Goal: Transaction & Acquisition: Book appointment/travel/reservation

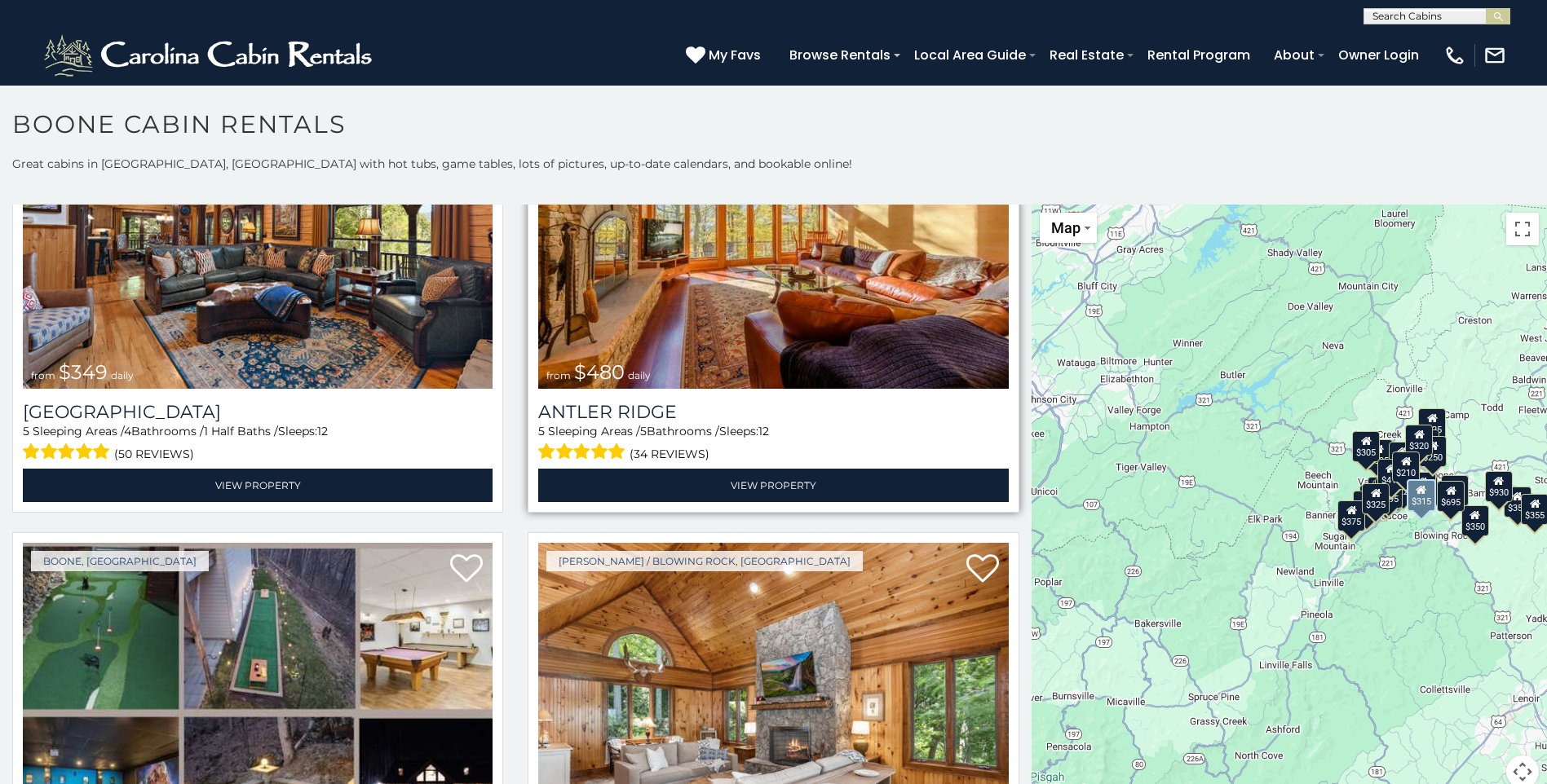
scroll to position [163, 0]
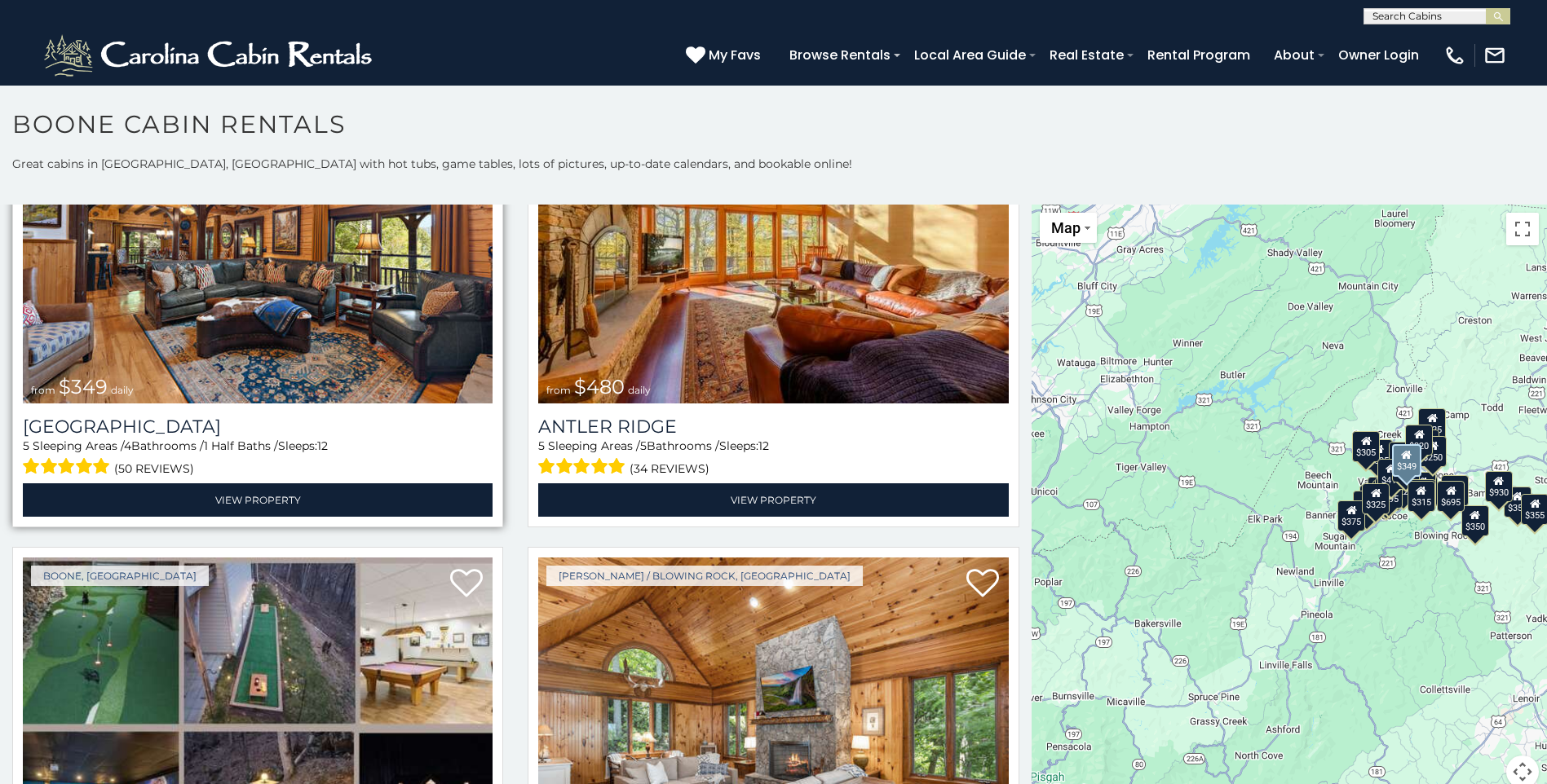
click at [132, 337] on img at bounding box center [258, 245] width 470 height 314
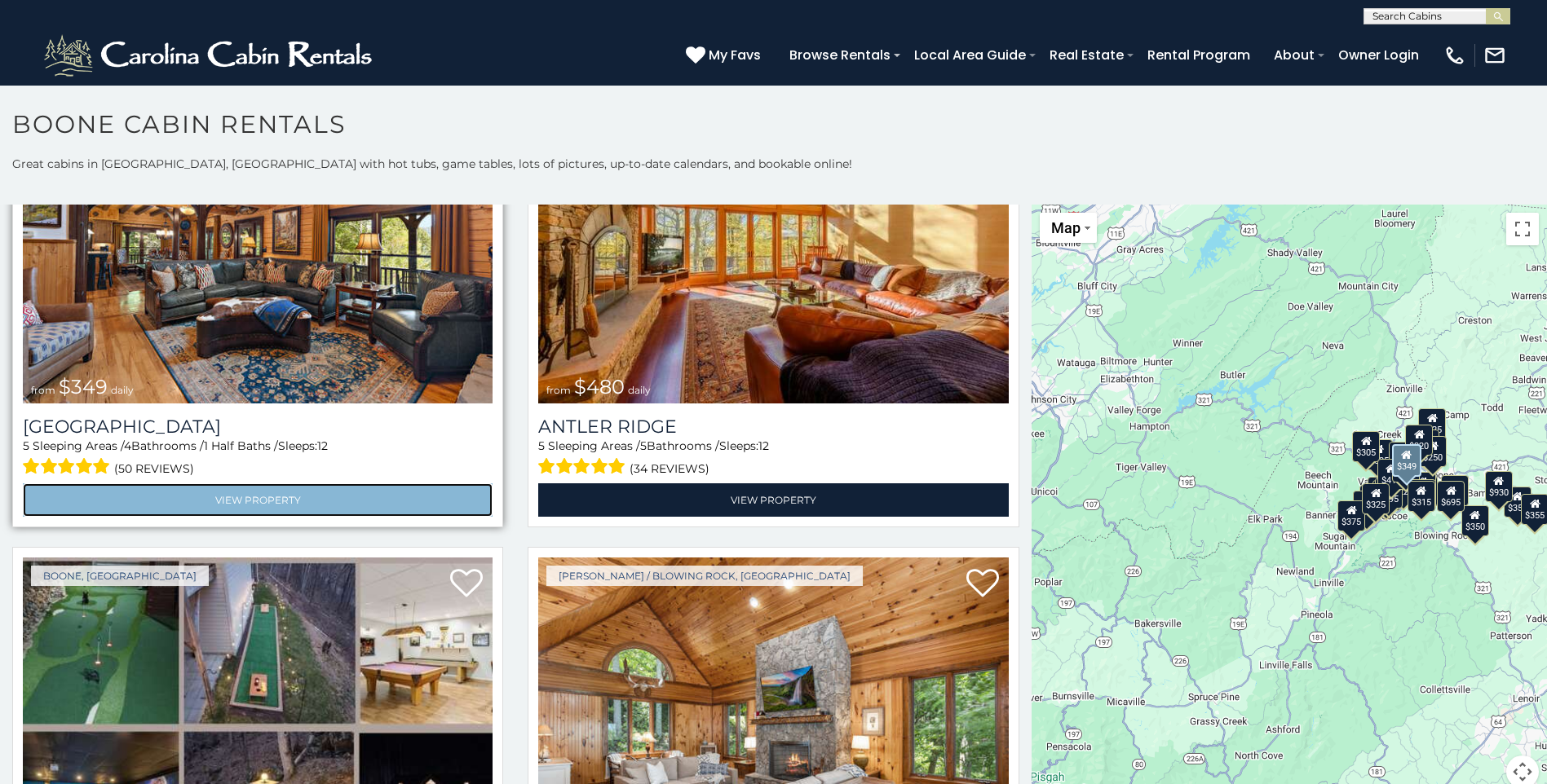
click at [258, 497] on link "View Property" at bounding box center [258, 501] width 470 height 34
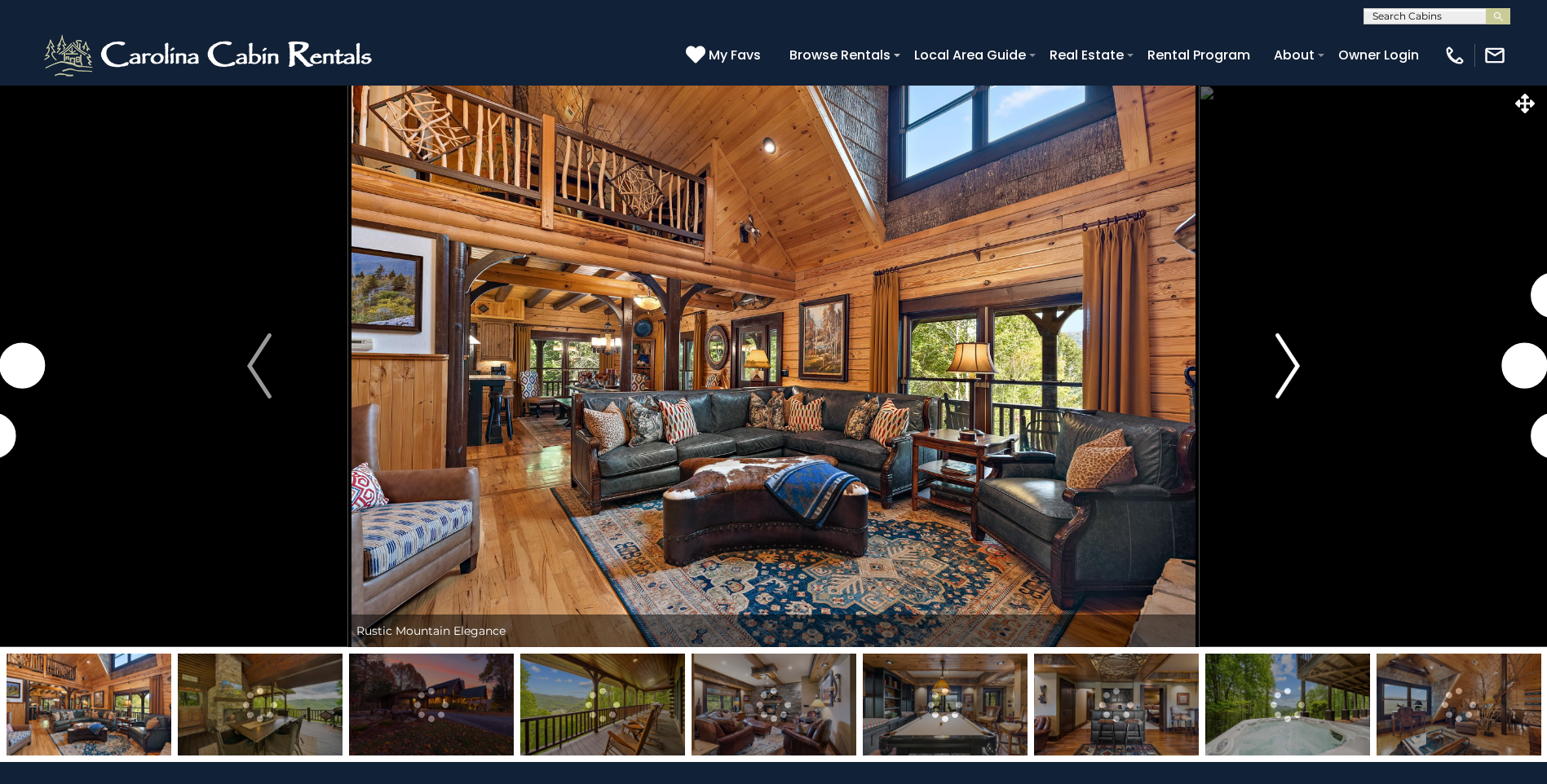
click at [1292, 363] on img "Next" at bounding box center [1288, 365] width 25 height 65
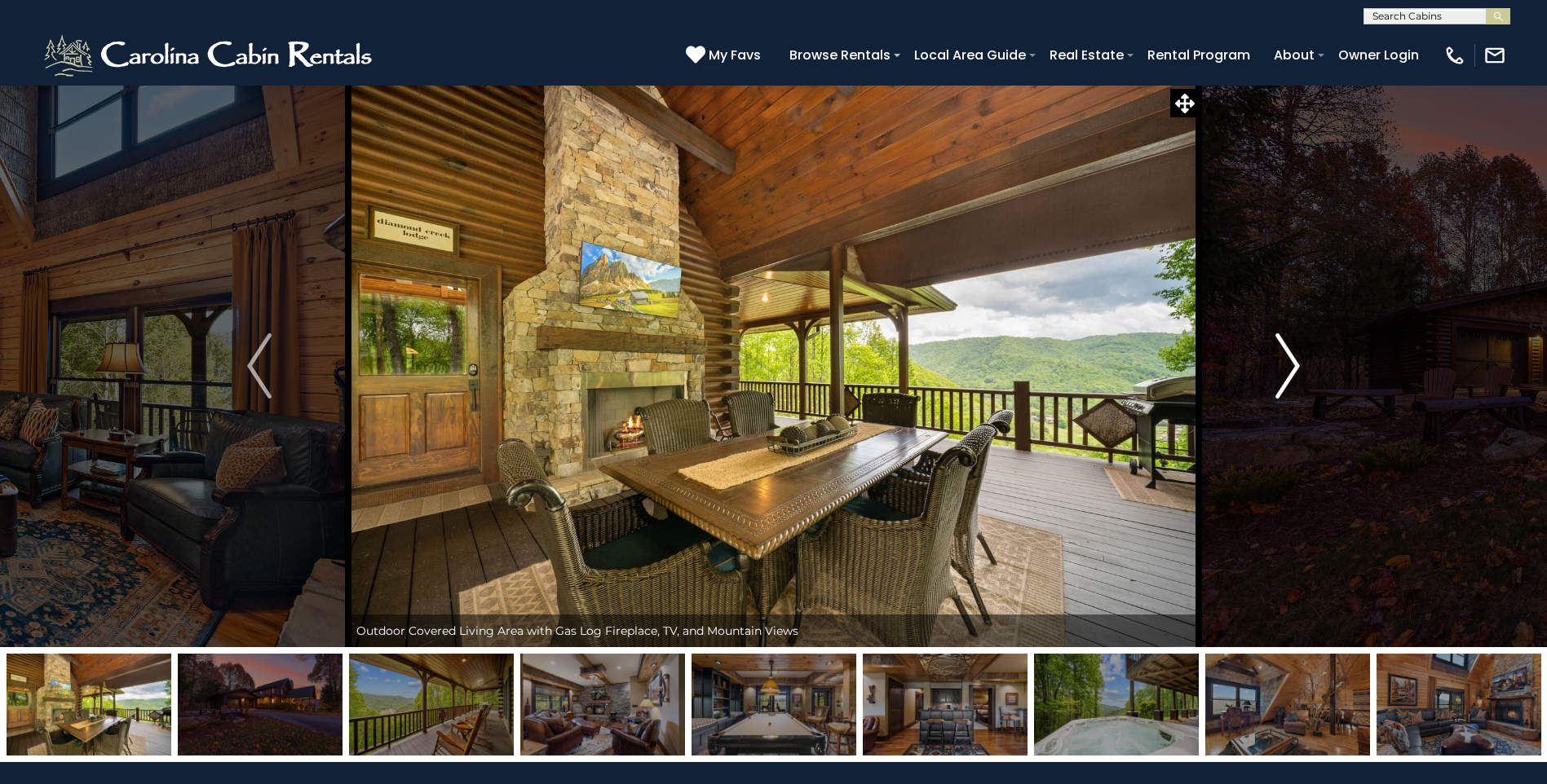
click at [1292, 363] on img "Next" at bounding box center [1288, 365] width 25 height 65
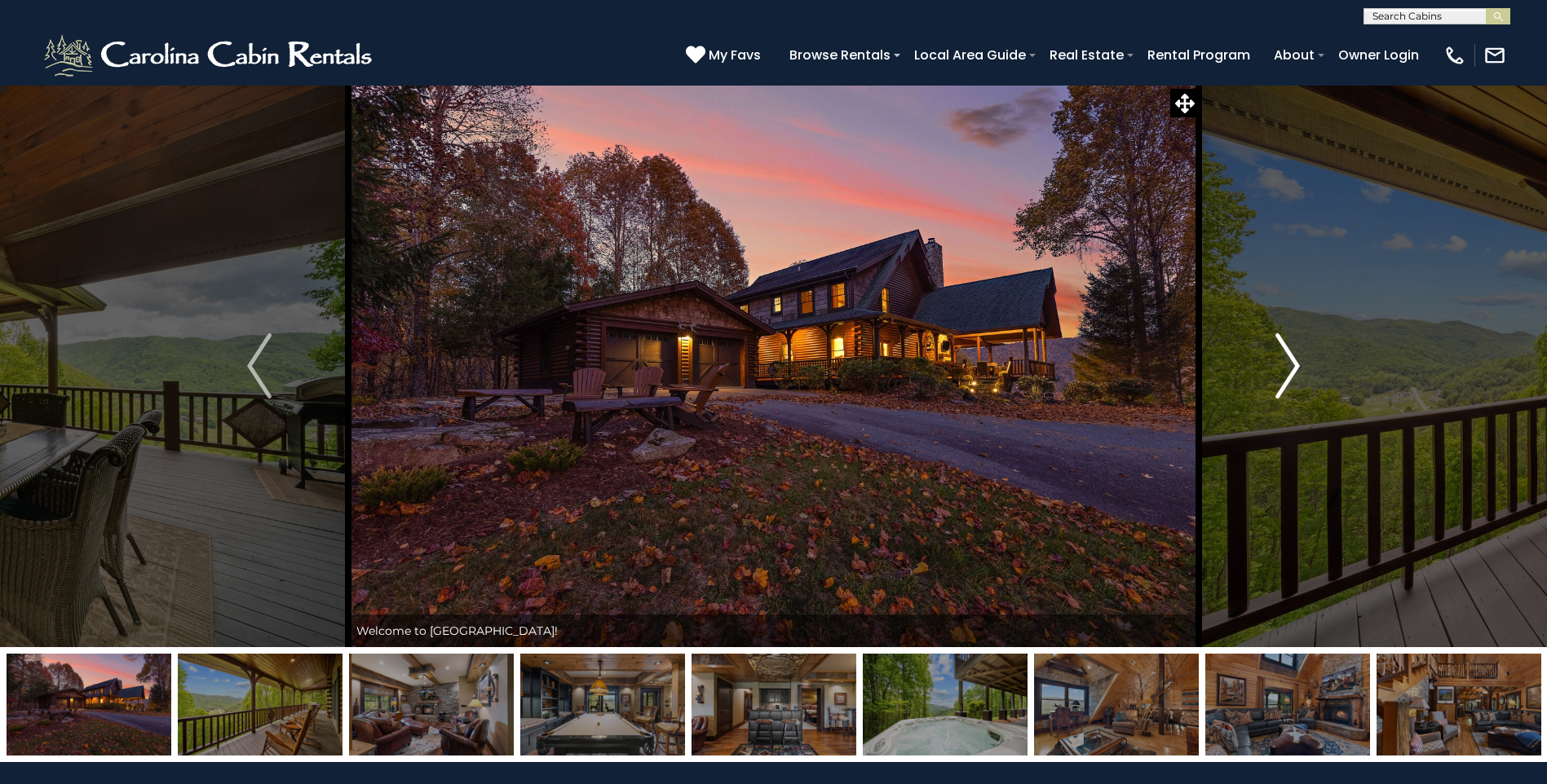
click at [1292, 363] on img "Next" at bounding box center [1288, 365] width 25 height 65
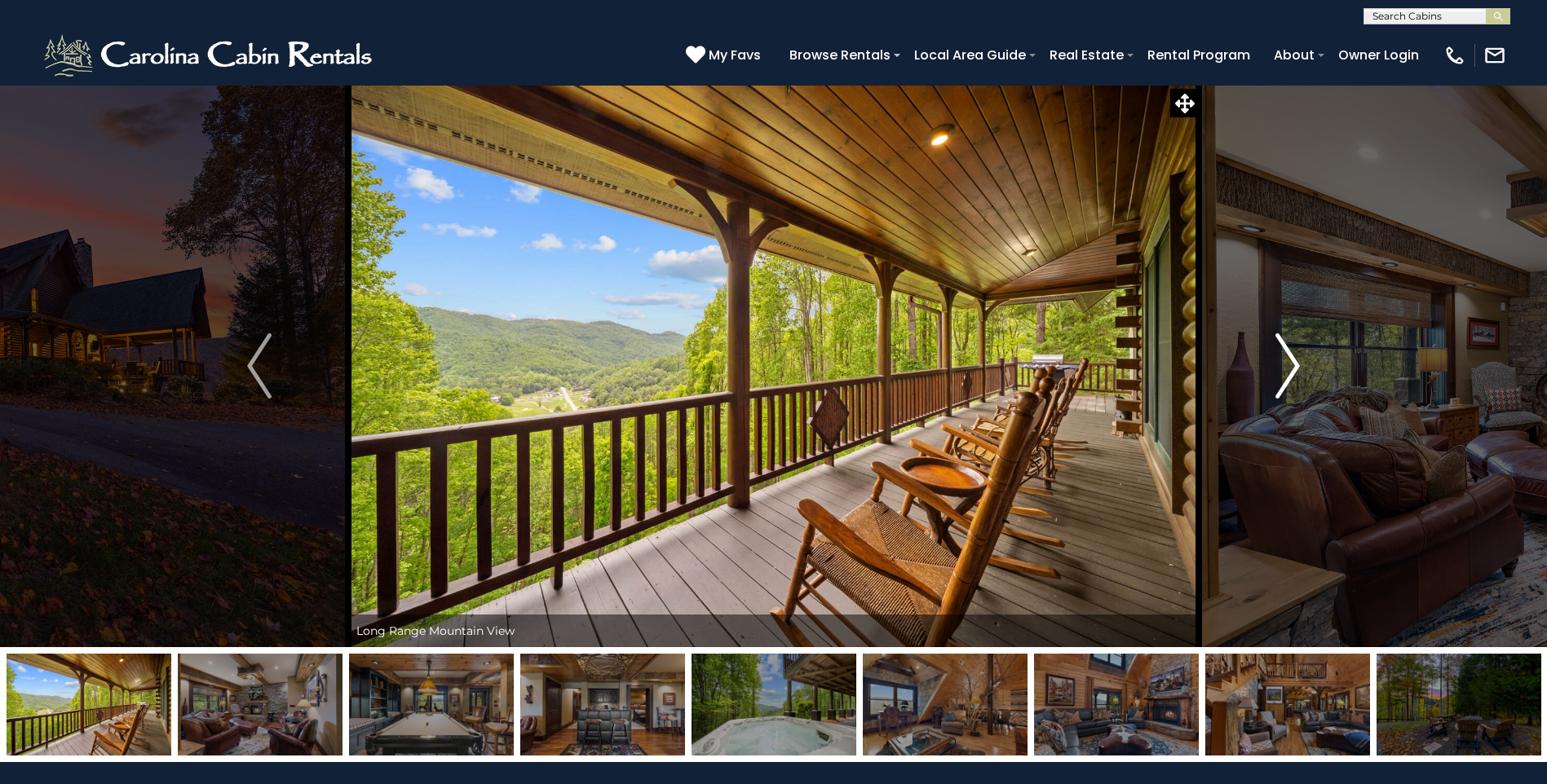
click at [1292, 363] on img "Next" at bounding box center [1288, 365] width 25 height 65
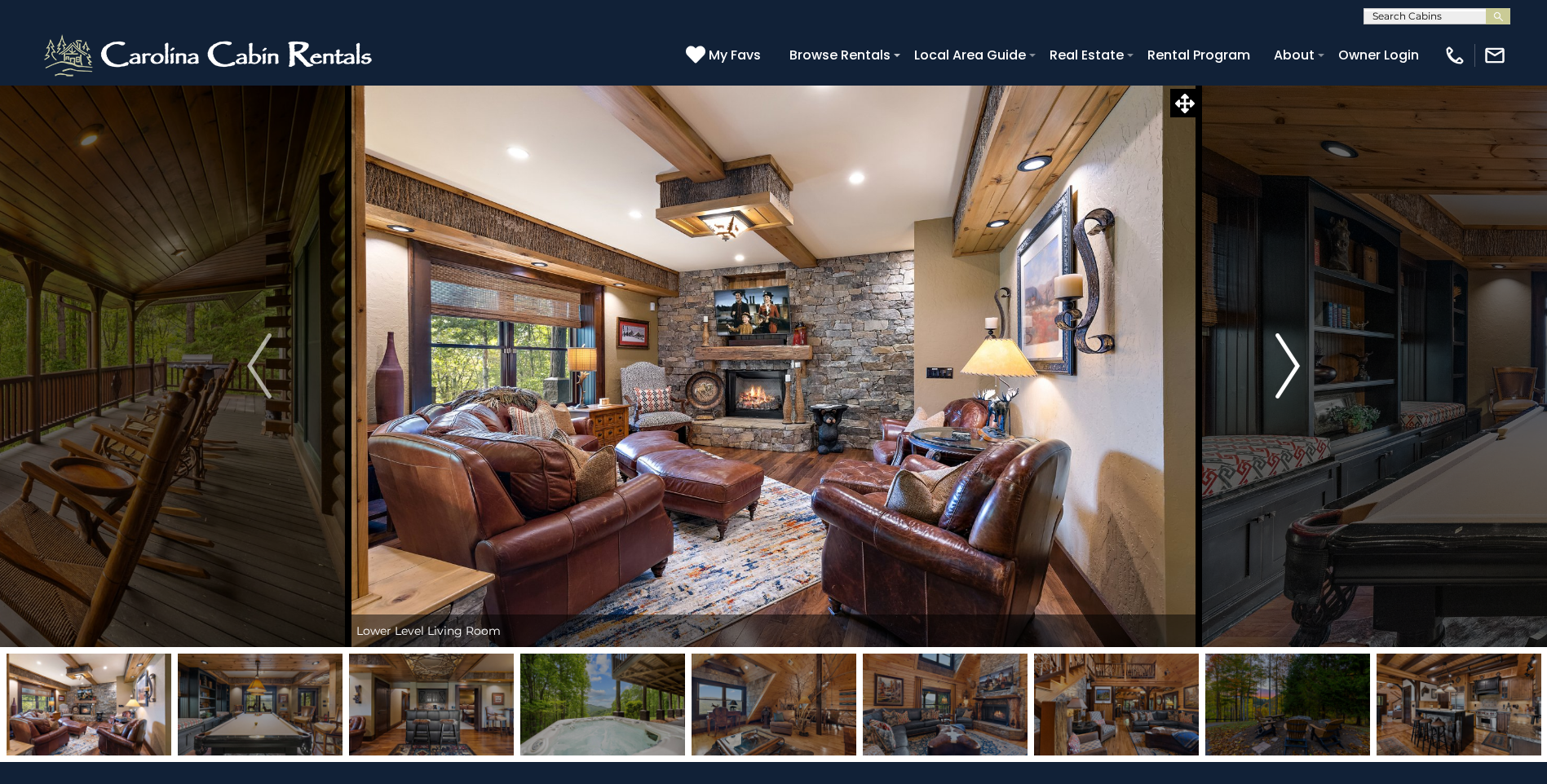
click at [1292, 363] on img "Next" at bounding box center [1288, 365] width 25 height 65
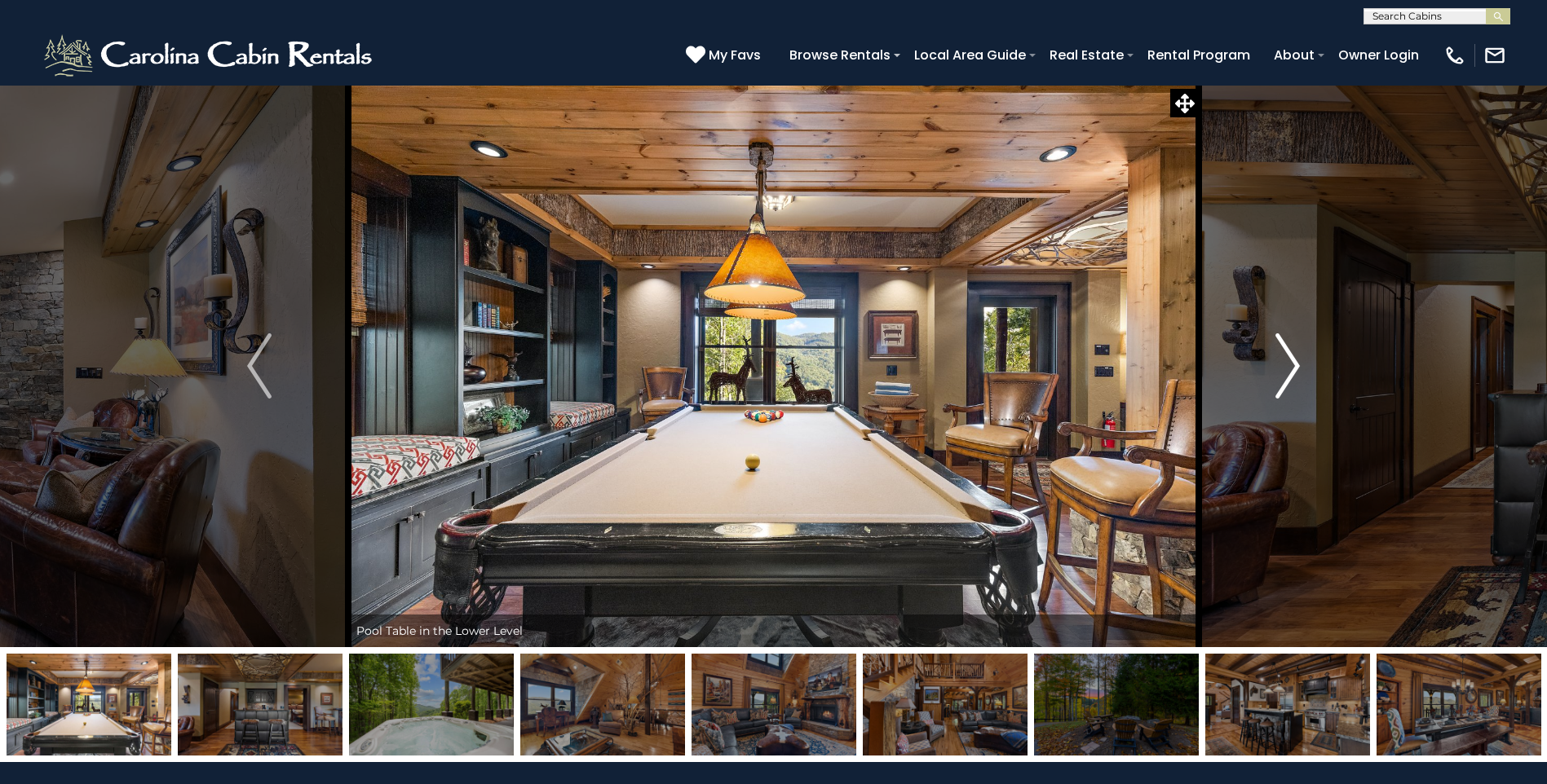
click at [1292, 363] on img "Next" at bounding box center [1288, 365] width 25 height 65
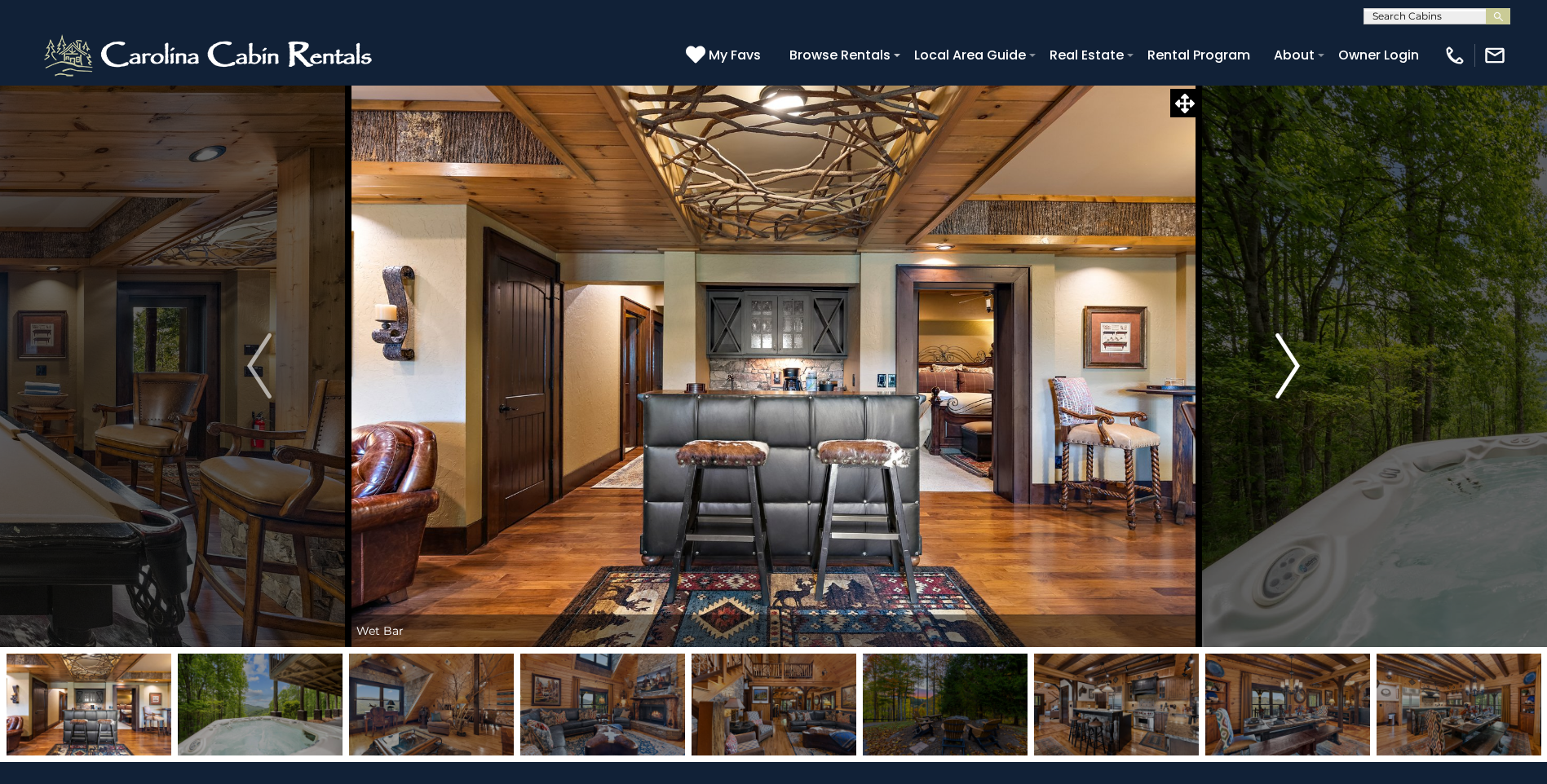
click at [1292, 363] on img "Next" at bounding box center [1288, 365] width 25 height 65
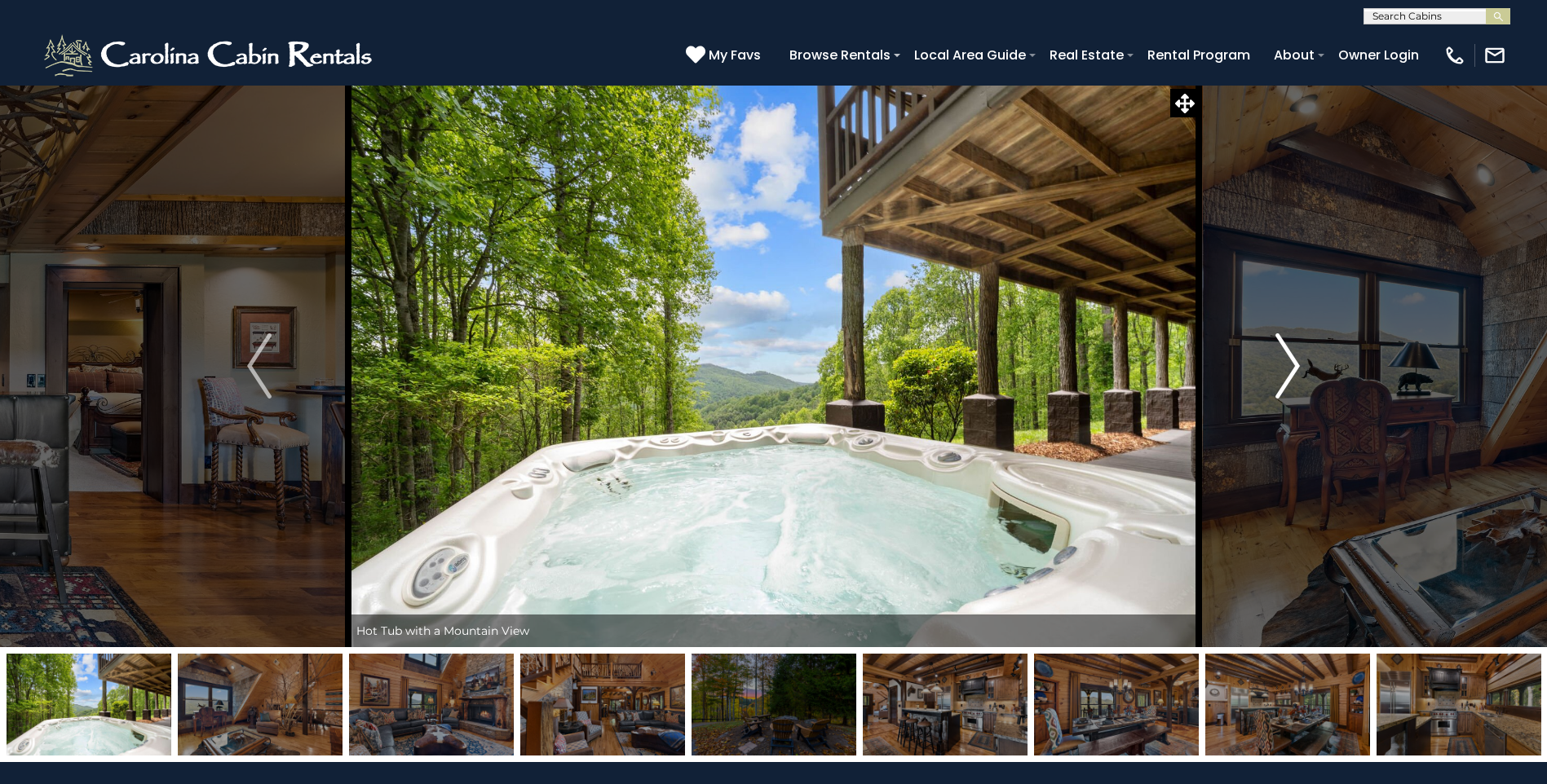
click at [1292, 363] on img "Next" at bounding box center [1288, 365] width 25 height 65
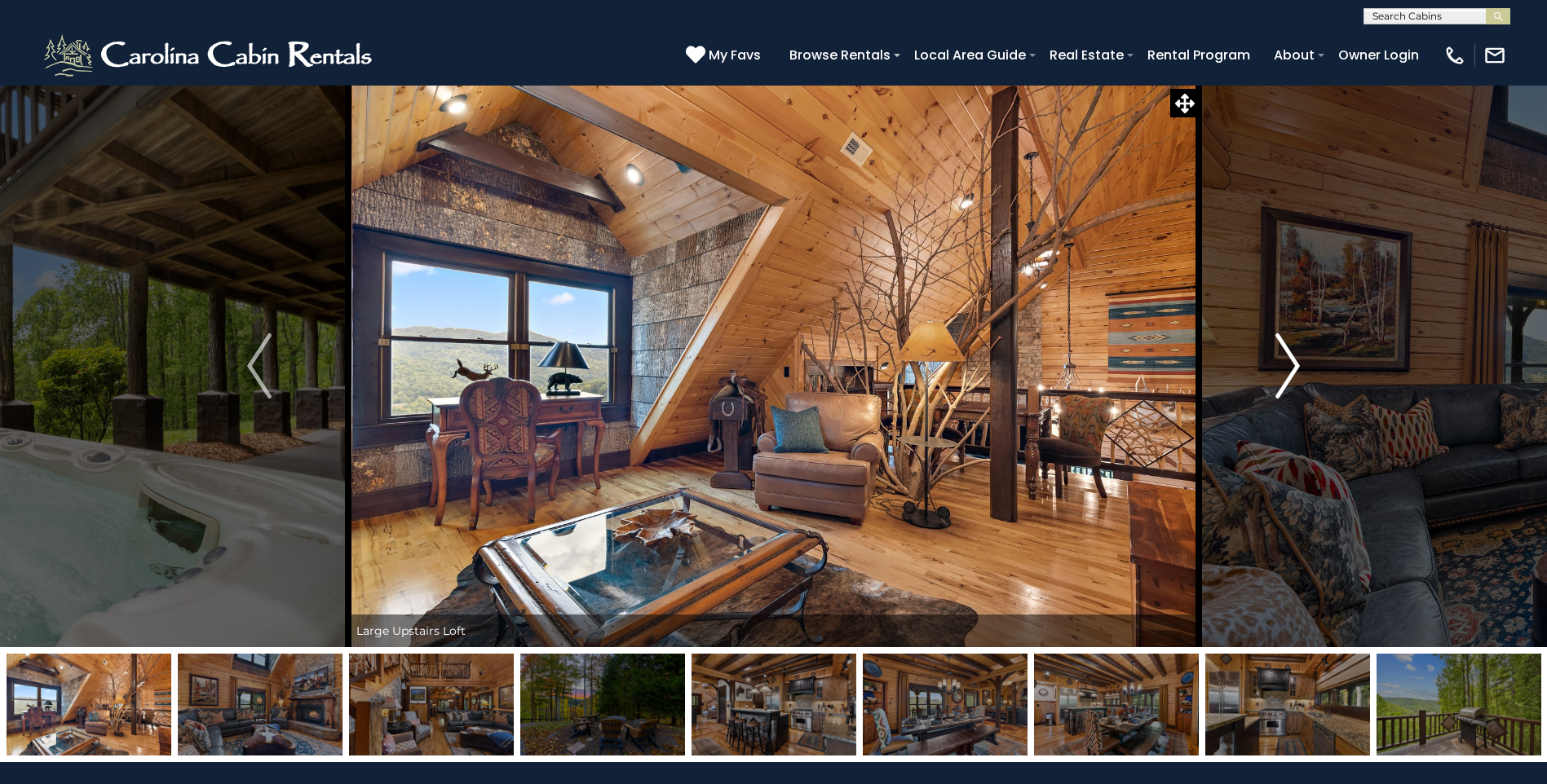
click at [1292, 363] on img "Next" at bounding box center [1288, 365] width 25 height 65
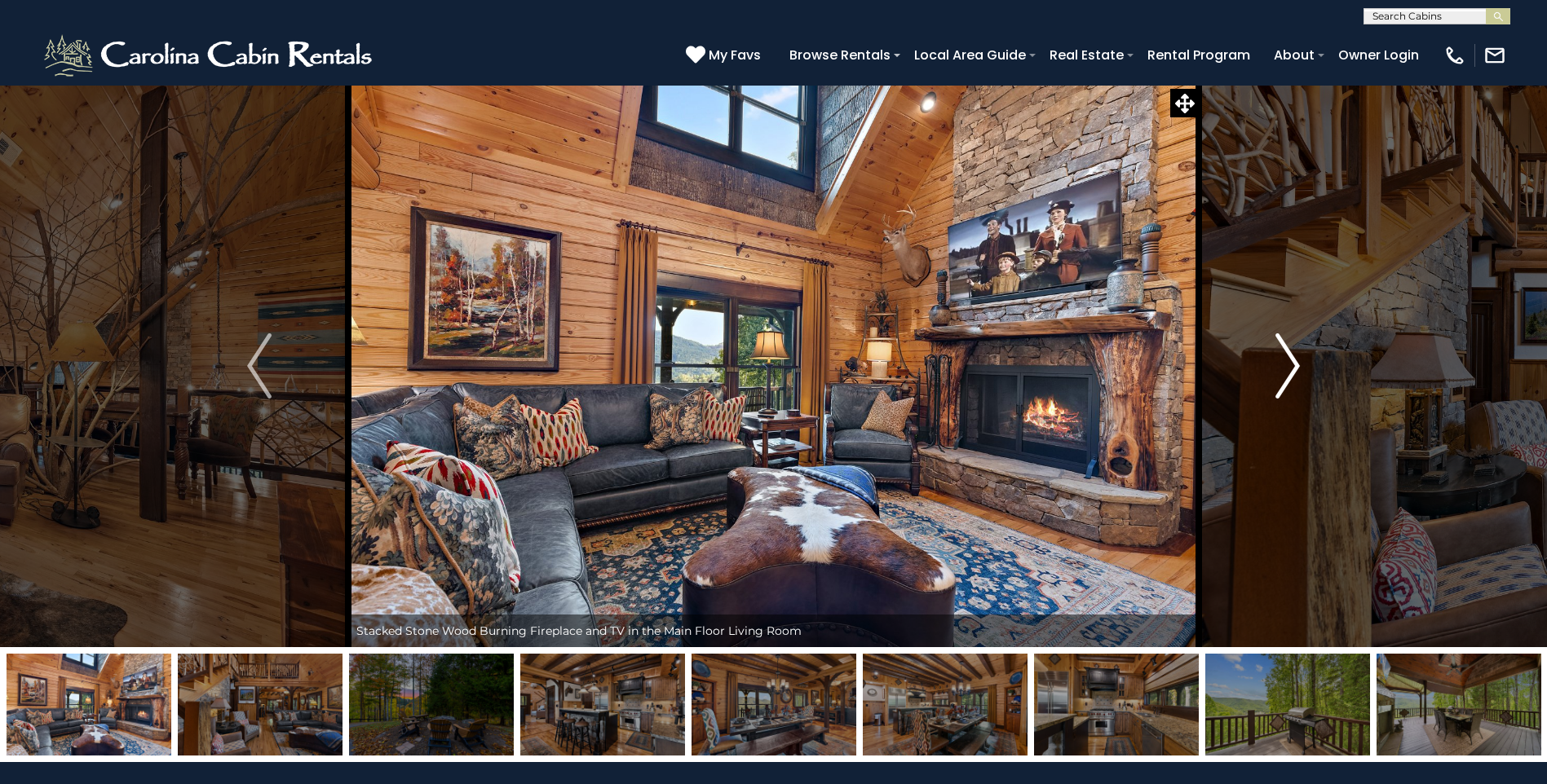
click at [1292, 363] on img "Next" at bounding box center [1288, 365] width 25 height 65
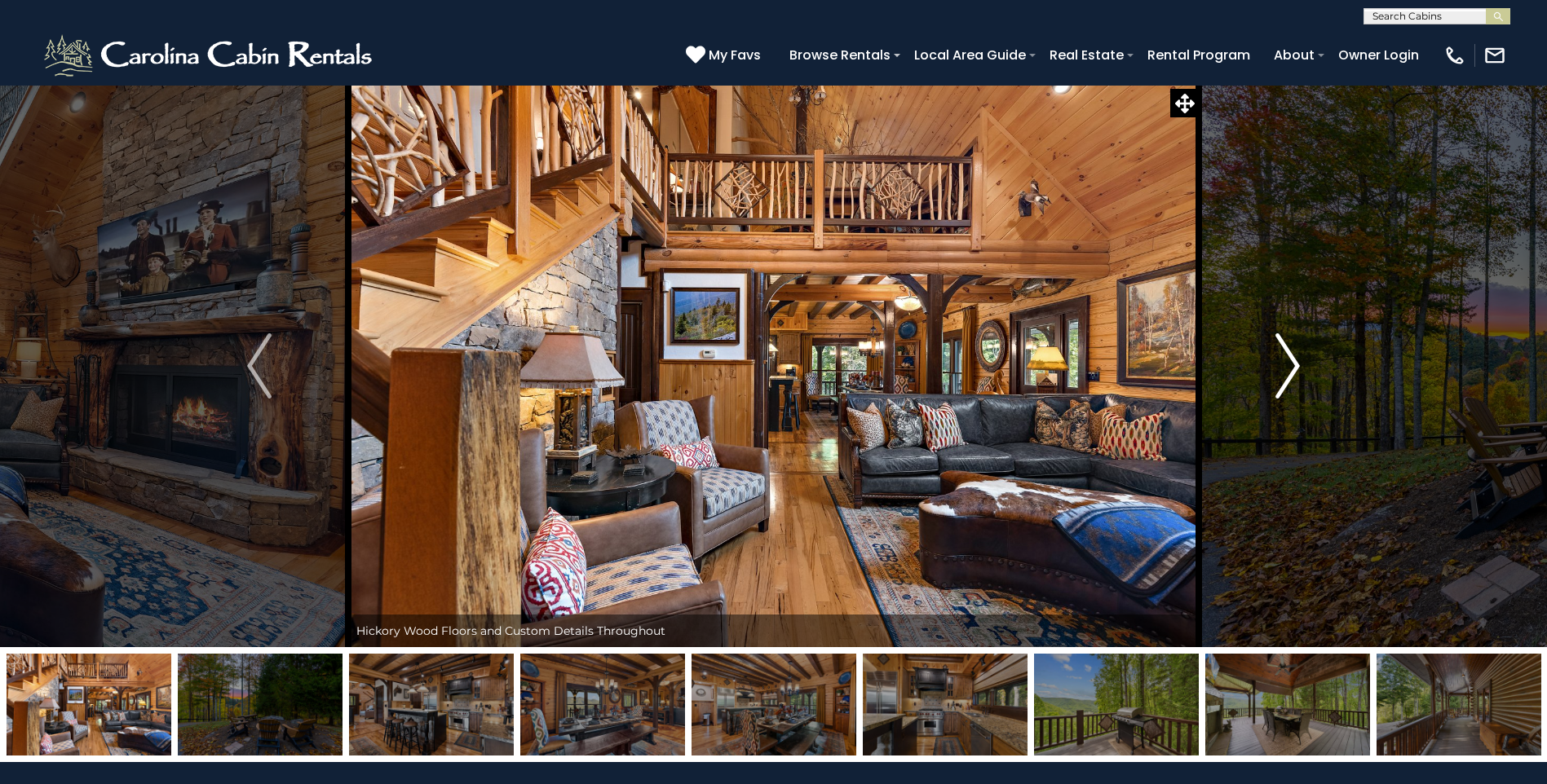
click at [1292, 363] on img "Next" at bounding box center [1288, 365] width 25 height 65
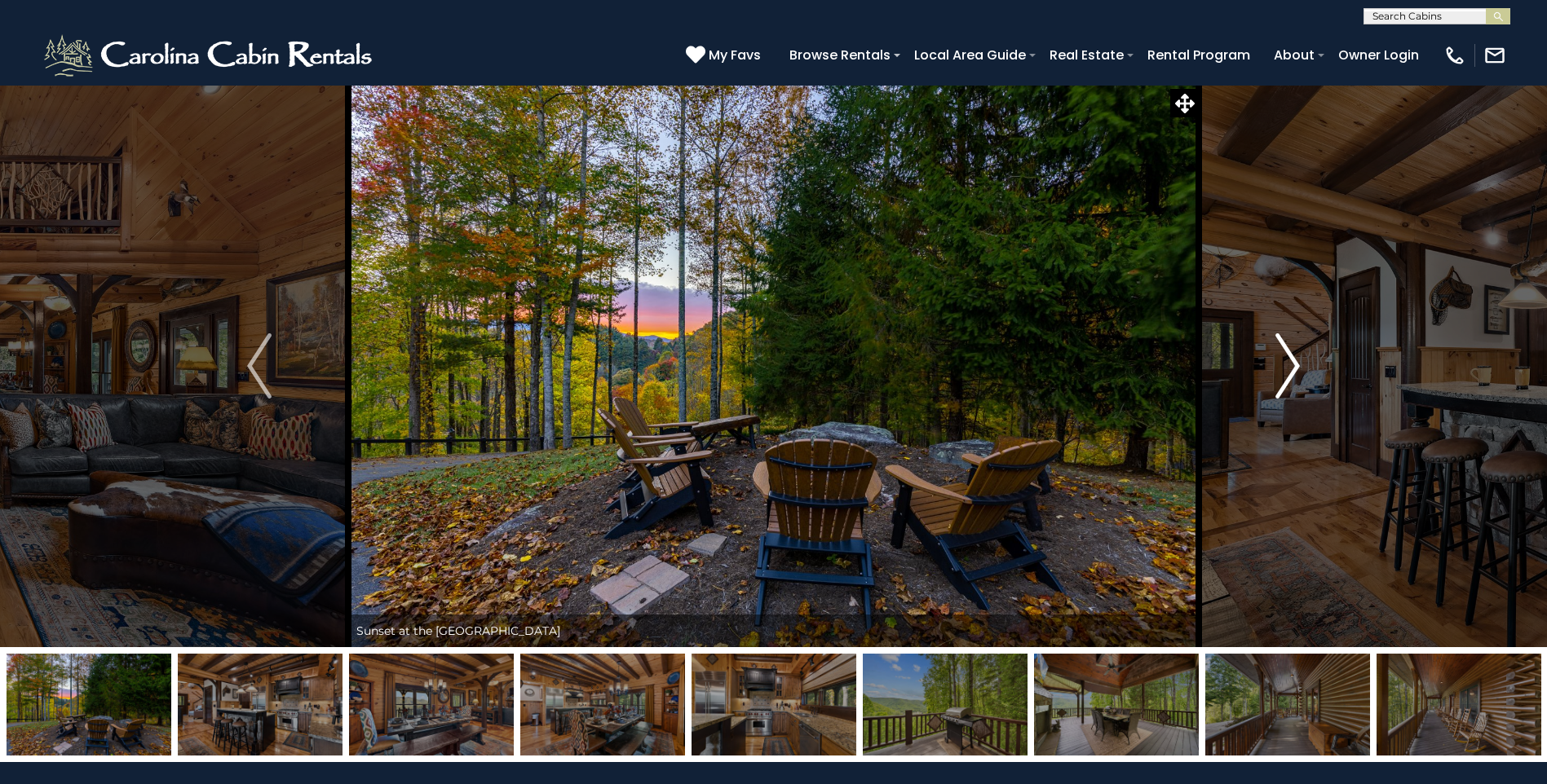
click at [1289, 361] on img "Next" at bounding box center [1288, 365] width 25 height 65
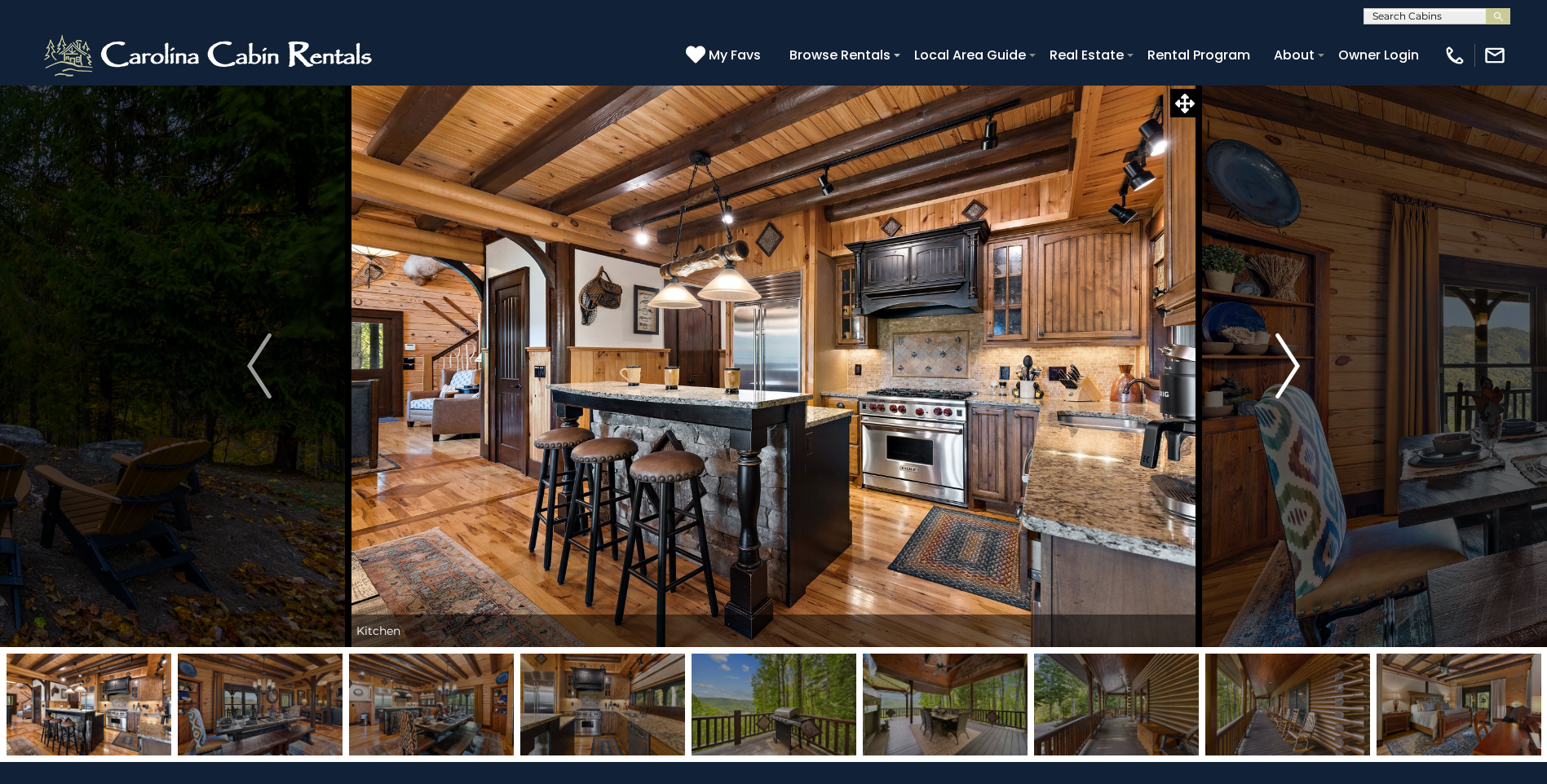
click at [1289, 361] on img "Next" at bounding box center [1288, 365] width 25 height 65
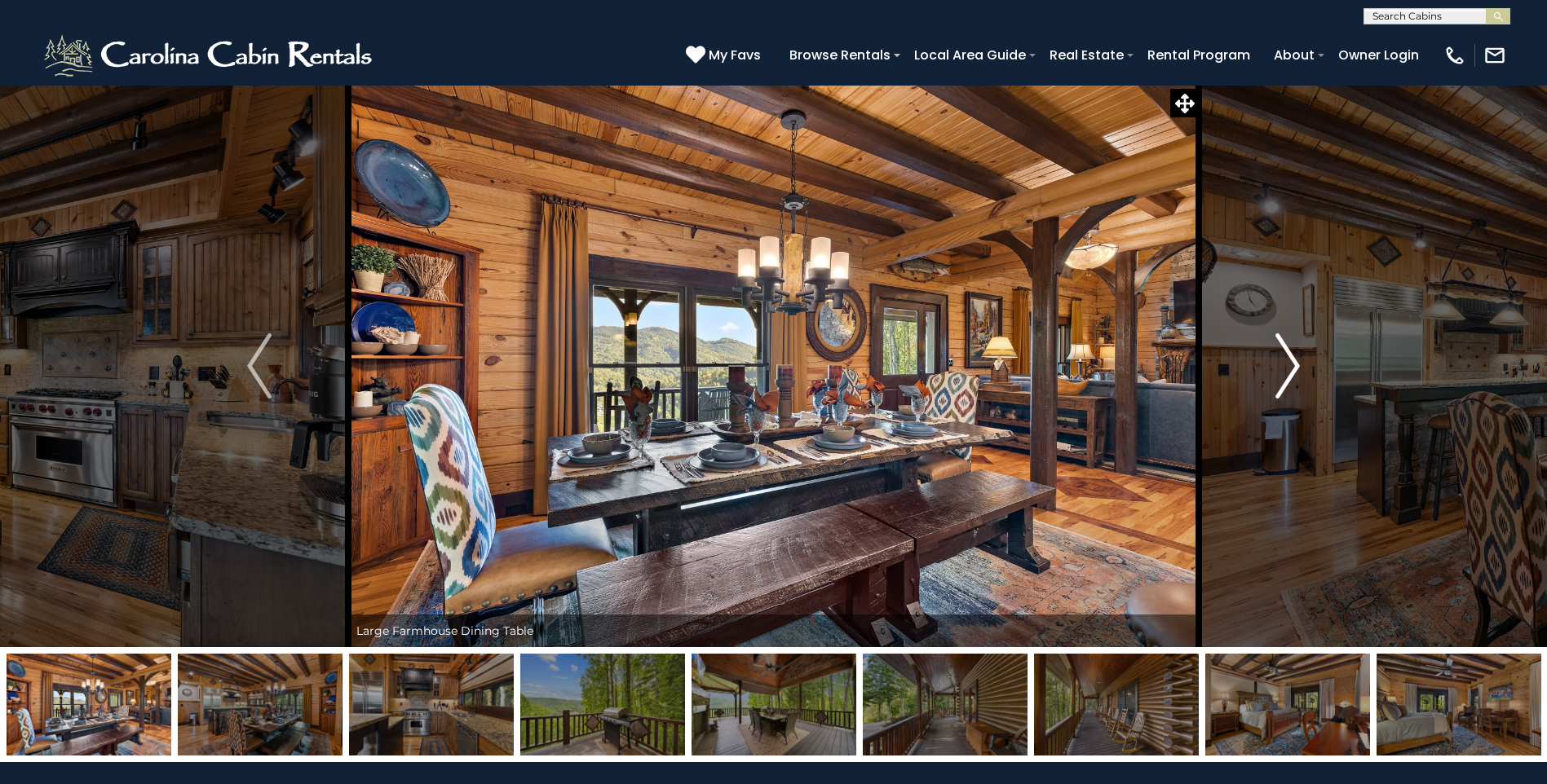
click at [1289, 361] on img "Next" at bounding box center [1288, 365] width 25 height 65
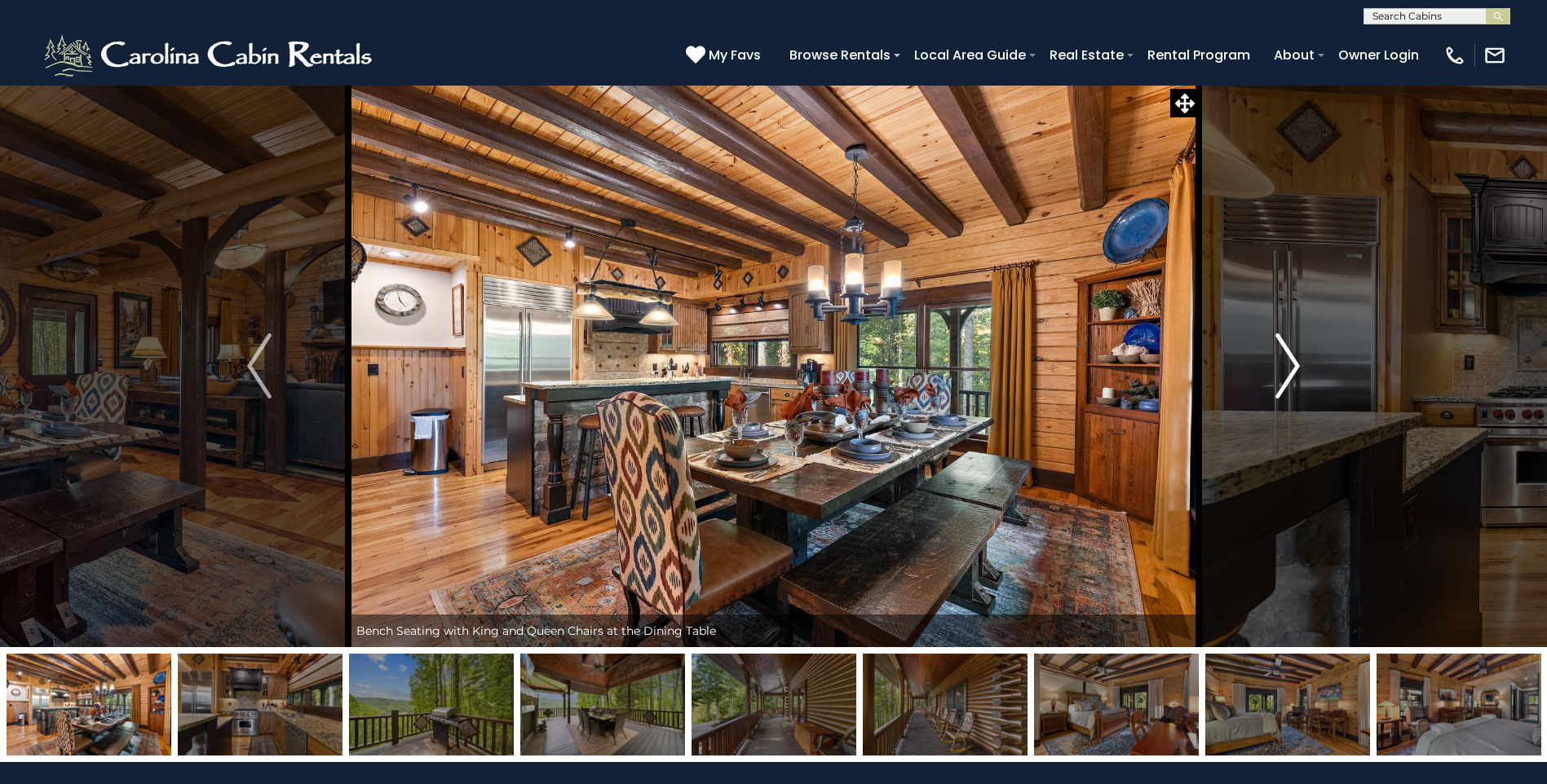
click at [1289, 361] on img "Next" at bounding box center [1288, 365] width 25 height 65
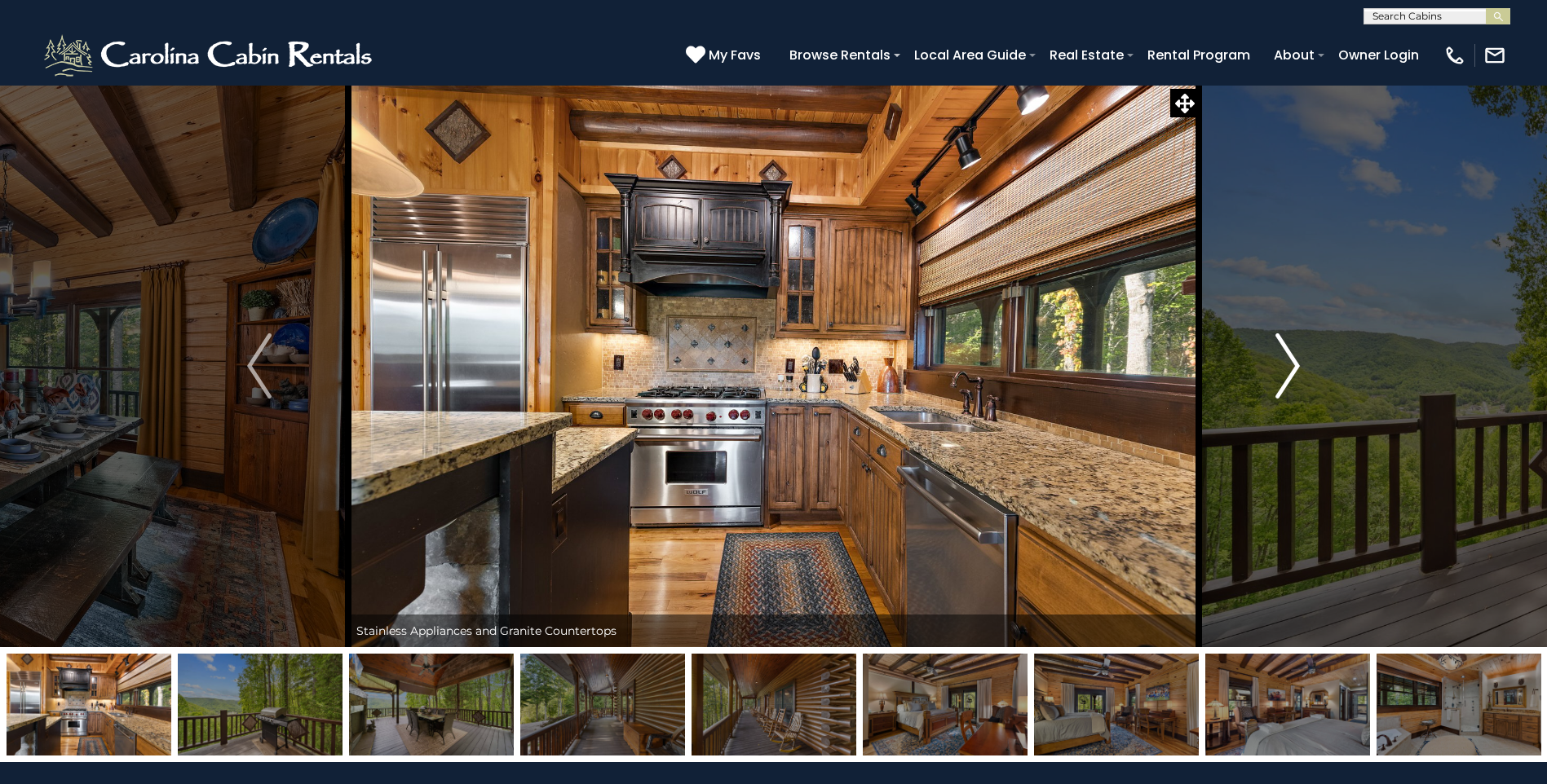
click at [1289, 361] on img "Next" at bounding box center [1288, 365] width 25 height 65
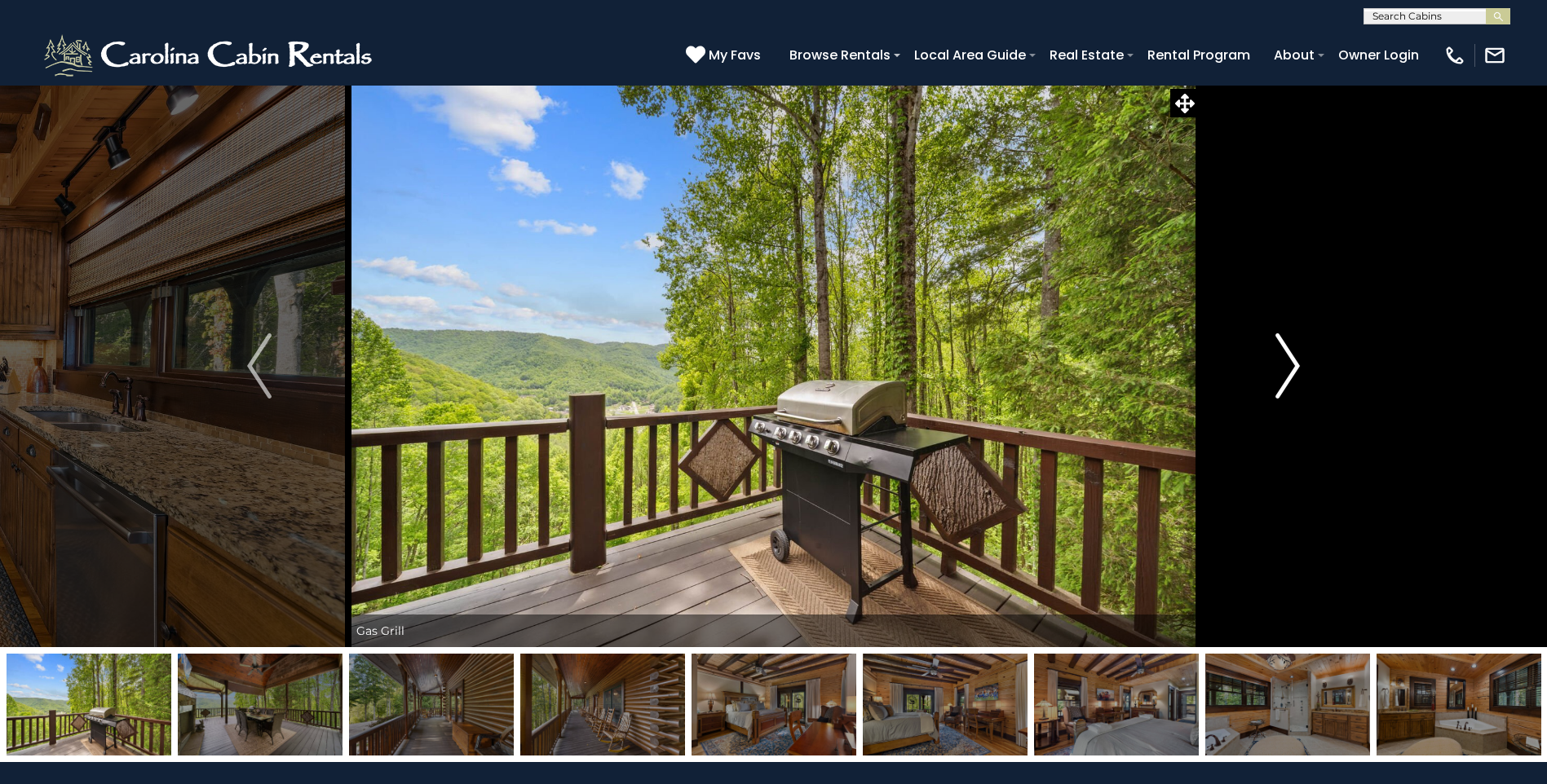
click at [1289, 361] on img "Next" at bounding box center [1288, 365] width 25 height 65
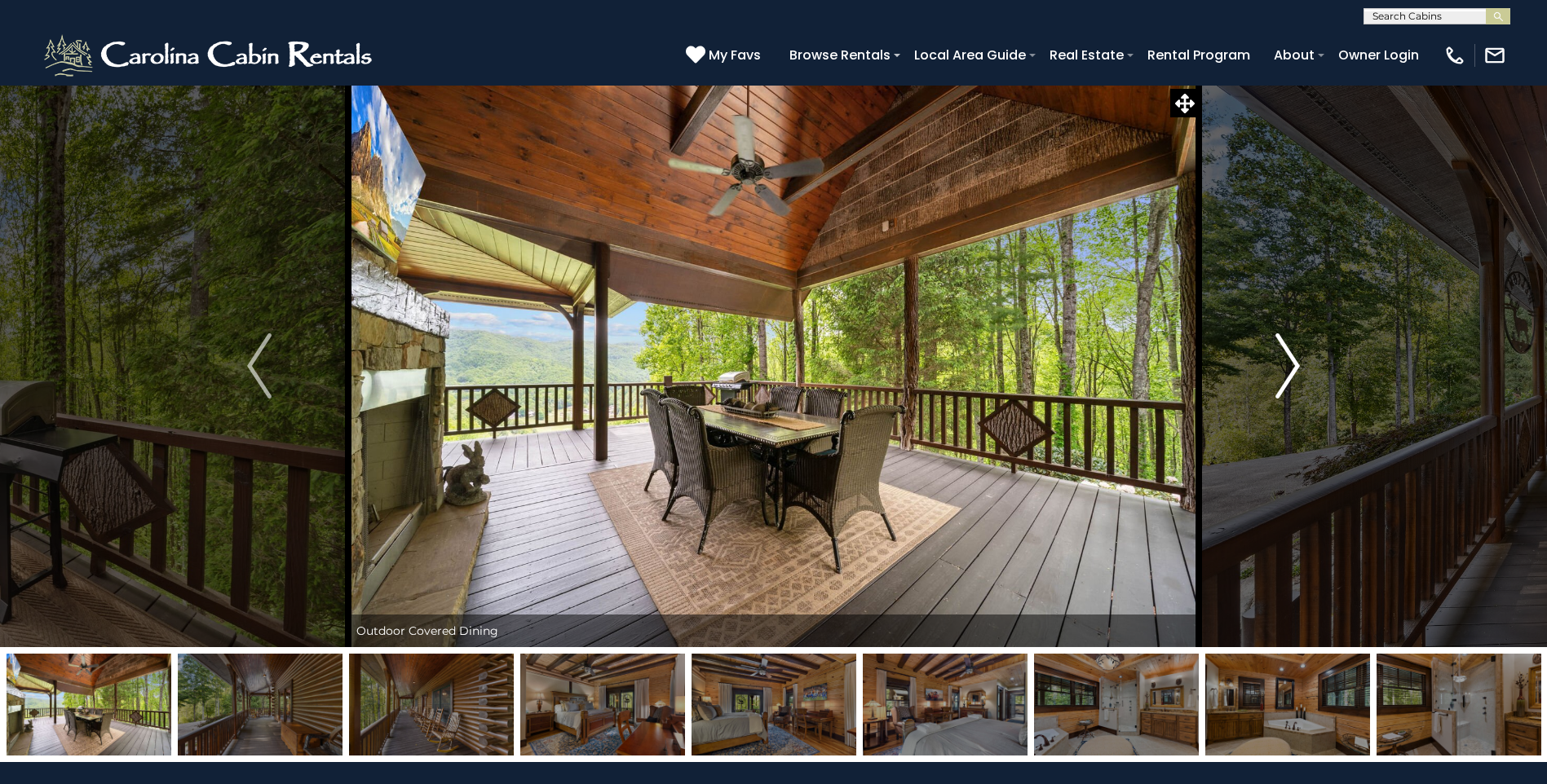
click at [1289, 361] on img "Next" at bounding box center [1288, 365] width 25 height 65
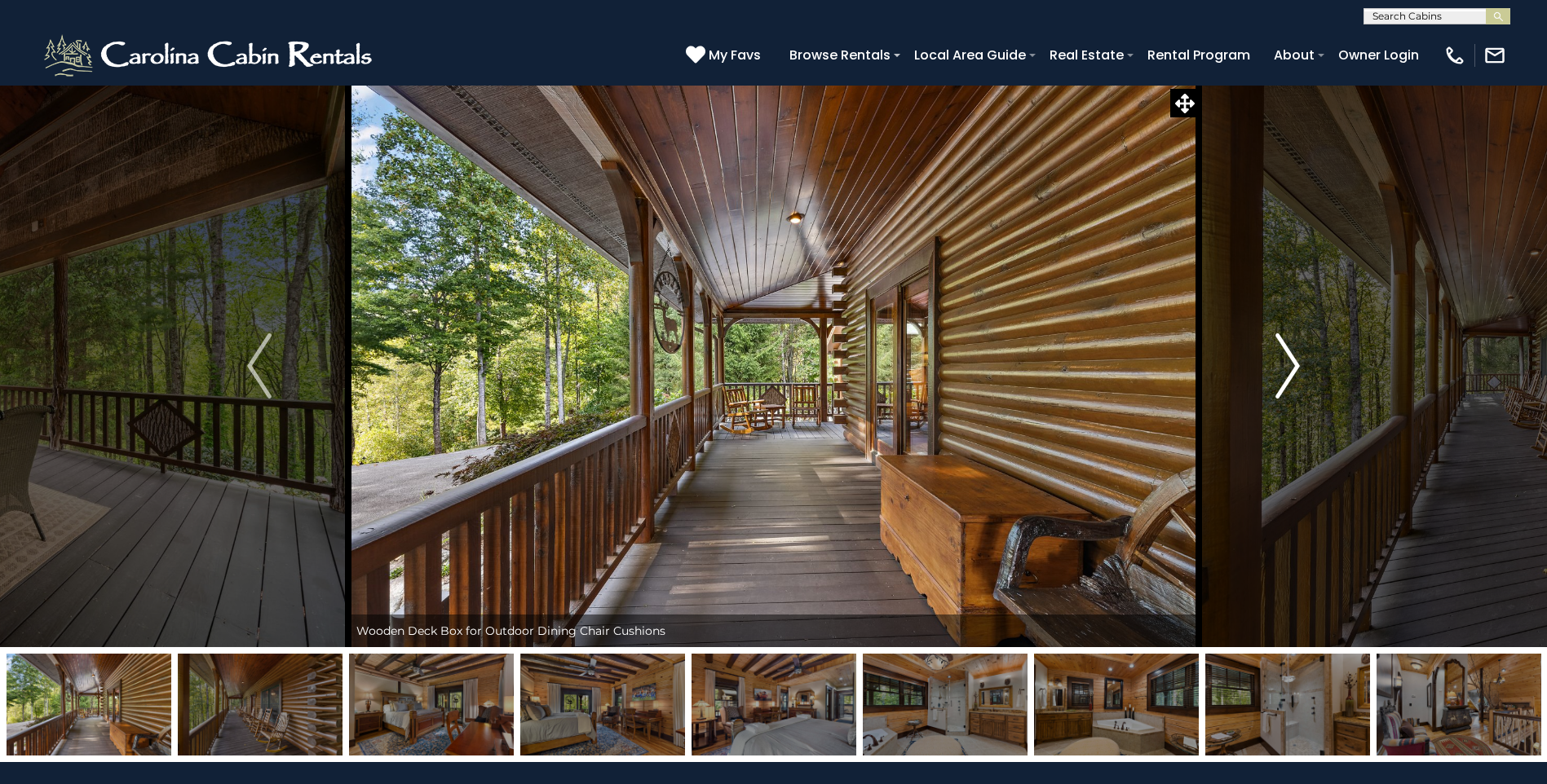
click at [1289, 361] on img "Next" at bounding box center [1288, 365] width 25 height 65
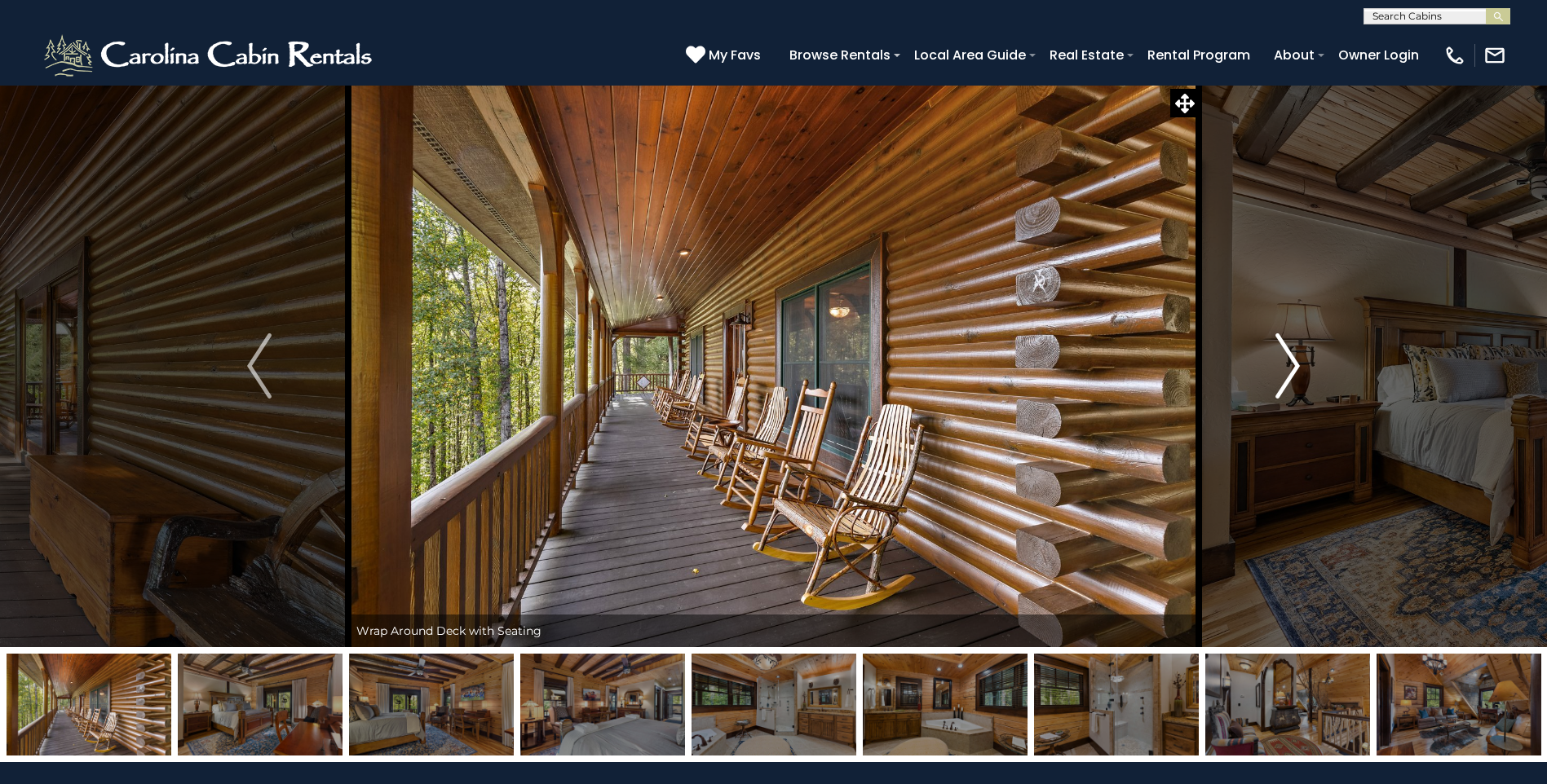
click at [1289, 361] on img "Next" at bounding box center [1288, 365] width 25 height 65
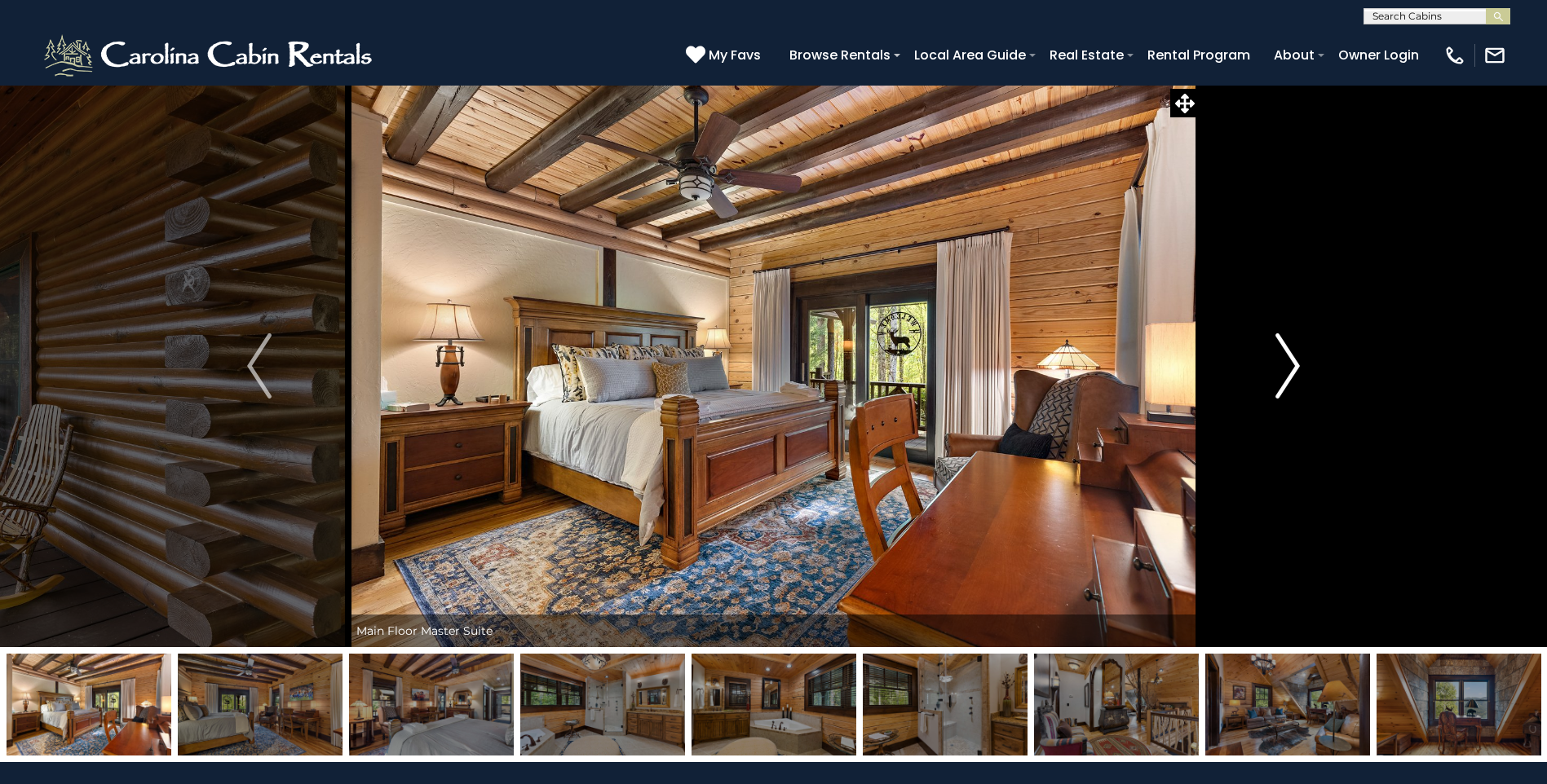
click at [1289, 361] on img "Next" at bounding box center [1288, 365] width 25 height 65
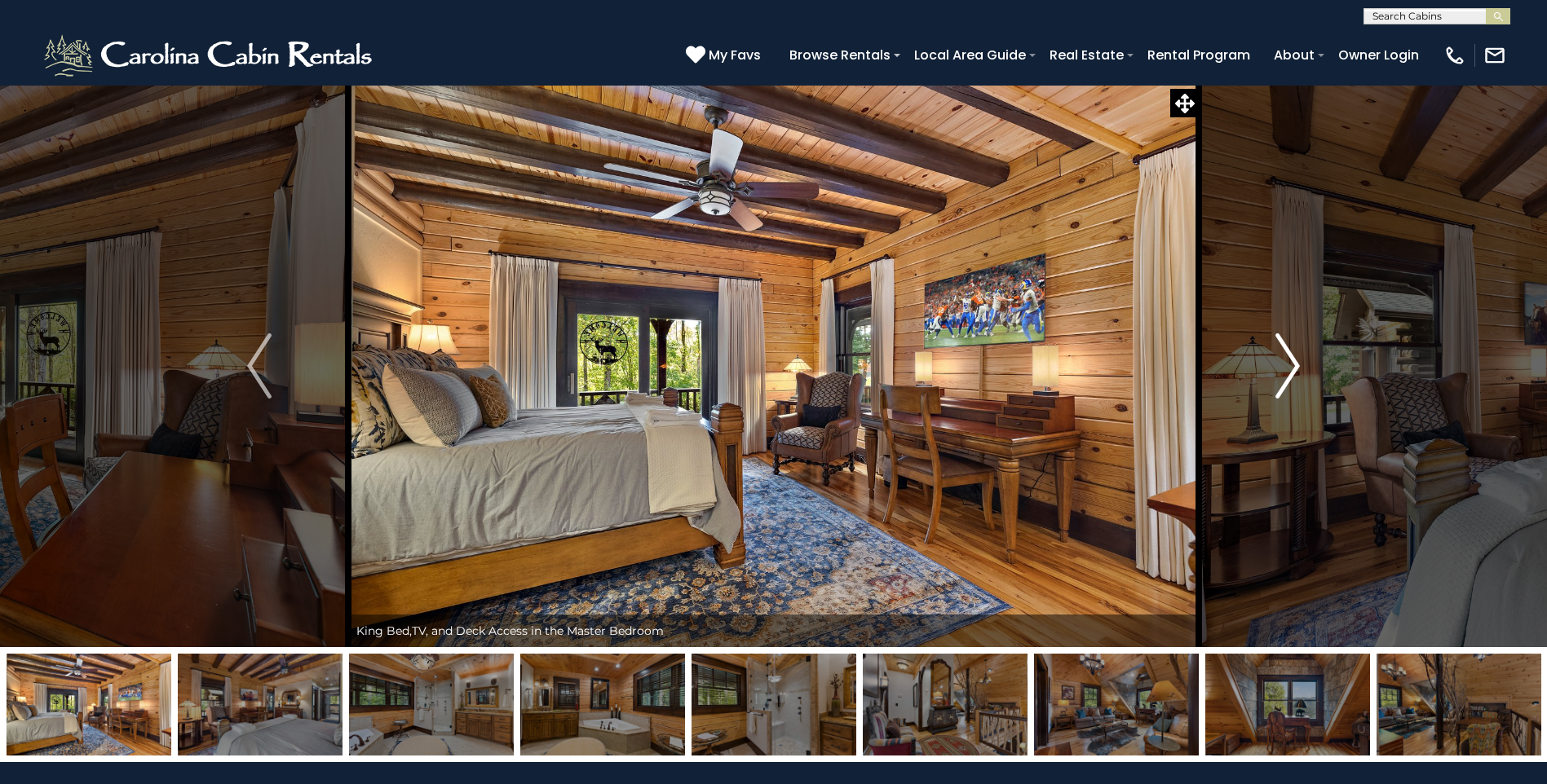
click at [1289, 361] on img "Next" at bounding box center [1288, 365] width 25 height 65
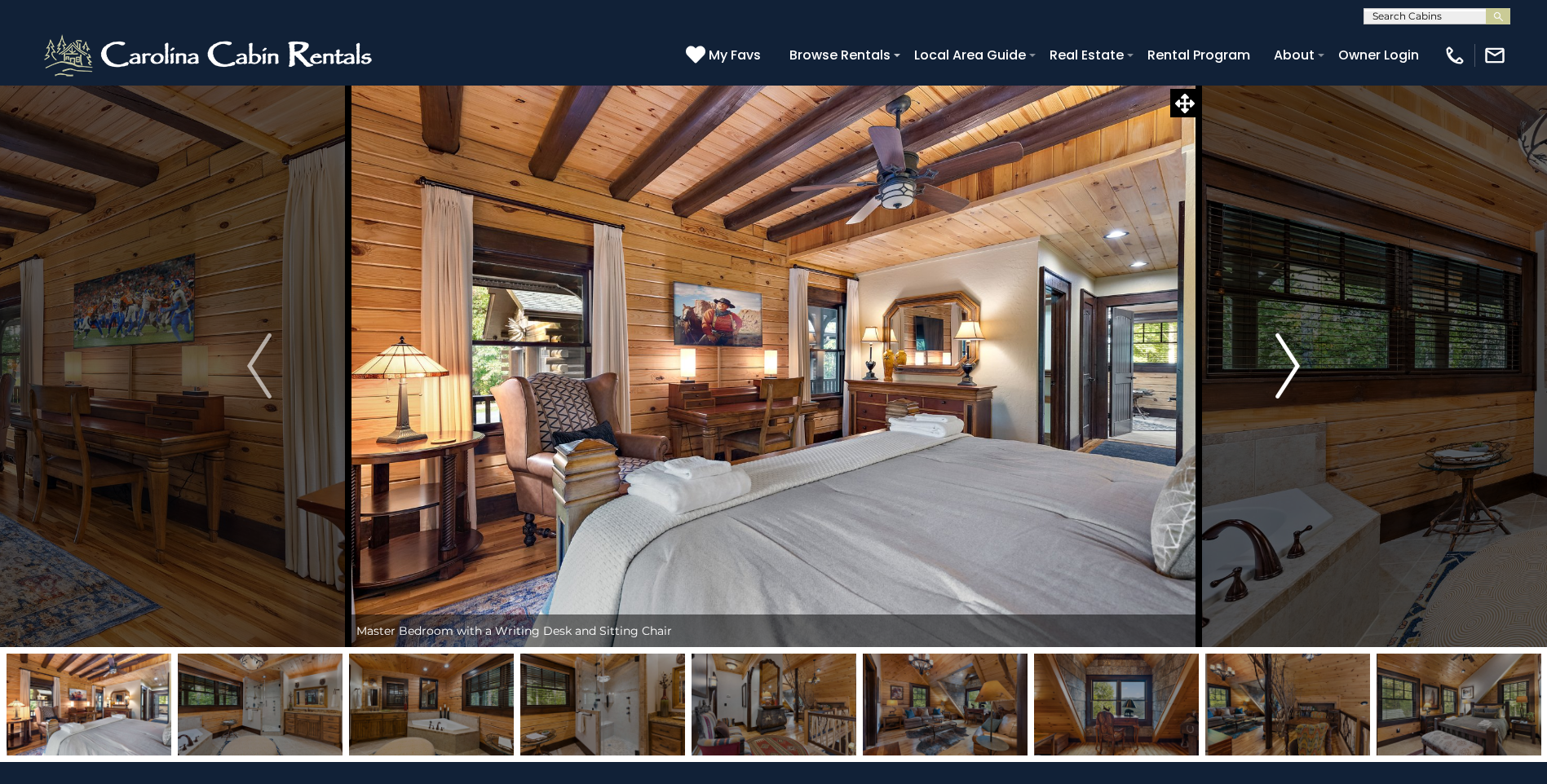
click at [1289, 361] on img "Next" at bounding box center [1288, 365] width 25 height 65
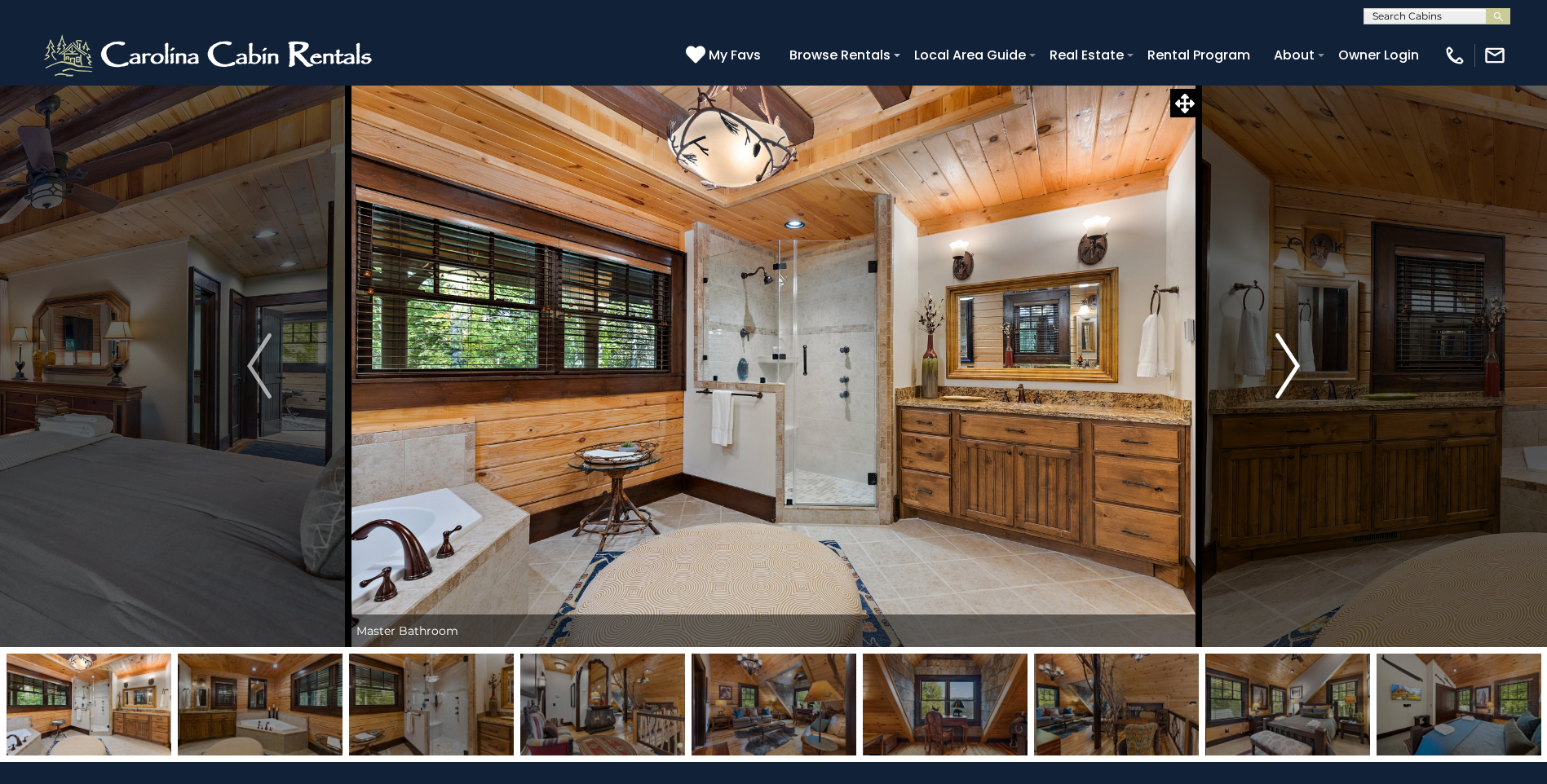
click at [1289, 361] on img "Next" at bounding box center [1288, 365] width 25 height 65
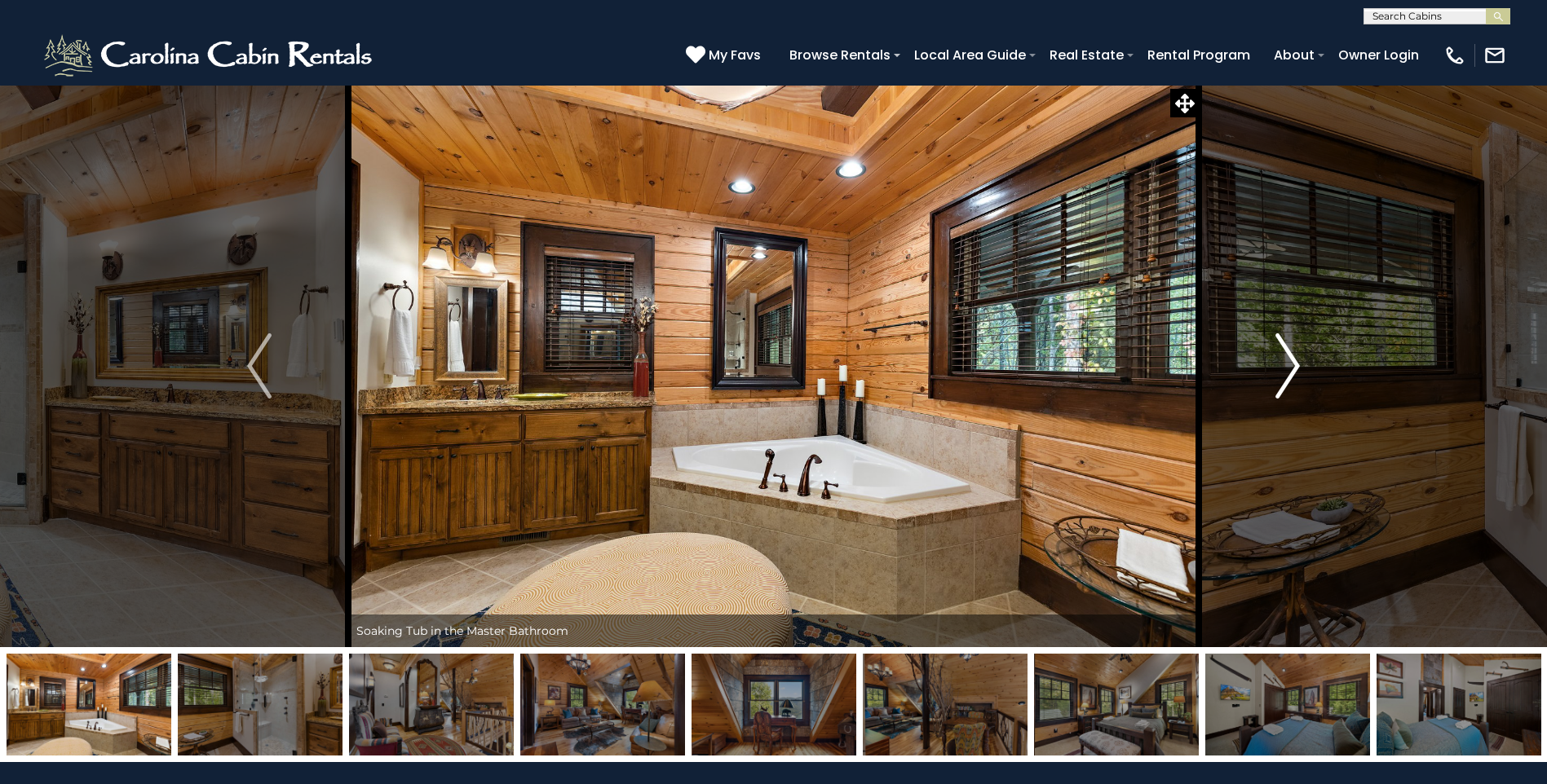
click at [1289, 361] on img "Next" at bounding box center [1288, 365] width 25 height 65
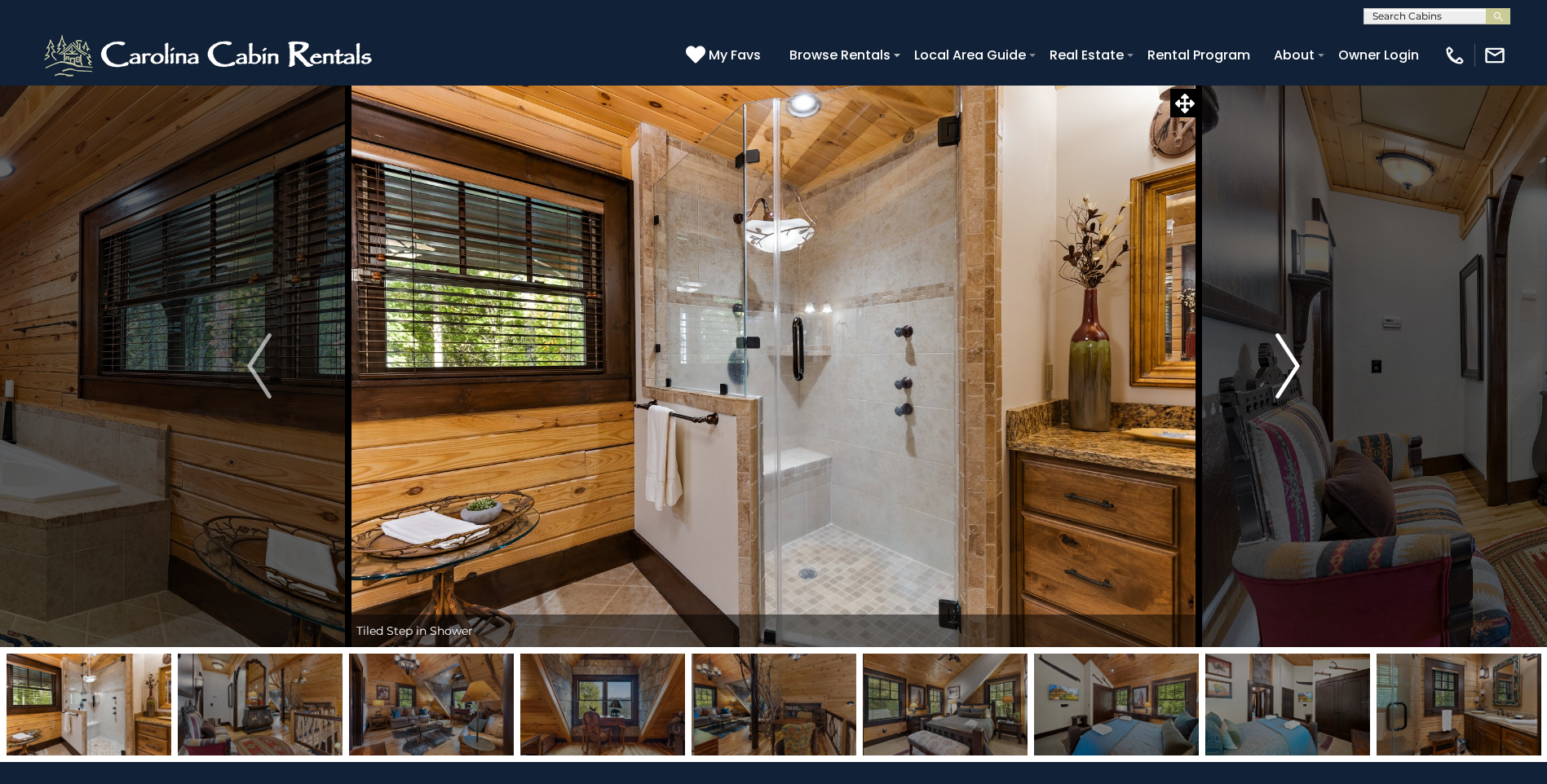
click at [1289, 361] on img "Next" at bounding box center [1288, 365] width 25 height 65
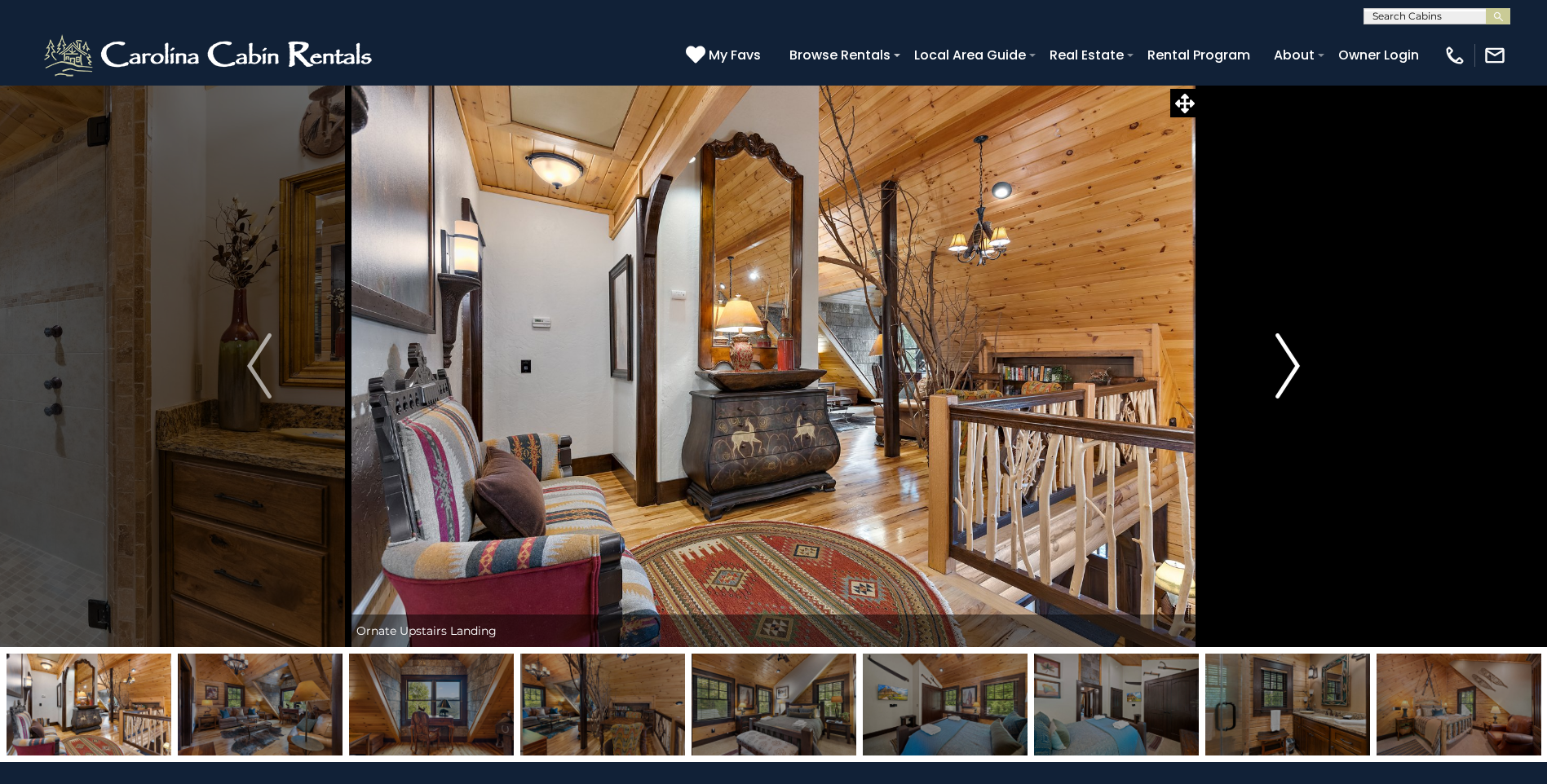
click at [1289, 361] on img "Next" at bounding box center [1288, 365] width 25 height 65
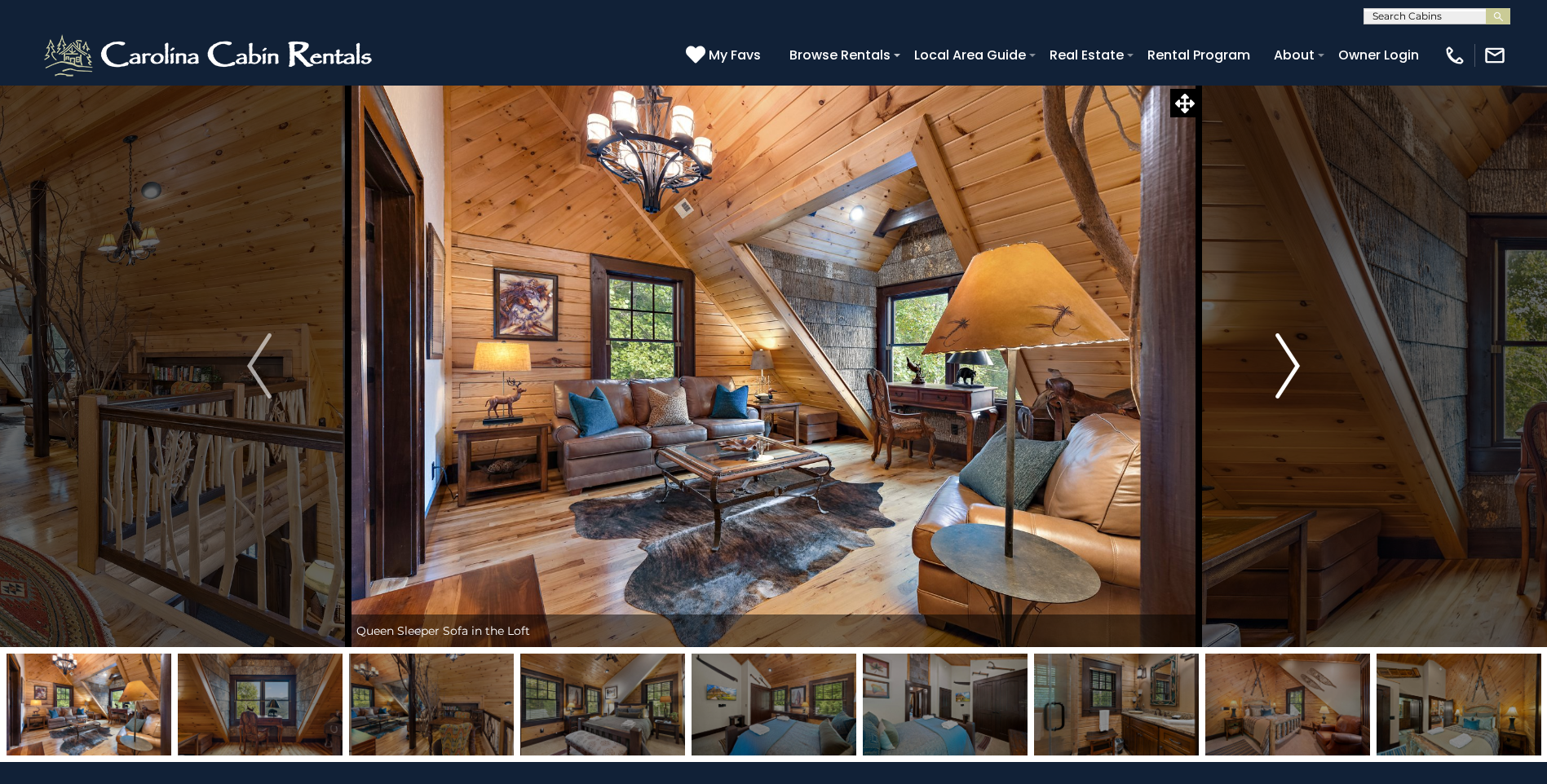
click at [1289, 361] on img "Next" at bounding box center [1288, 365] width 25 height 65
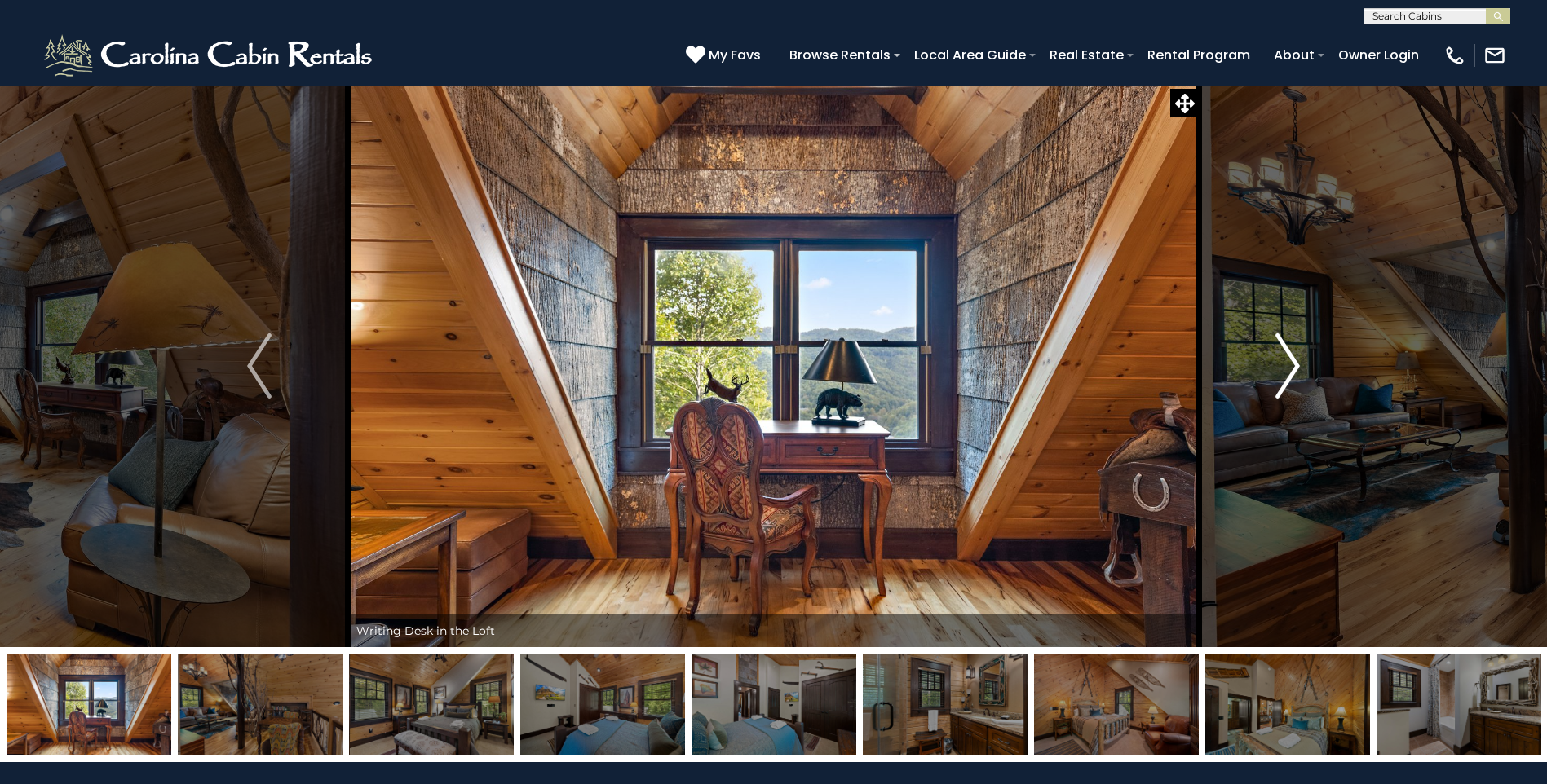
click at [1289, 361] on img "Next" at bounding box center [1288, 365] width 25 height 65
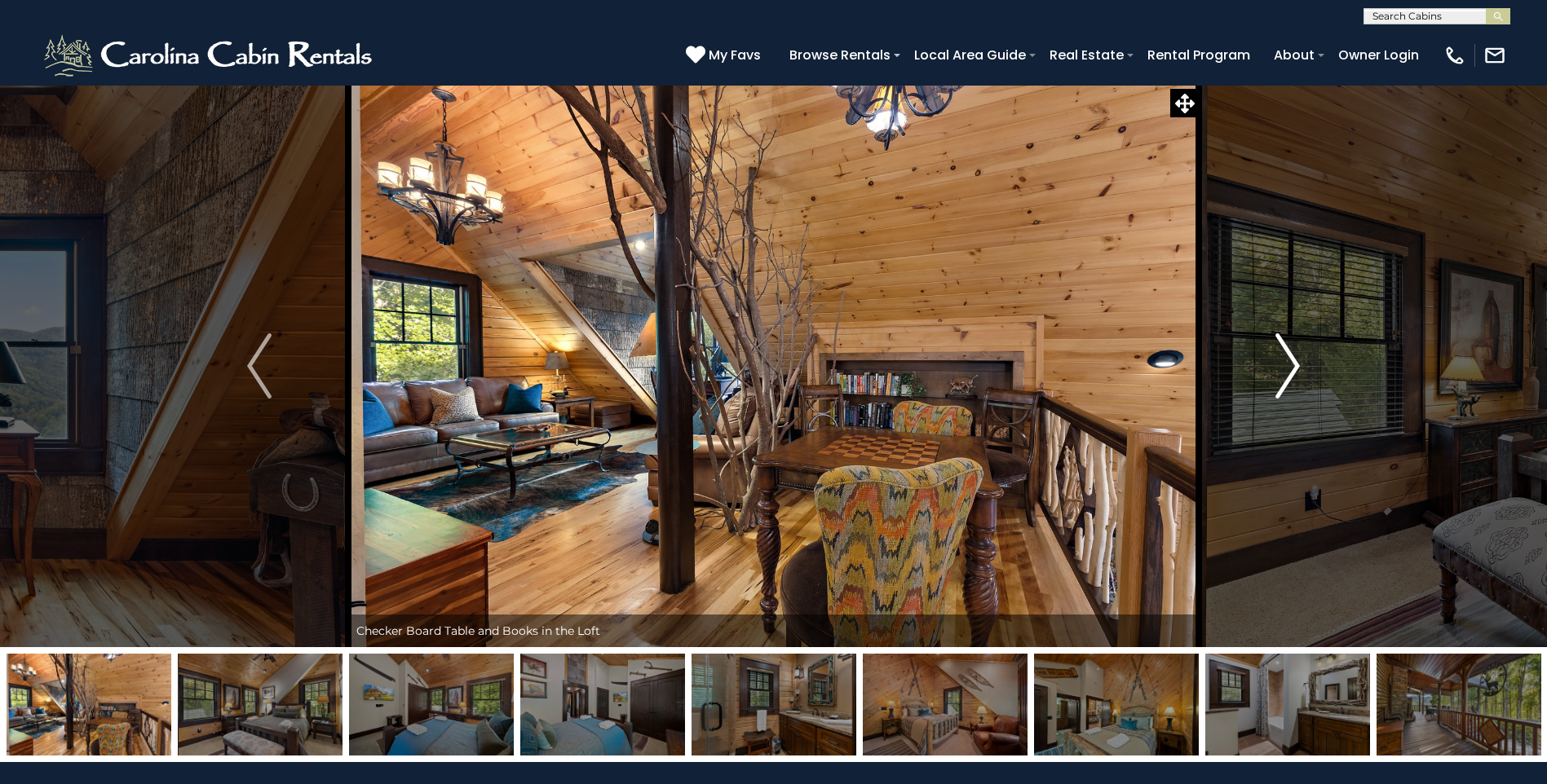
click at [1289, 361] on img "Next" at bounding box center [1288, 365] width 25 height 65
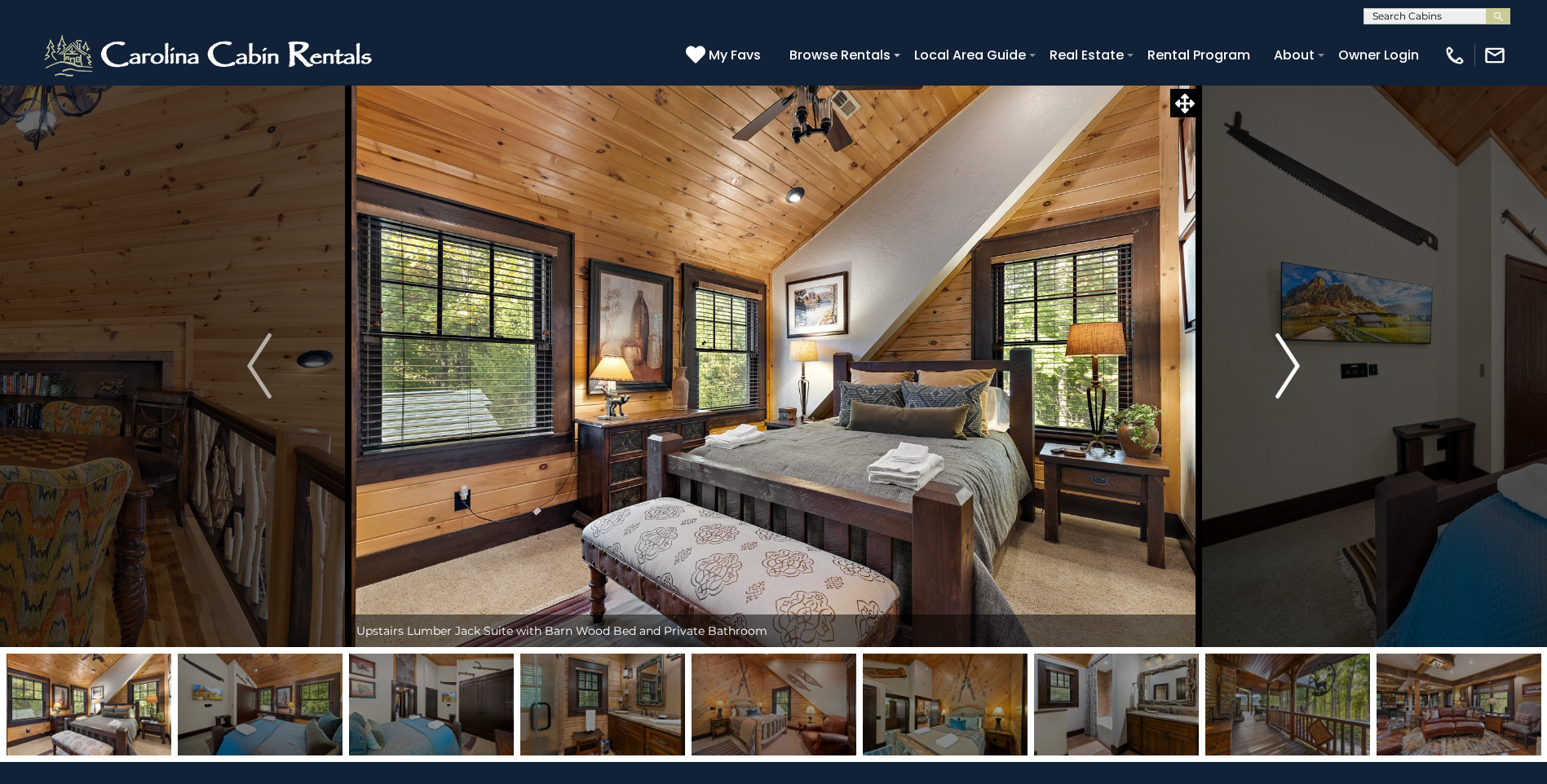
click at [1289, 361] on img "Next" at bounding box center [1288, 365] width 25 height 65
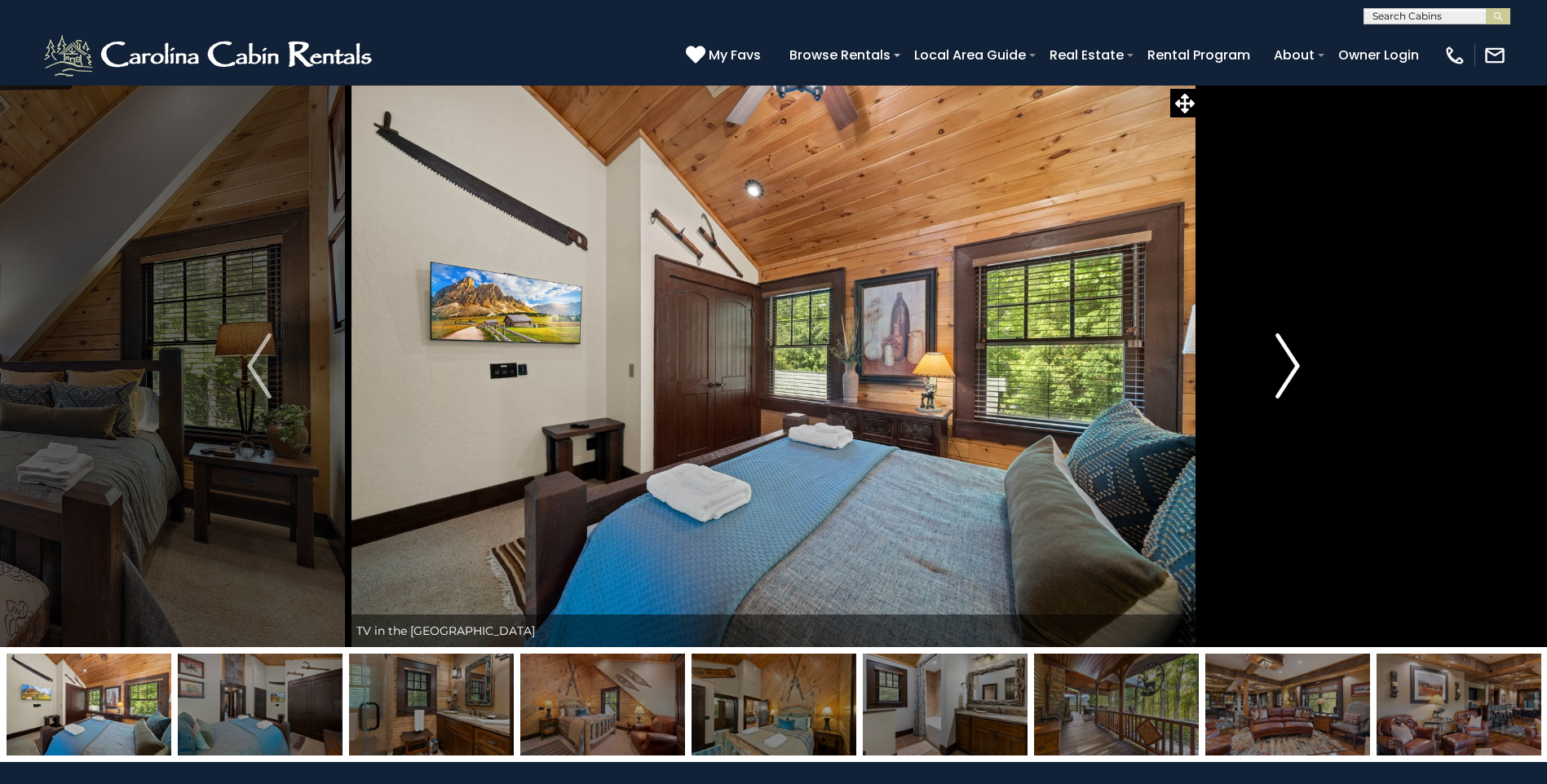
click at [1289, 361] on img "Next" at bounding box center [1288, 365] width 25 height 65
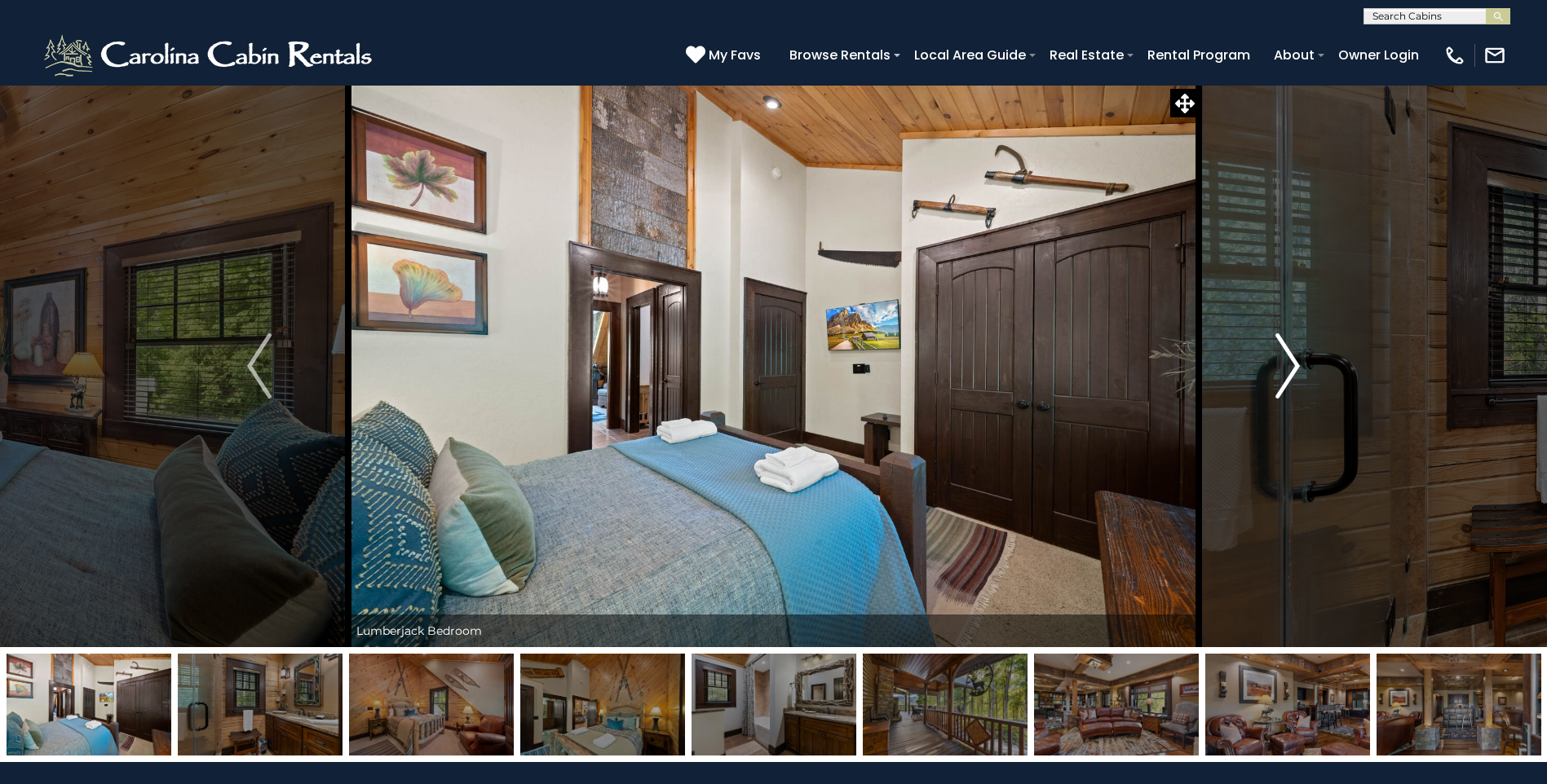
click at [1289, 361] on img "Next" at bounding box center [1288, 365] width 25 height 65
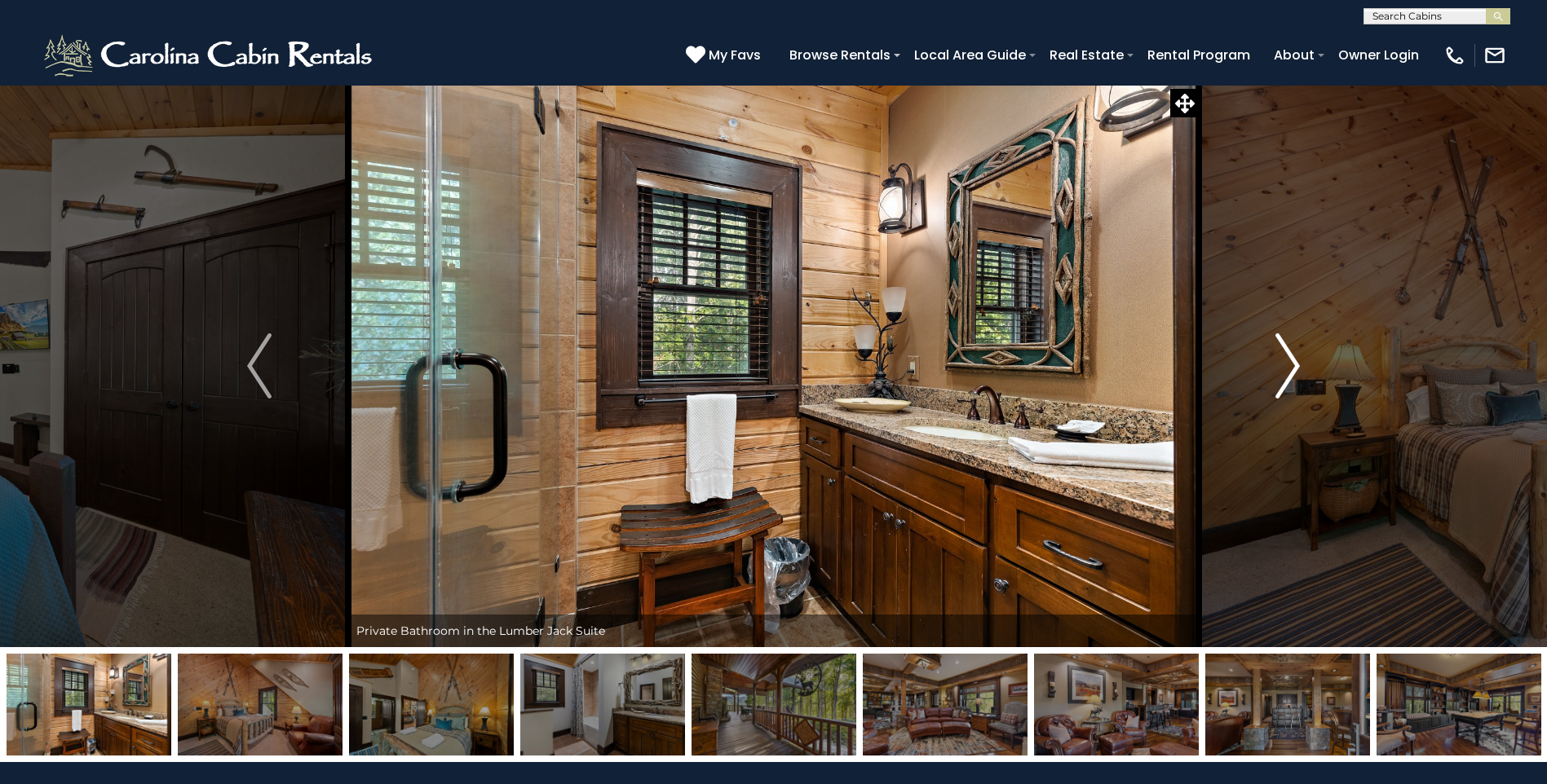
click at [1289, 361] on img "Next" at bounding box center [1288, 365] width 25 height 65
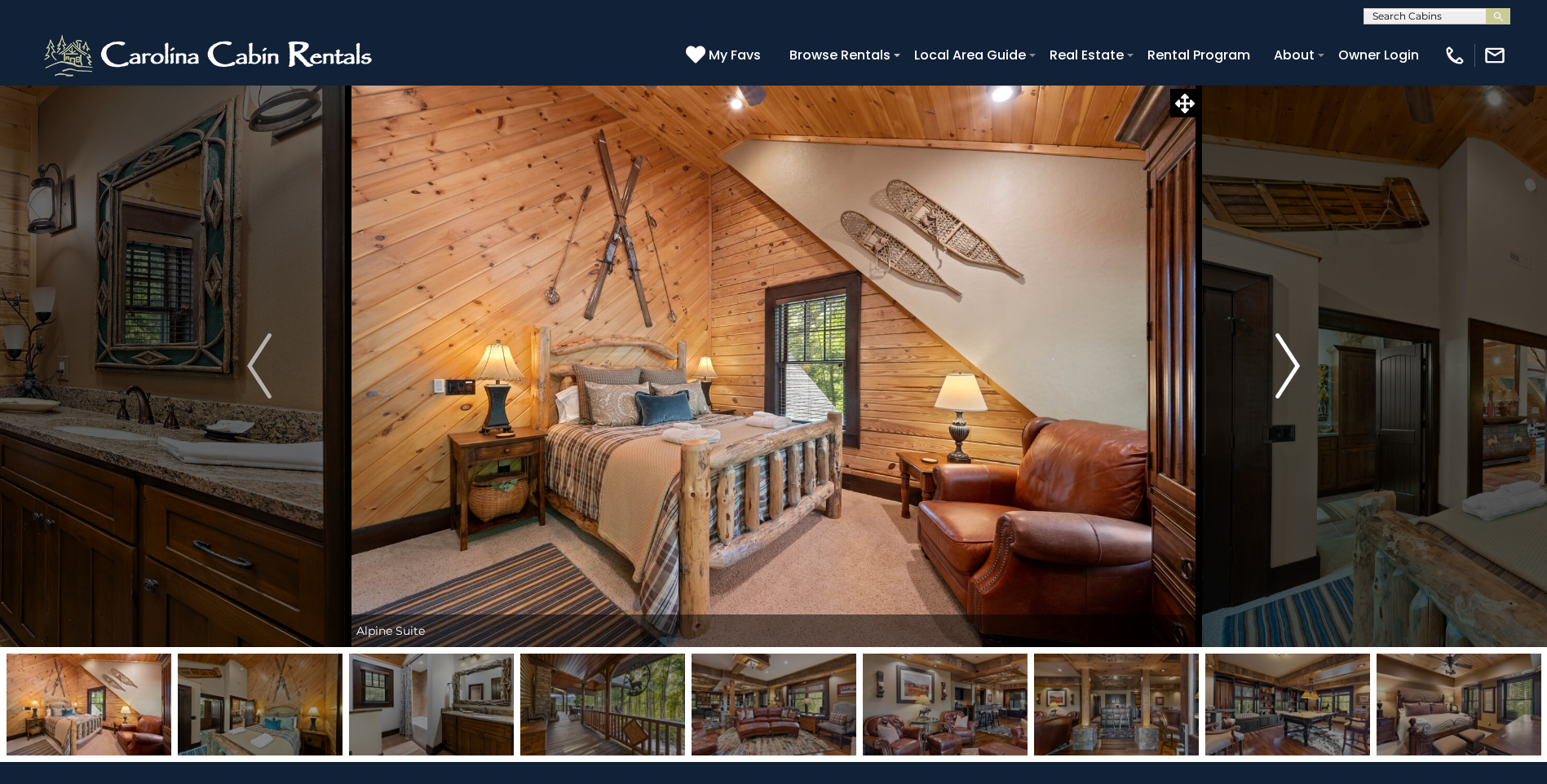
click at [1289, 361] on img "Next" at bounding box center [1288, 365] width 25 height 65
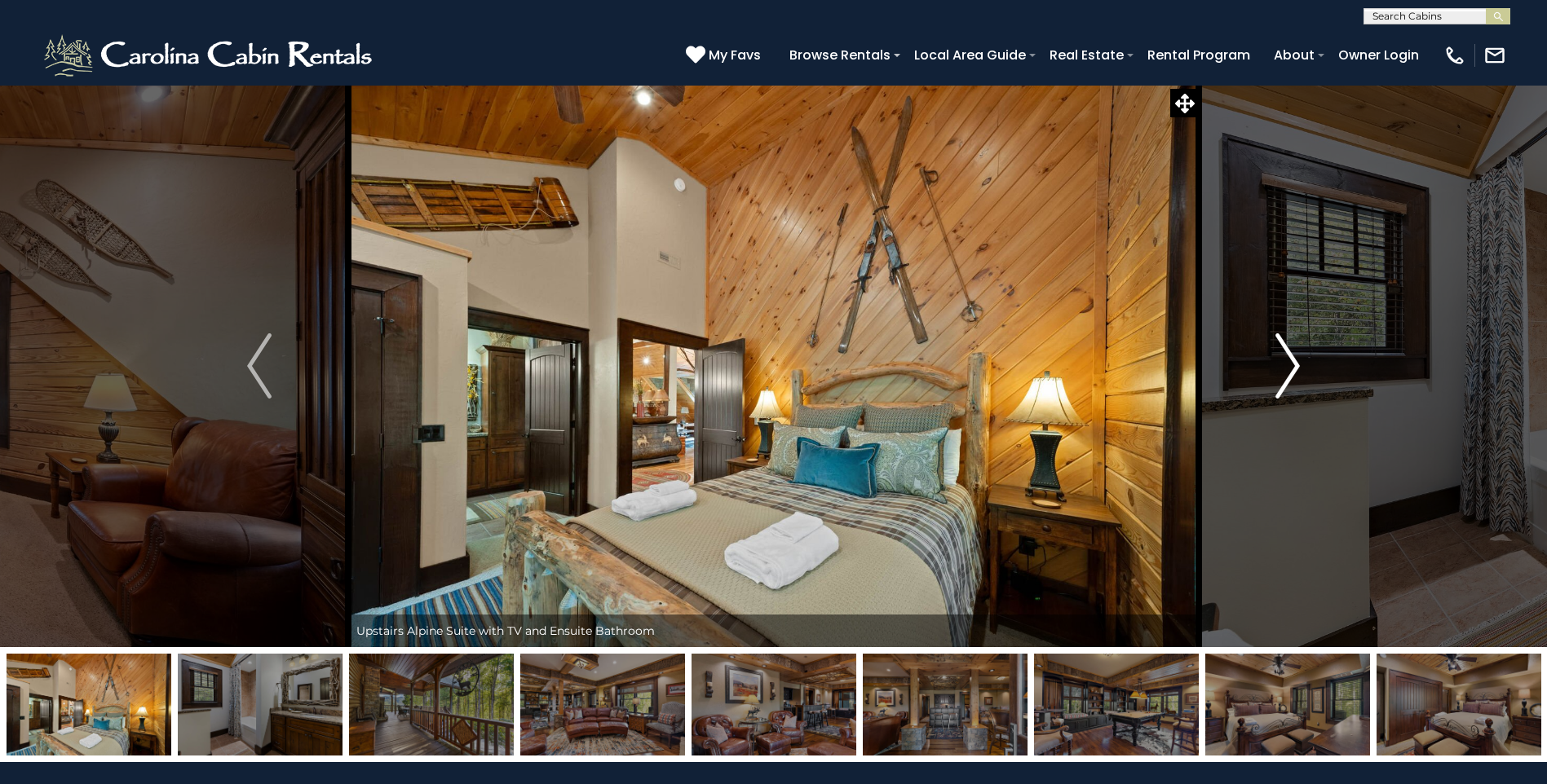
click at [1289, 361] on img "Next" at bounding box center [1288, 365] width 25 height 65
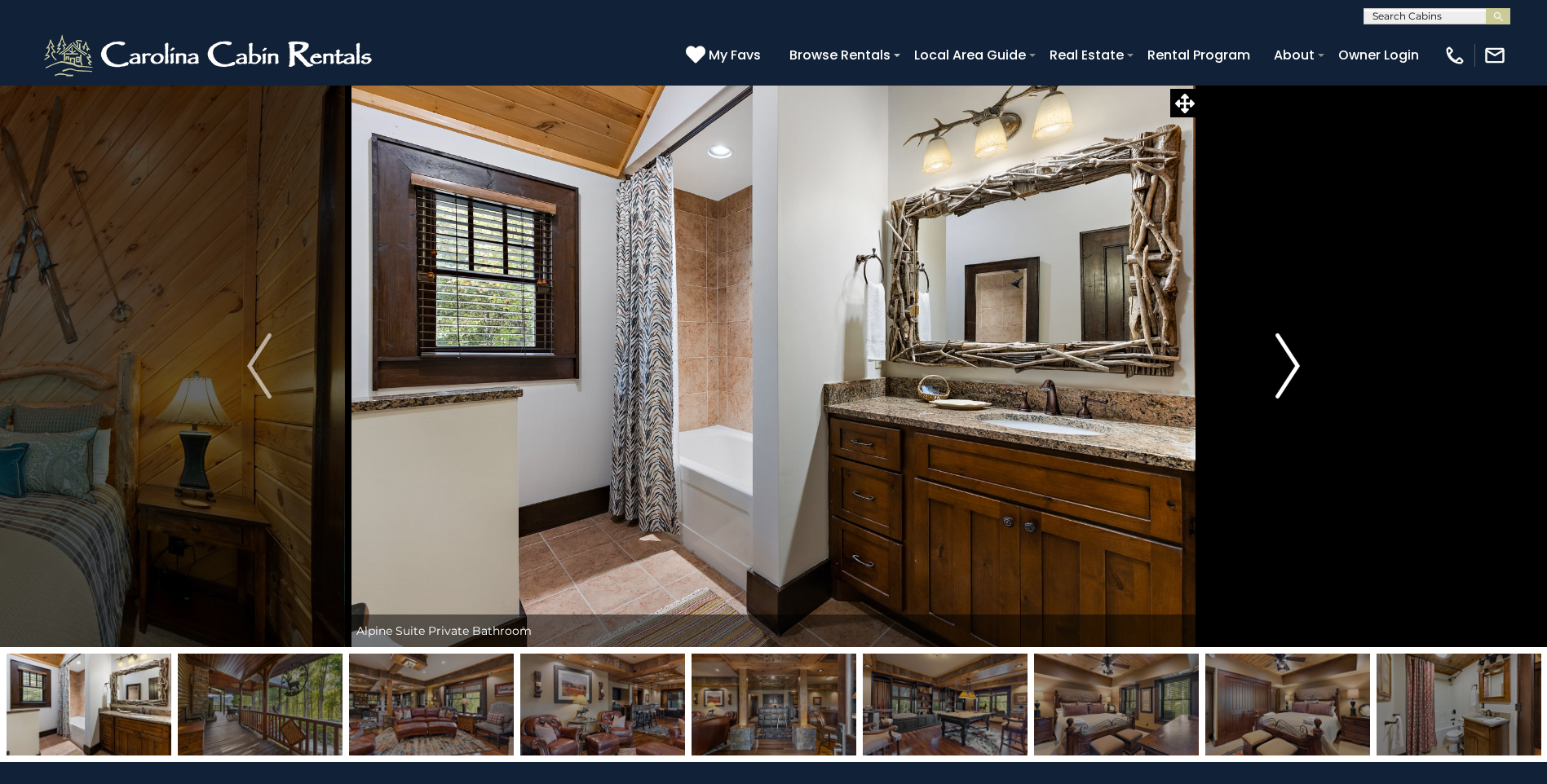
click at [1289, 361] on img "Next" at bounding box center [1288, 365] width 25 height 65
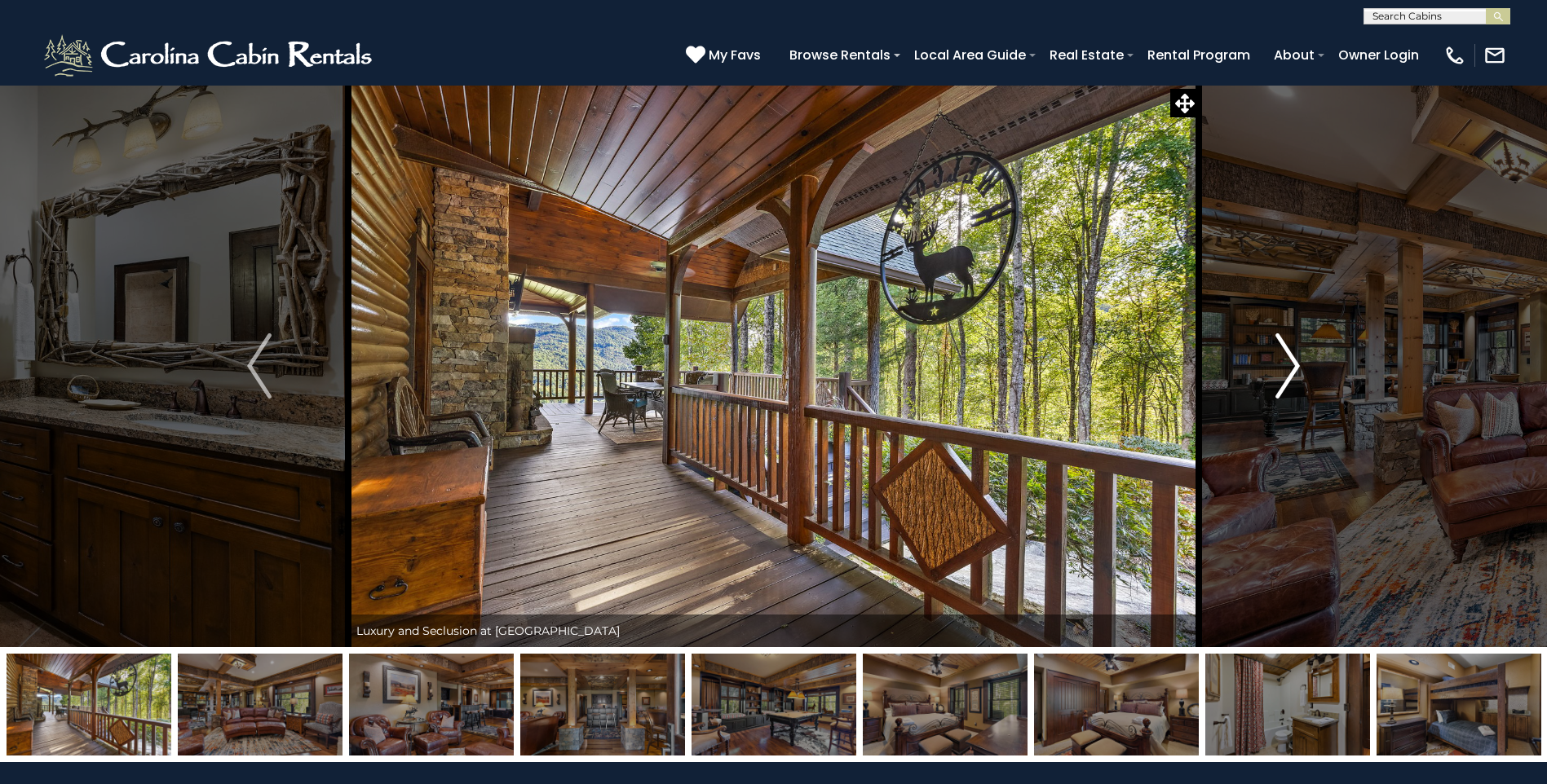
click at [1289, 361] on img "Next" at bounding box center [1288, 365] width 25 height 65
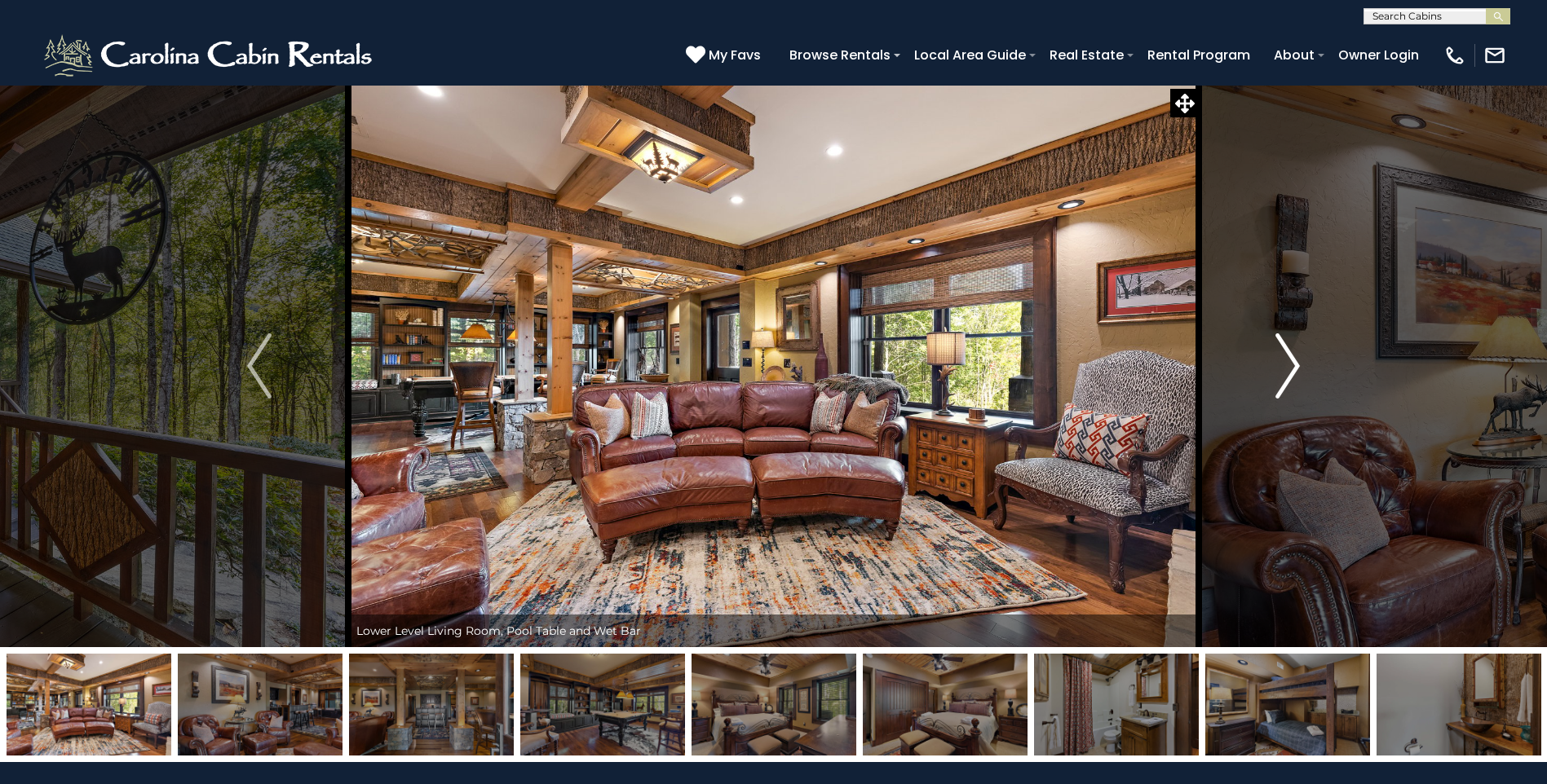
click at [1289, 361] on img "Next" at bounding box center [1288, 365] width 25 height 65
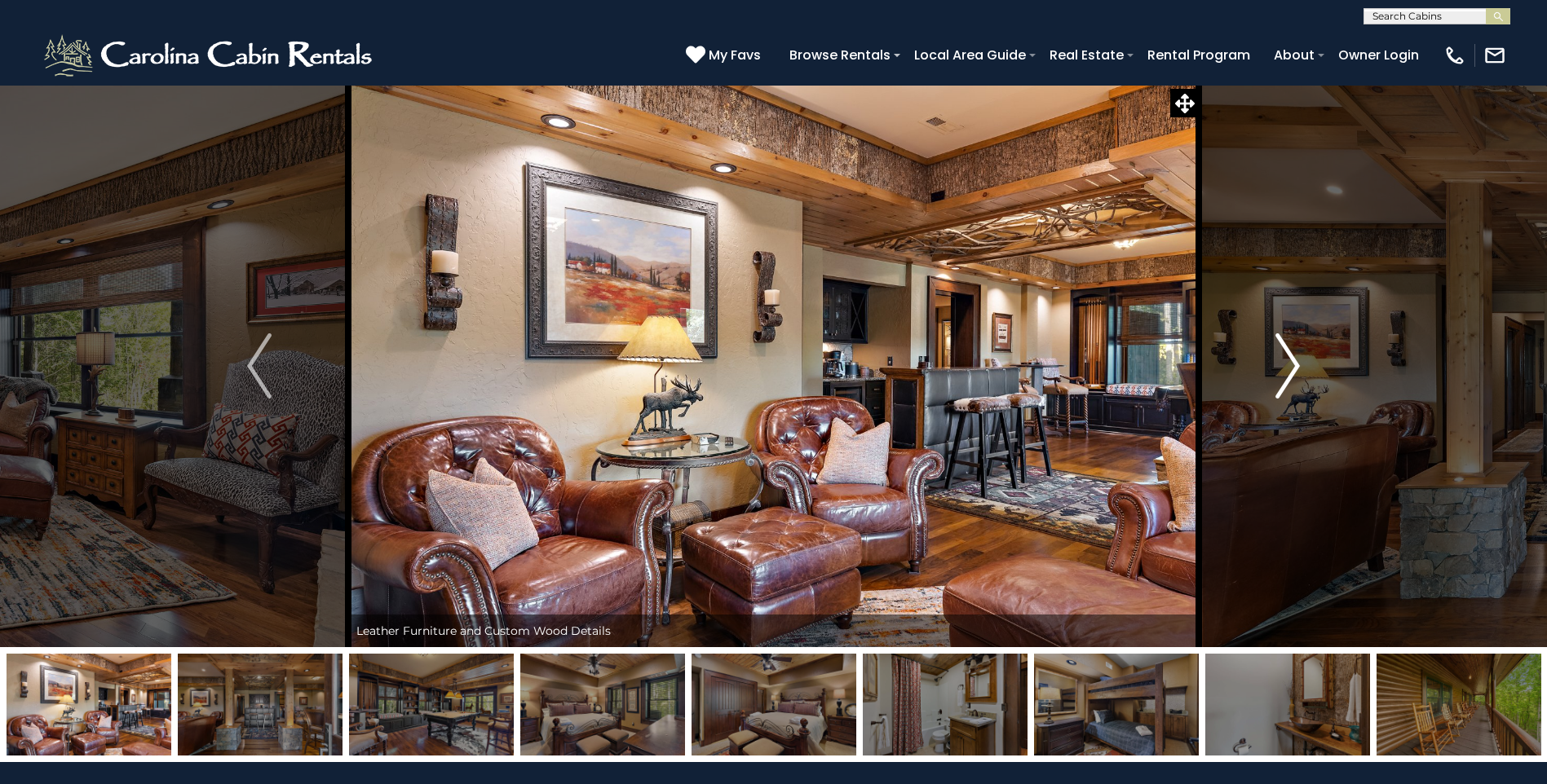
click at [1289, 361] on img "Next" at bounding box center [1288, 365] width 25 height 65
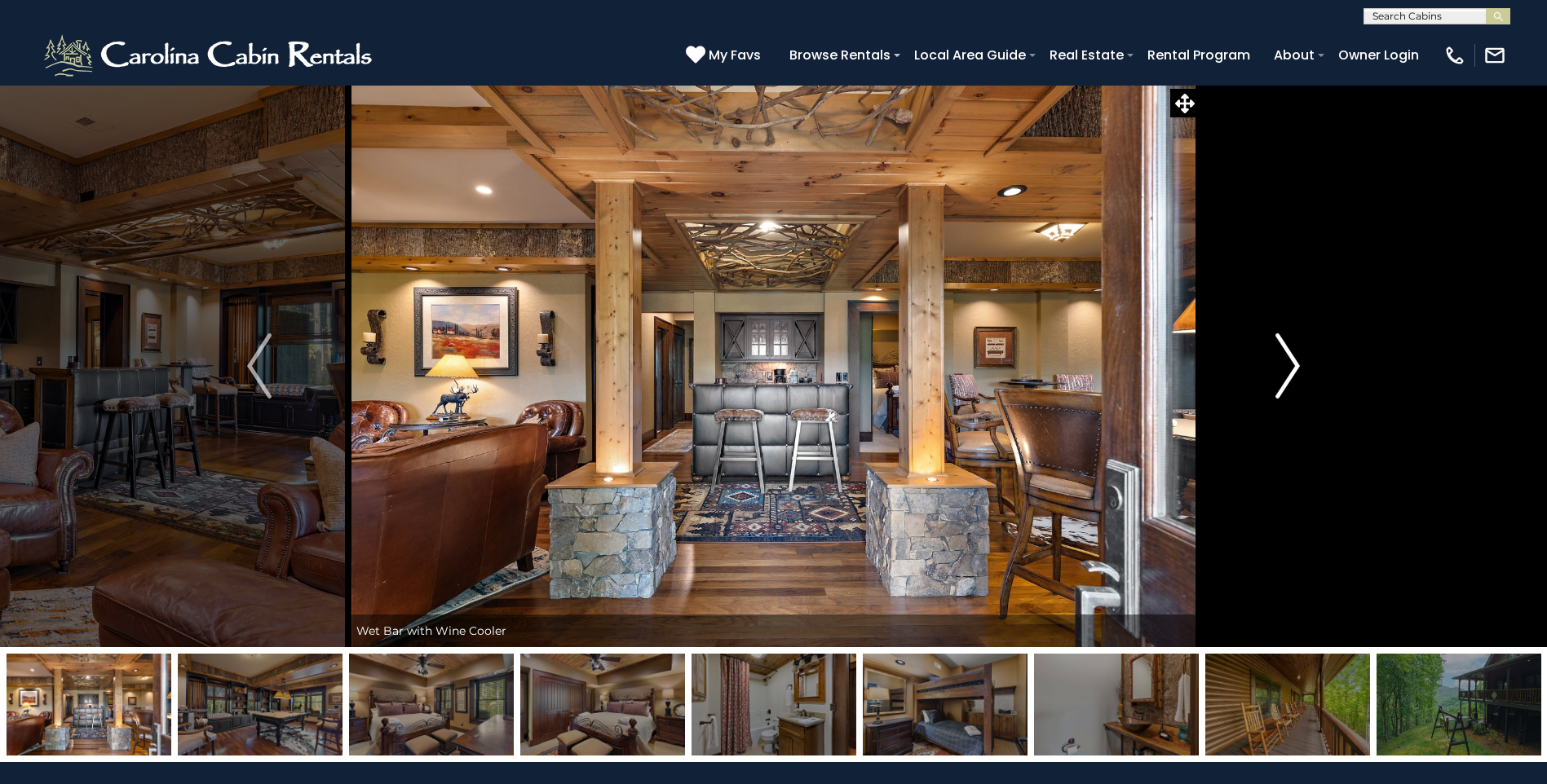
click at [1289, 361] on img "Next" at bounding box center [1288, 365] width 25 height 65
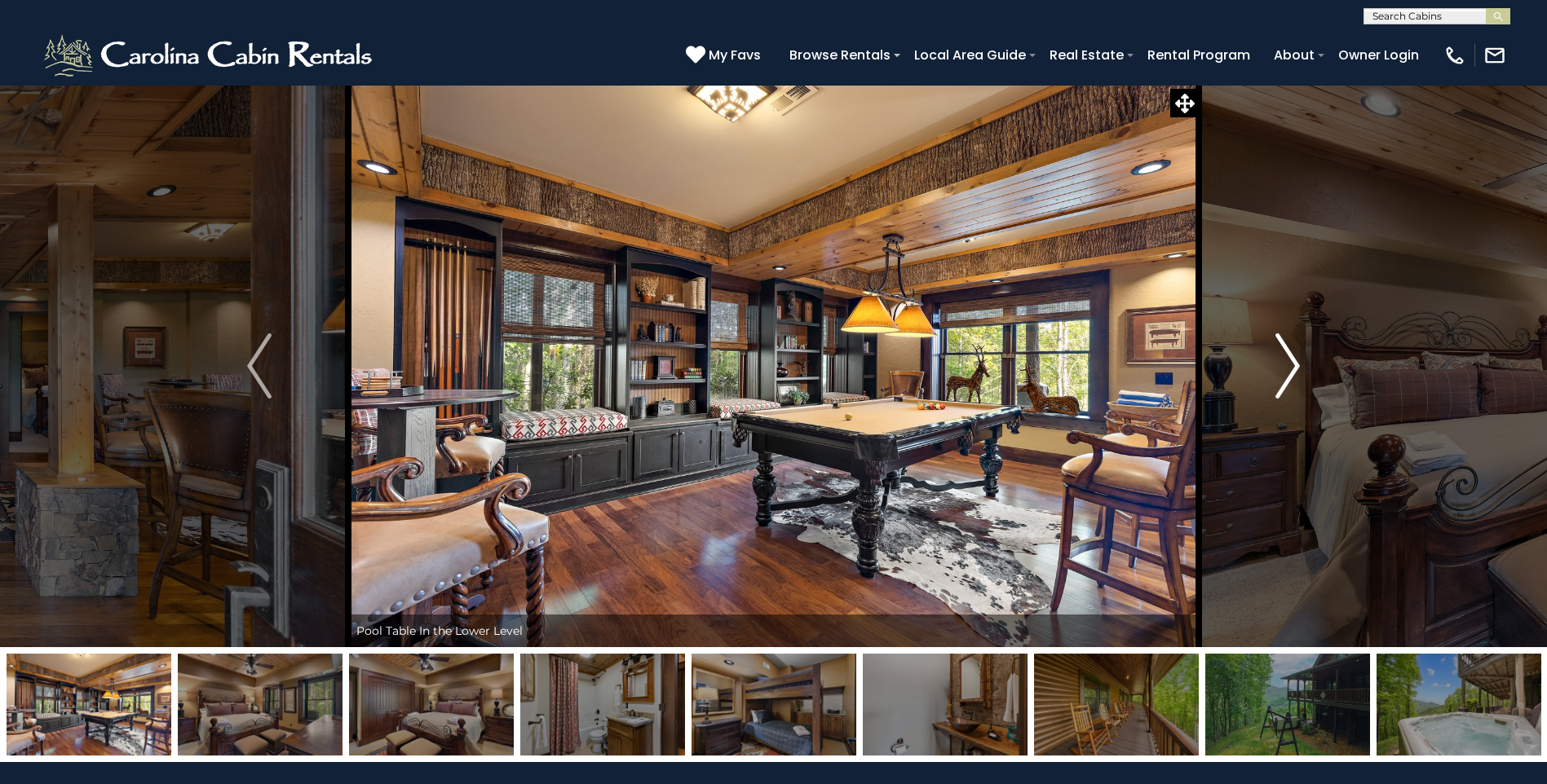
click at [1289, 361] on img "Next" at bounding box center [1288, 365] width 25 height 65
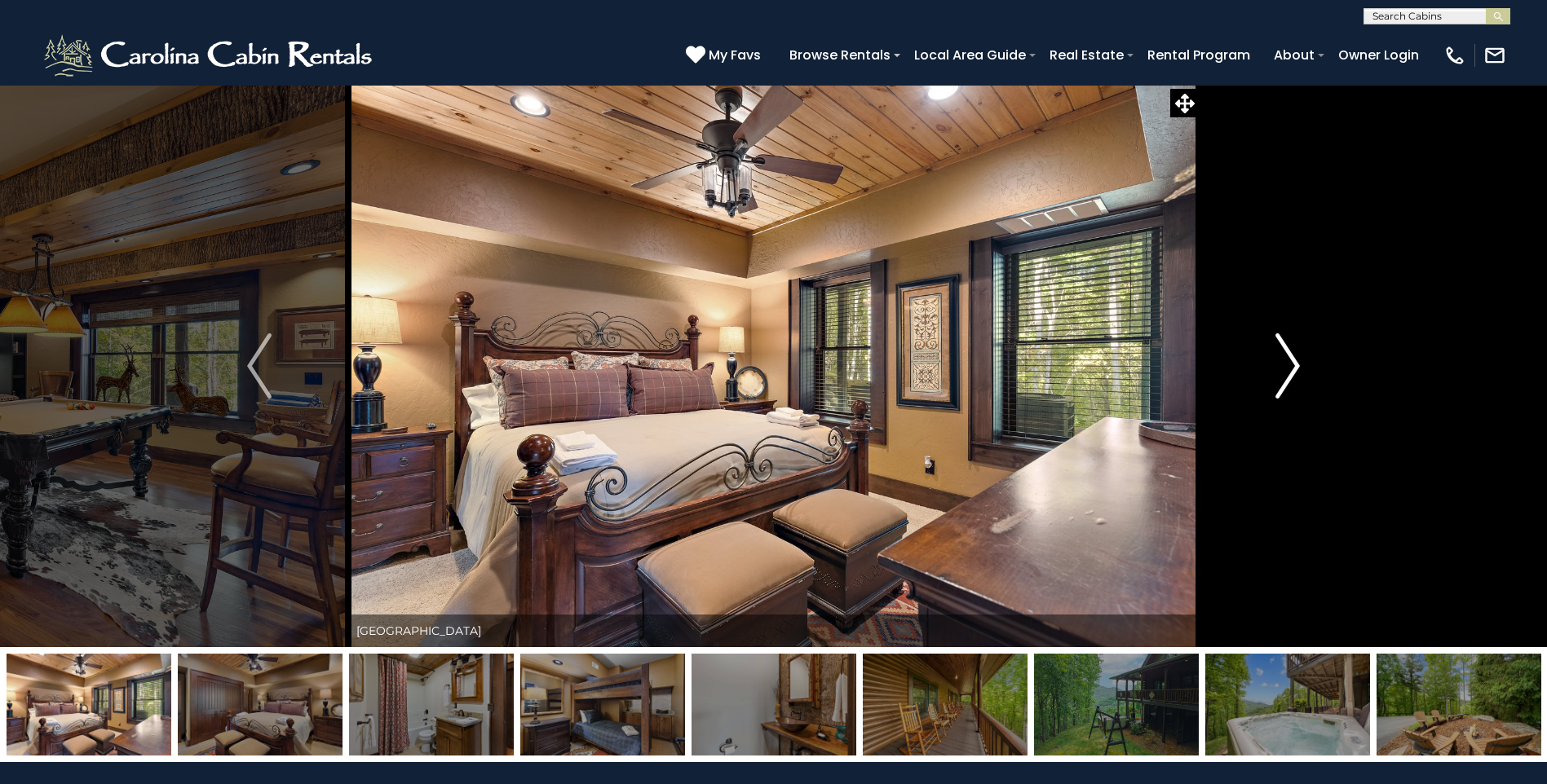
click at [1289, 361] on img "Next" at bounding box center [1288, 365] width 25 height 65
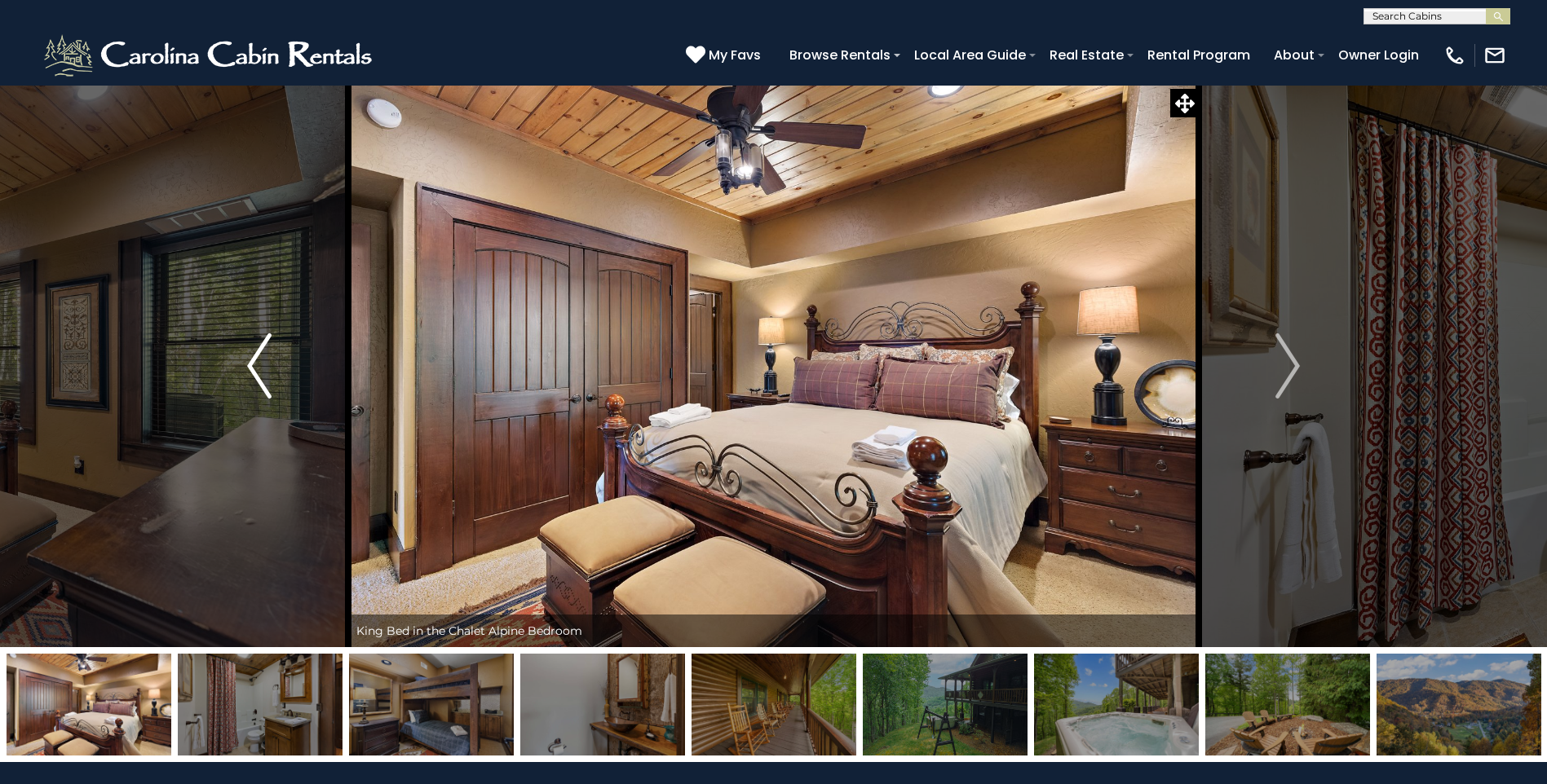
click at [248, 359] on img "Previous" at bounding box center [259, 365] width 25 height 65
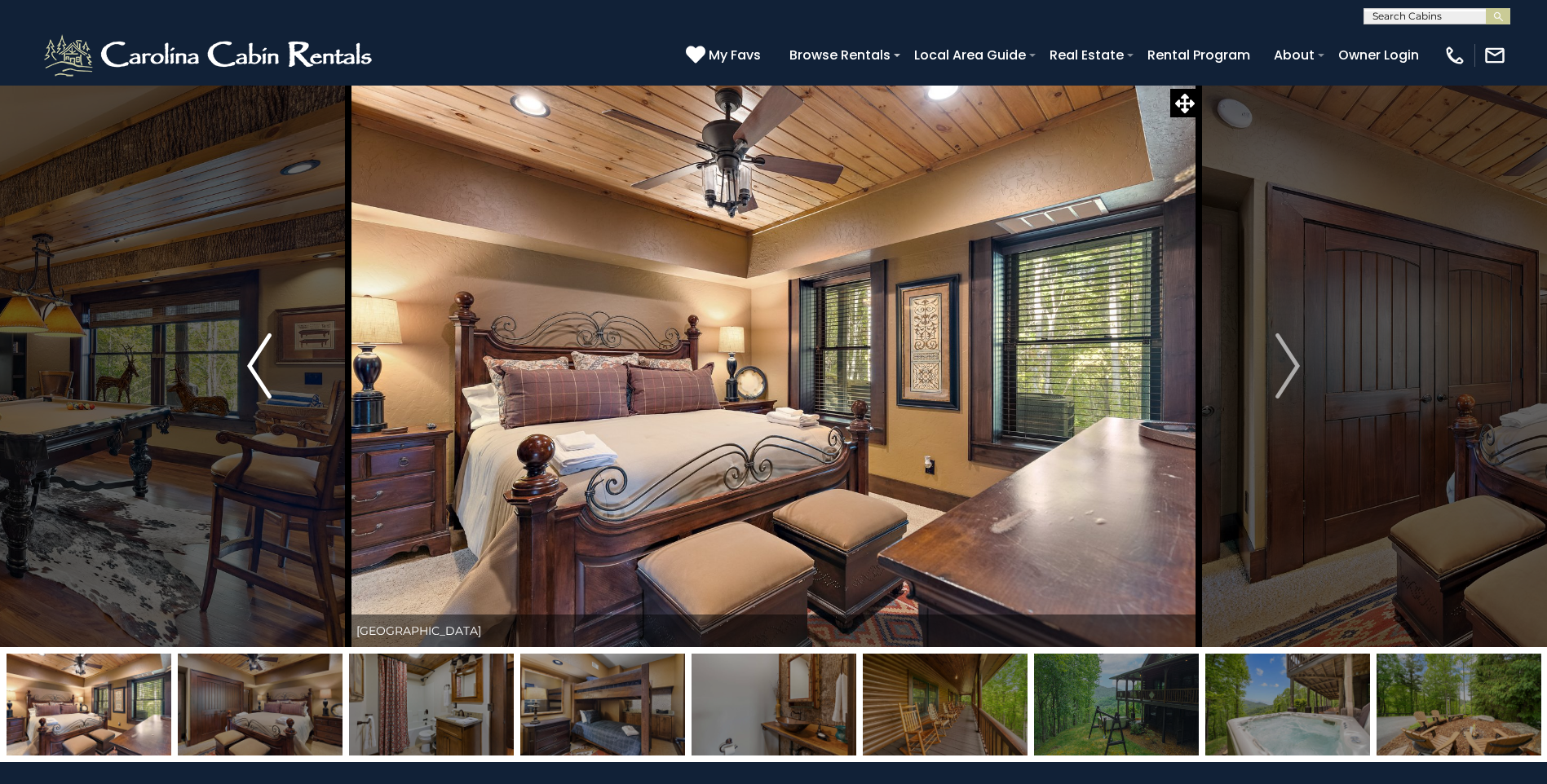
click at [248, 359] on img "Previous" at bounding box center [259, 365] width 25 height 65
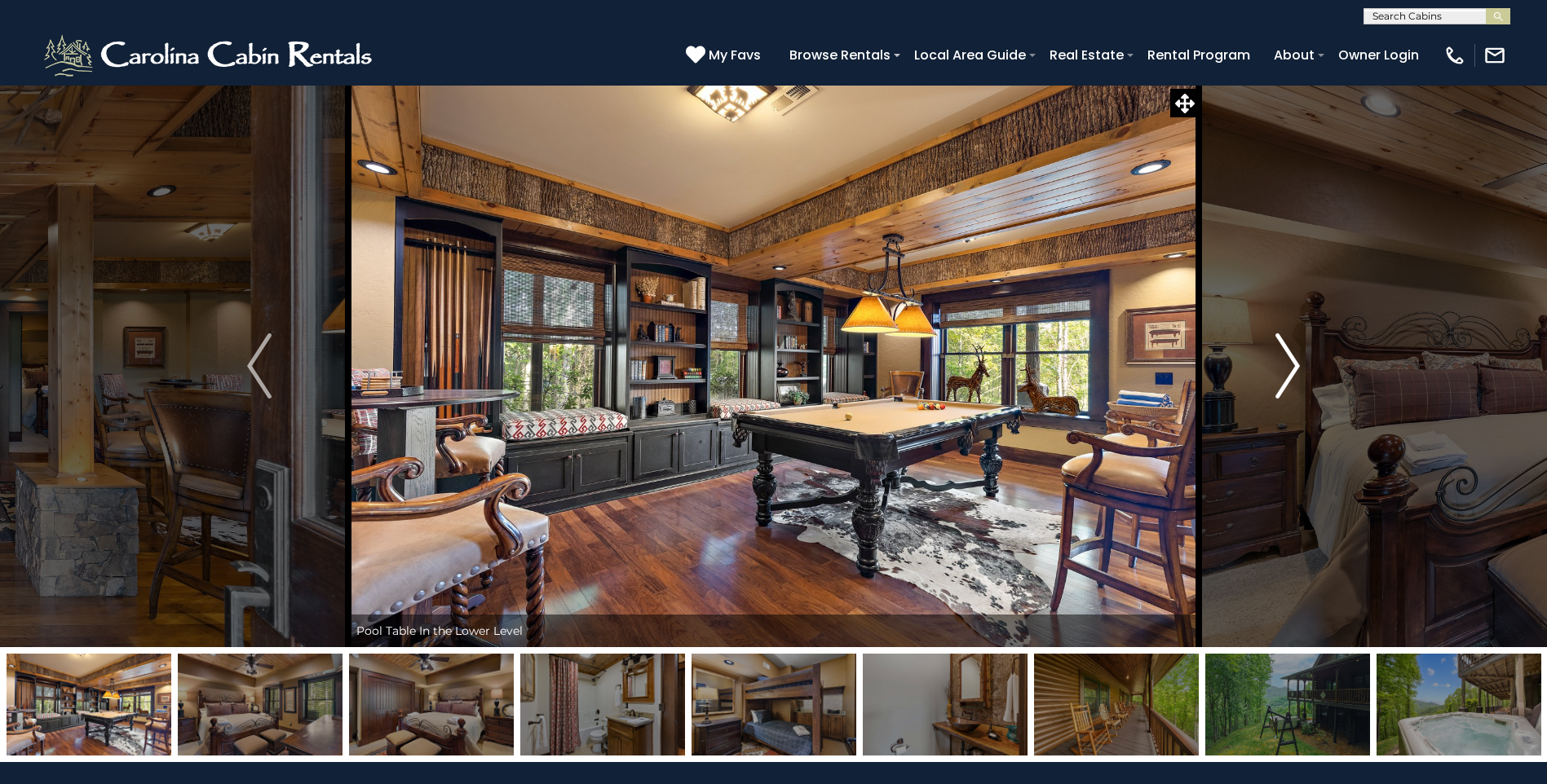
click at [1289, 368] on img "Next" at bounding box center [1288, 365] width 25 height 65
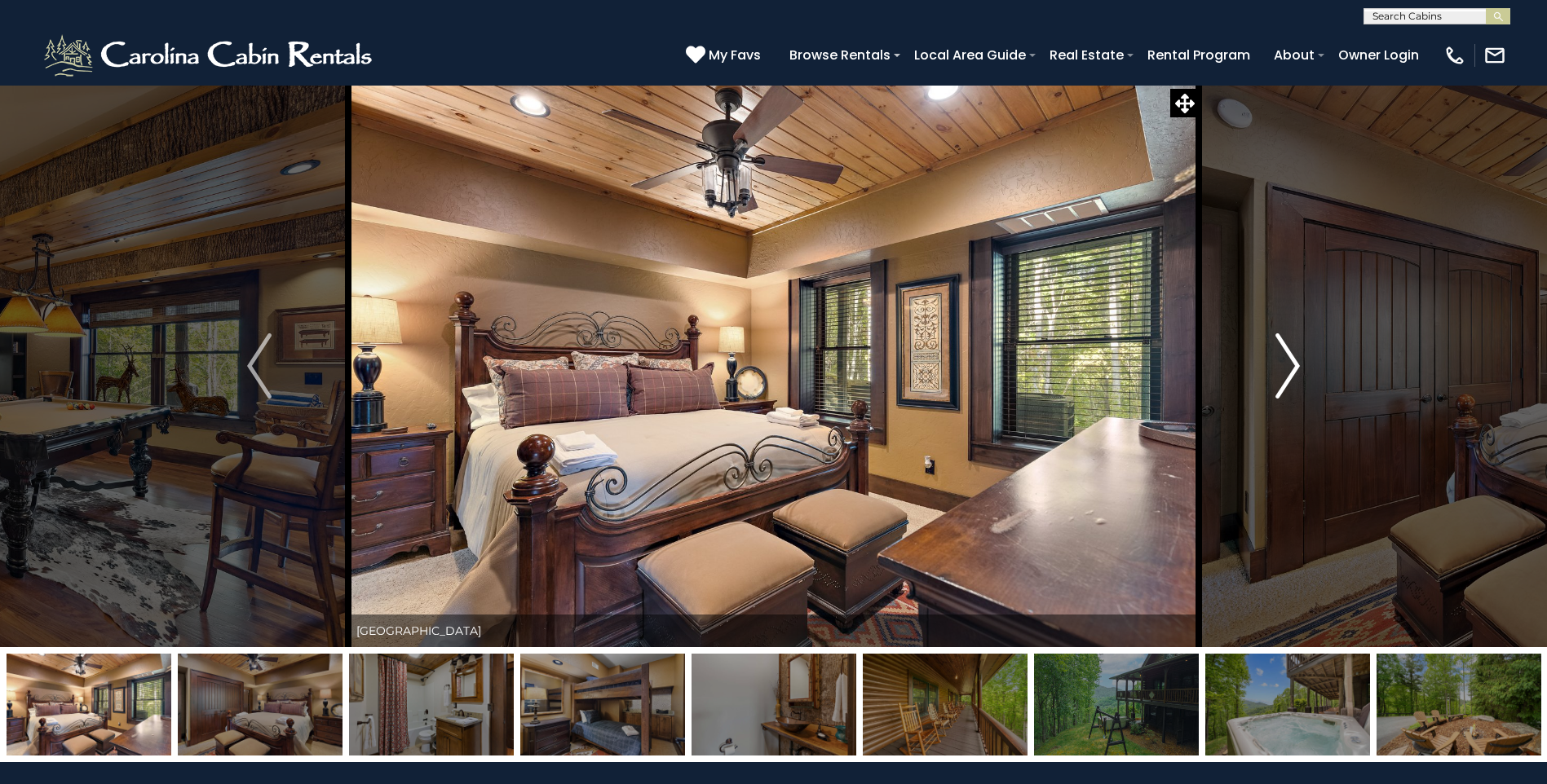
click at [1289, 368] on img "Next" at bounding box center [1288, 365] width 25 height 65
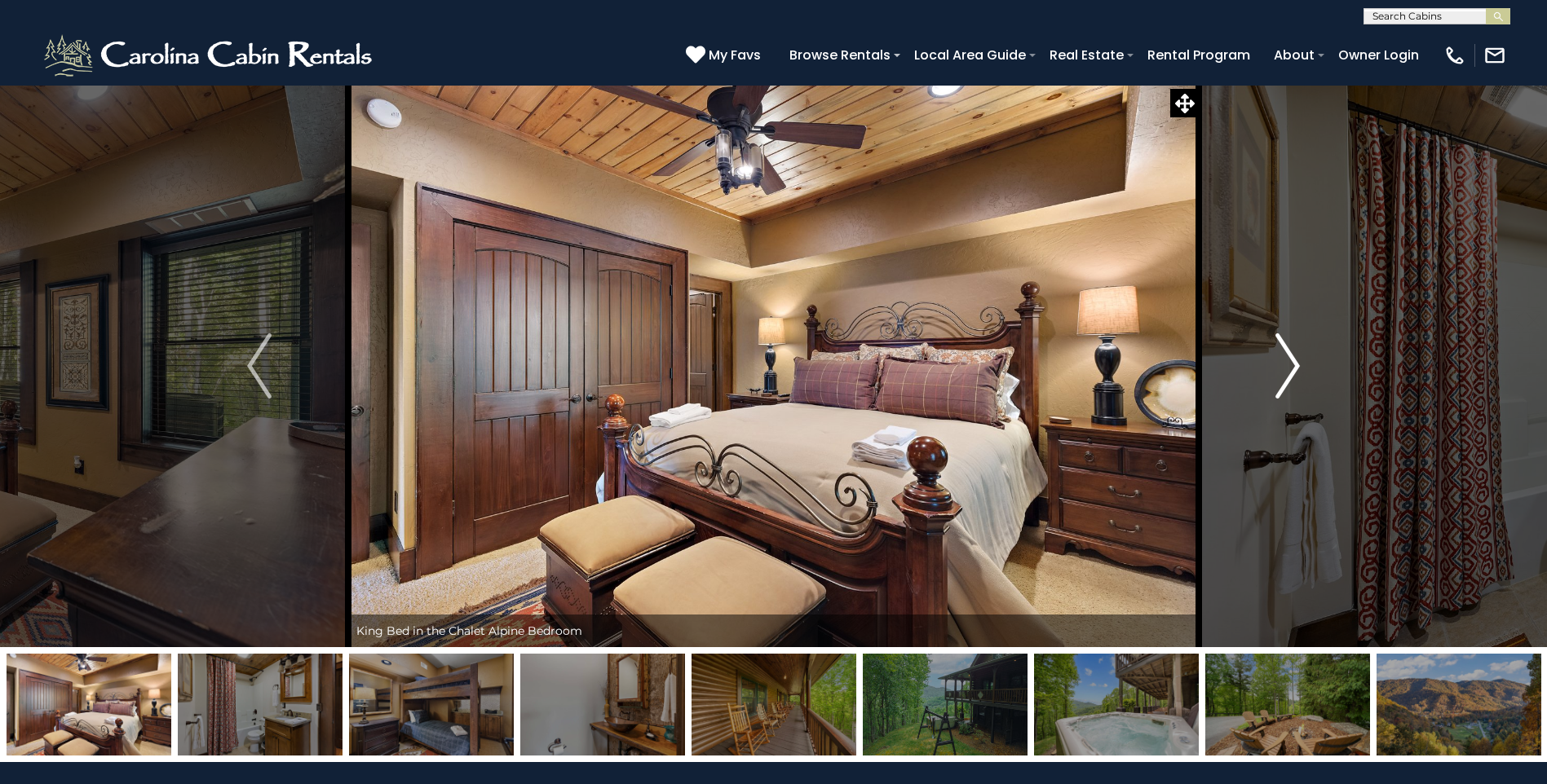
click at [1289, 368] on img "Next" at bounding box center [1288, 365] width 25 height 65
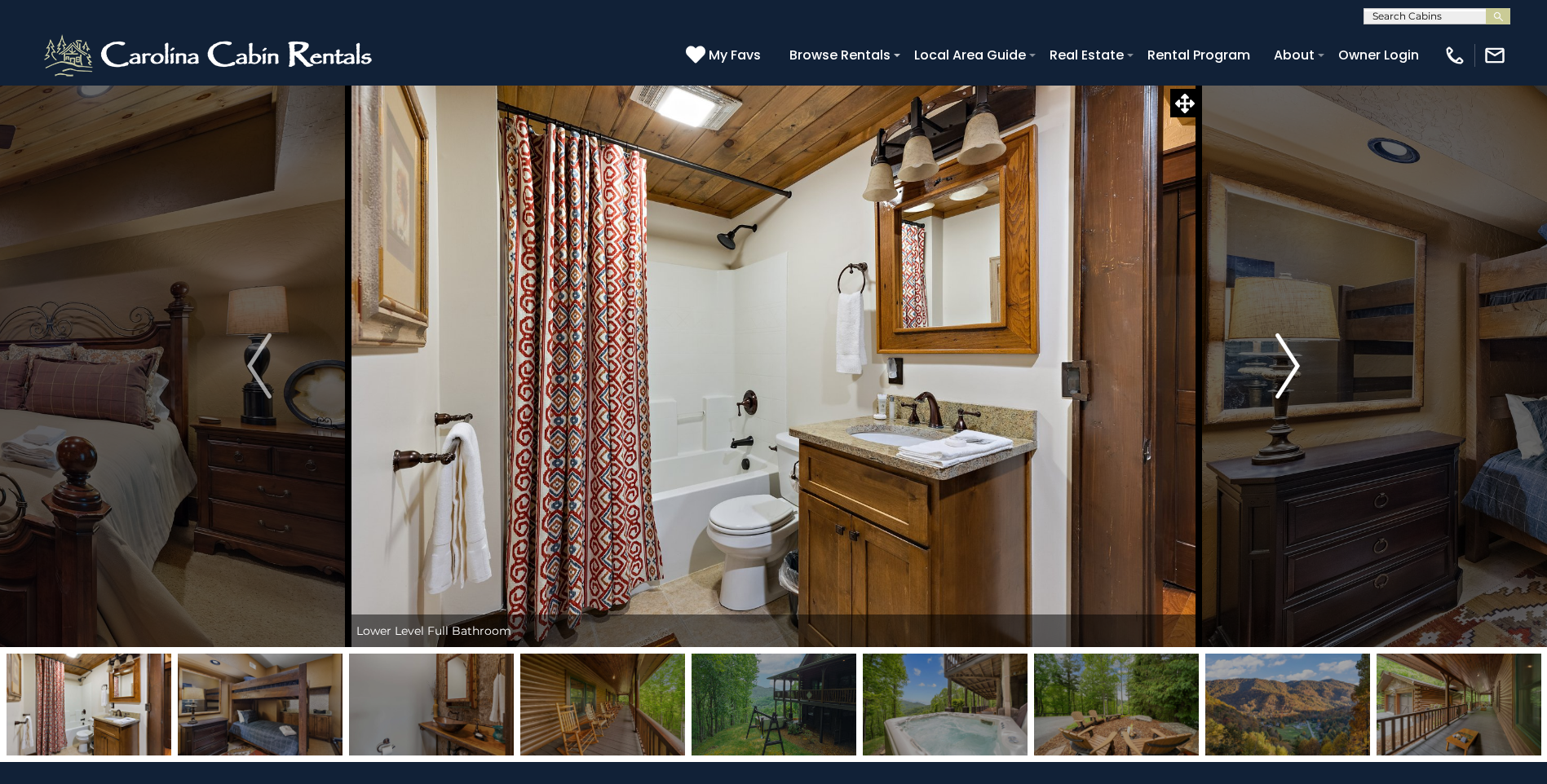
click at [1289, 368] on img "Next" at bounding box center [1288, 365] width 25 height 65
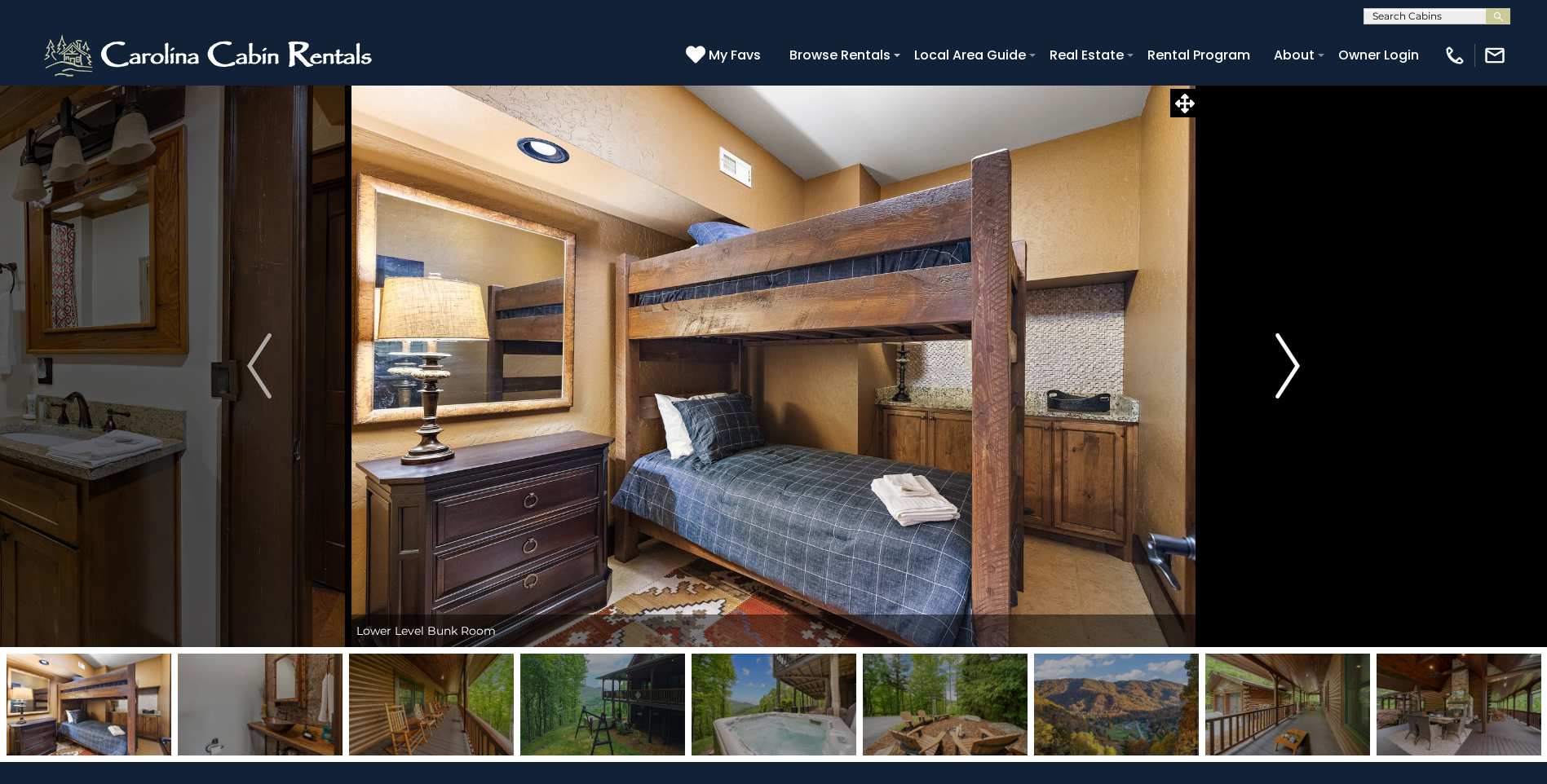
click at [1289, 368] on img "Next" at bounding box center [1288, 365] width 25 height 65
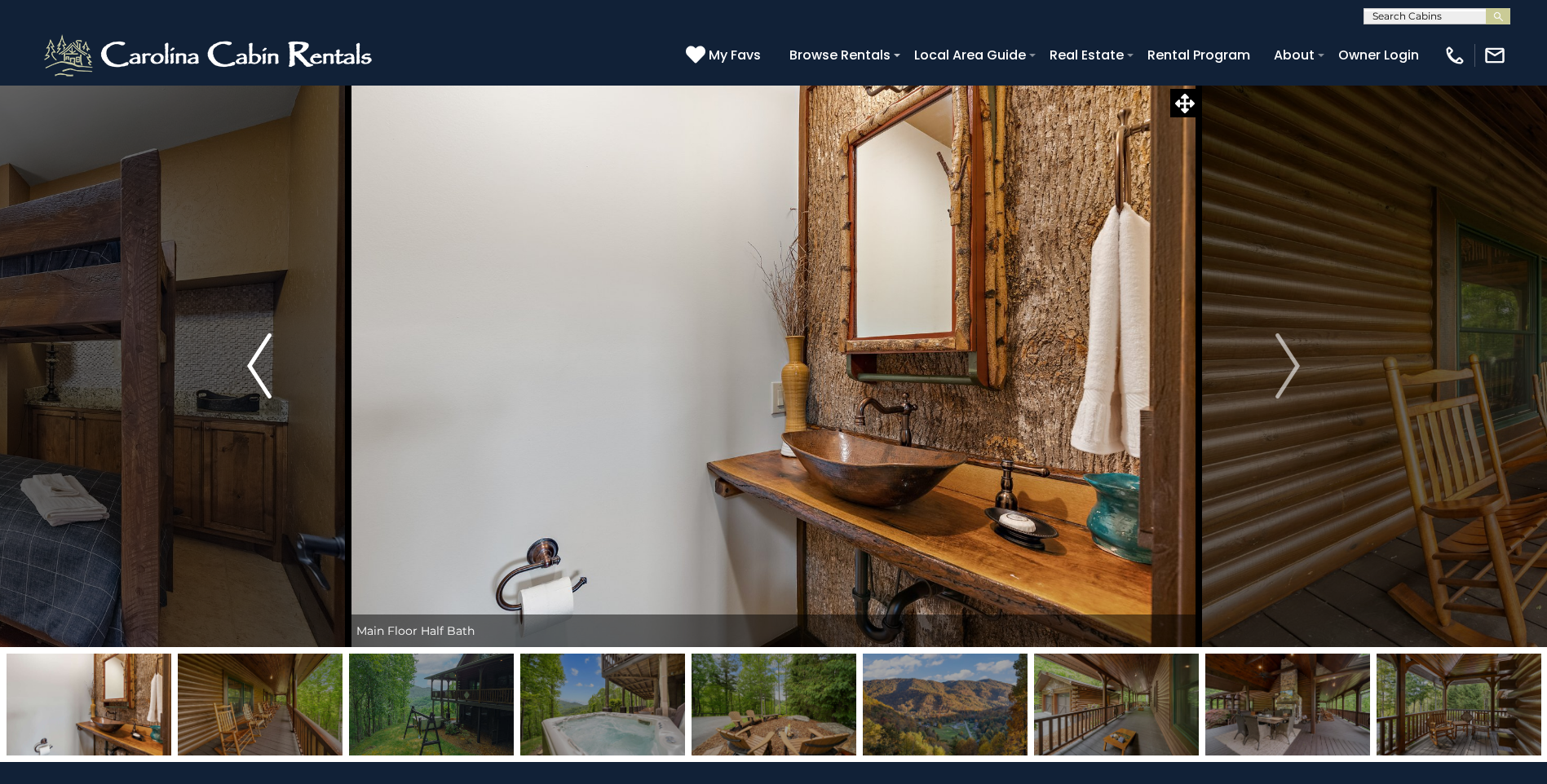
click at [242, 358] on button "Previous" at bounding box center [259, 366] width 178 height 563
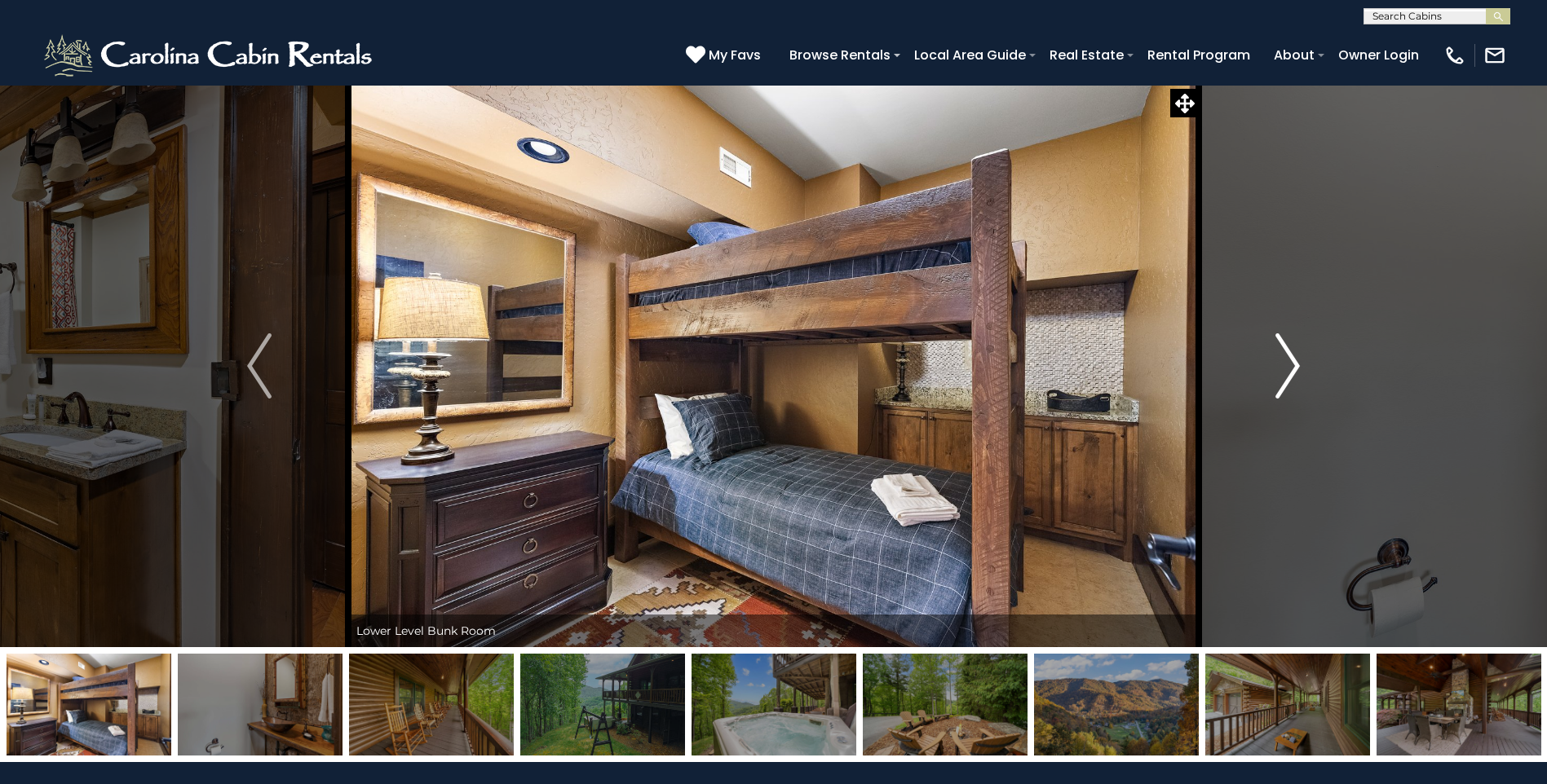
click at [1293, 359] on img "Next" at bounding box center [1288, 365] width 25 height 65
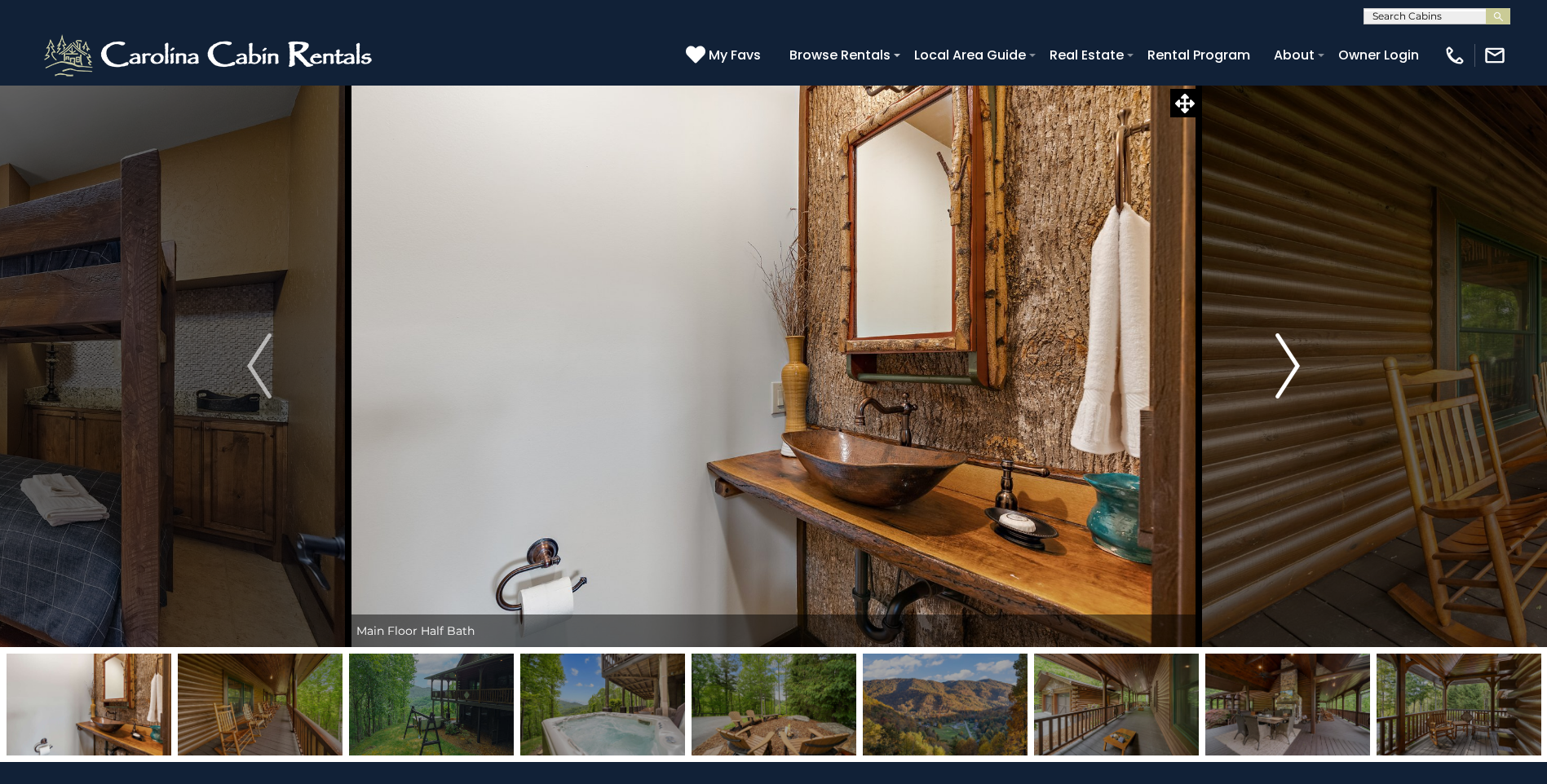
click at [1293, 359] on img "Next" at bounding box center [1288, 365] width 25 height 65
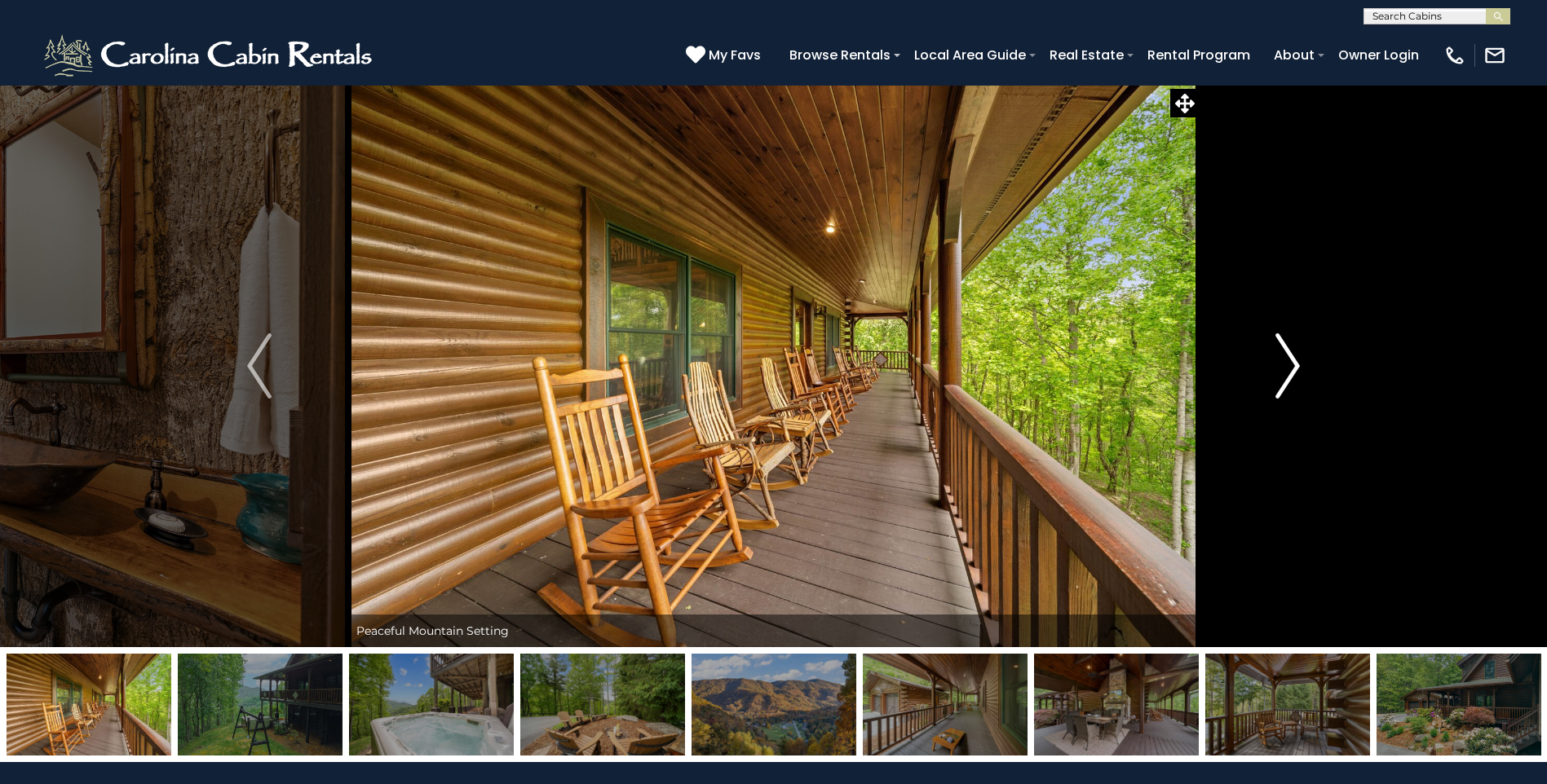
click at [1293, 359] on img "Next" at bounding box center [1288, 365] width 25 height 65
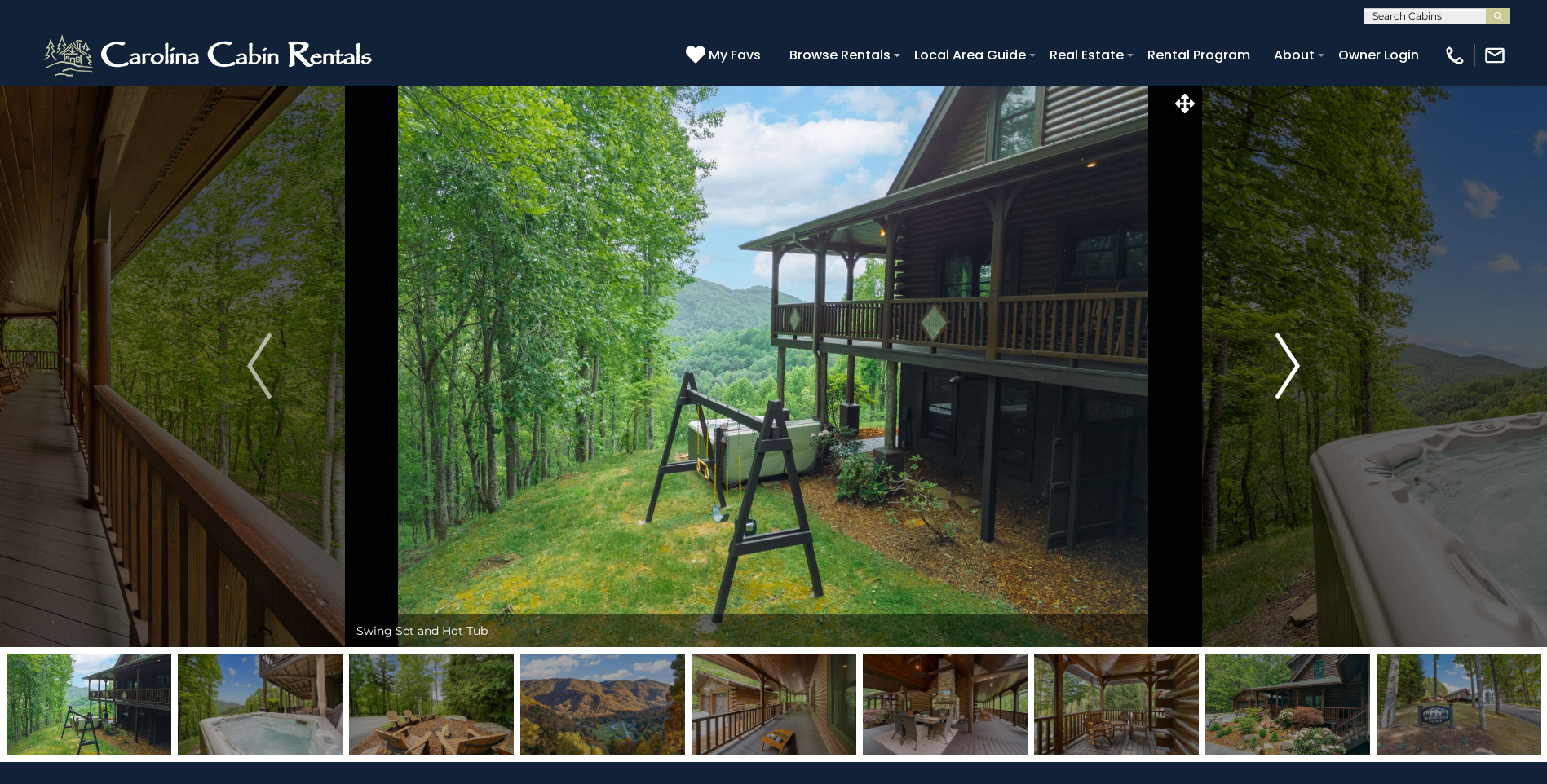
click at [1293, 359] on img "Next" at bounding box center [1288, 365] width 25 height 65
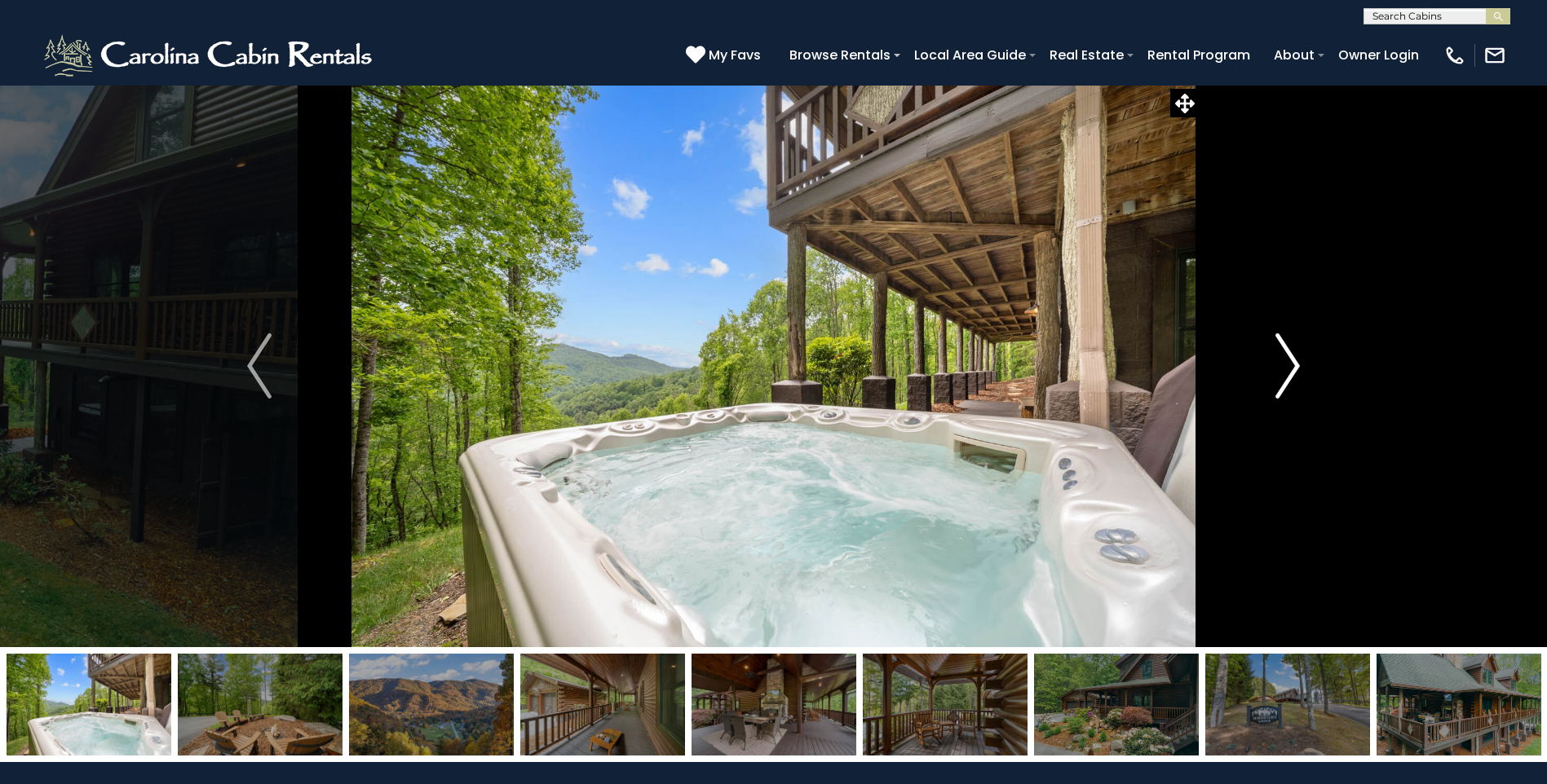
click at [1293, 359] on img "Next" at bounding box center [1288, 365] width 25 height 65
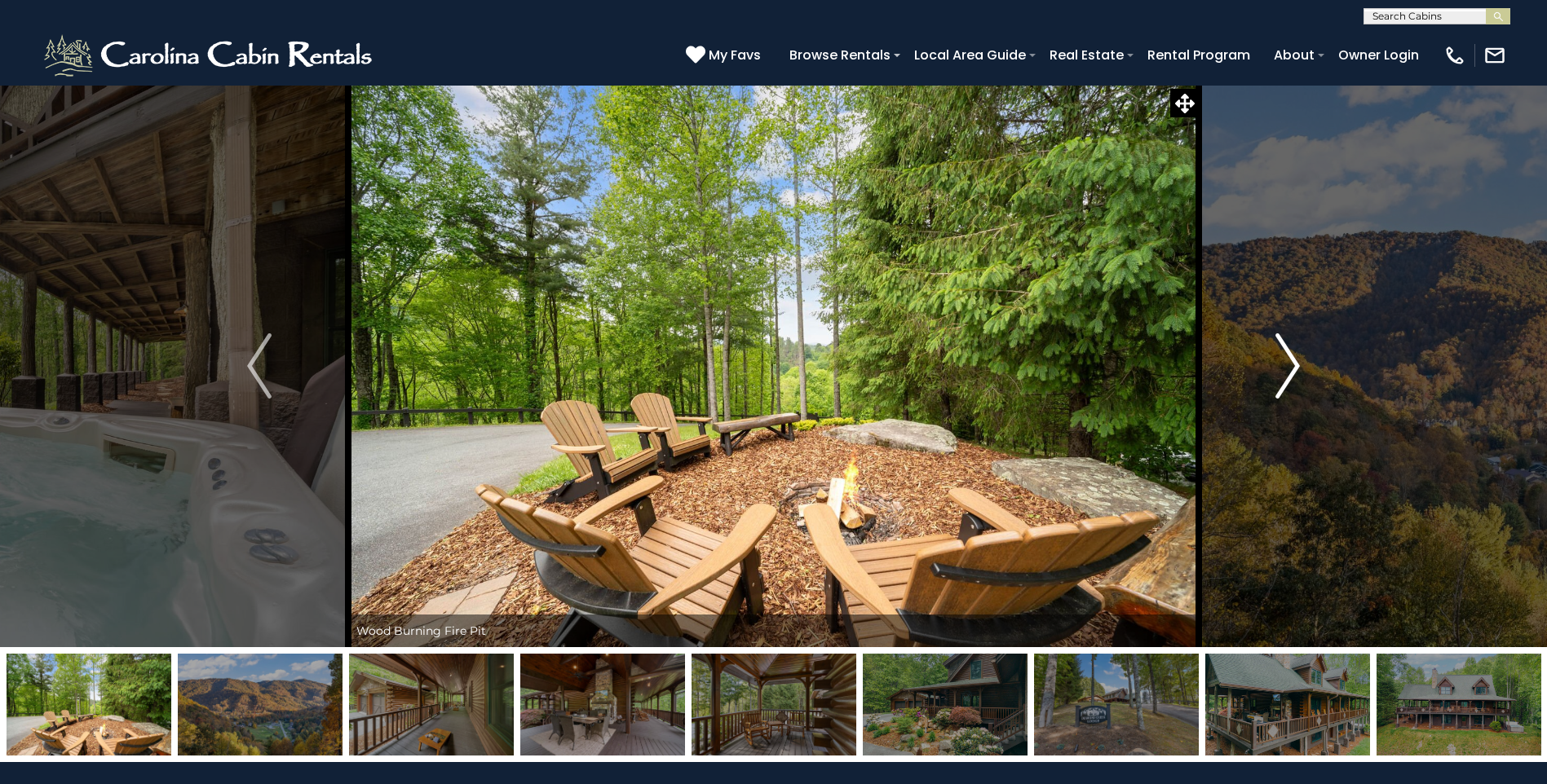
click at [1293, 359] on img "Next" at bounding box center [1288, 365] width 25 height 65
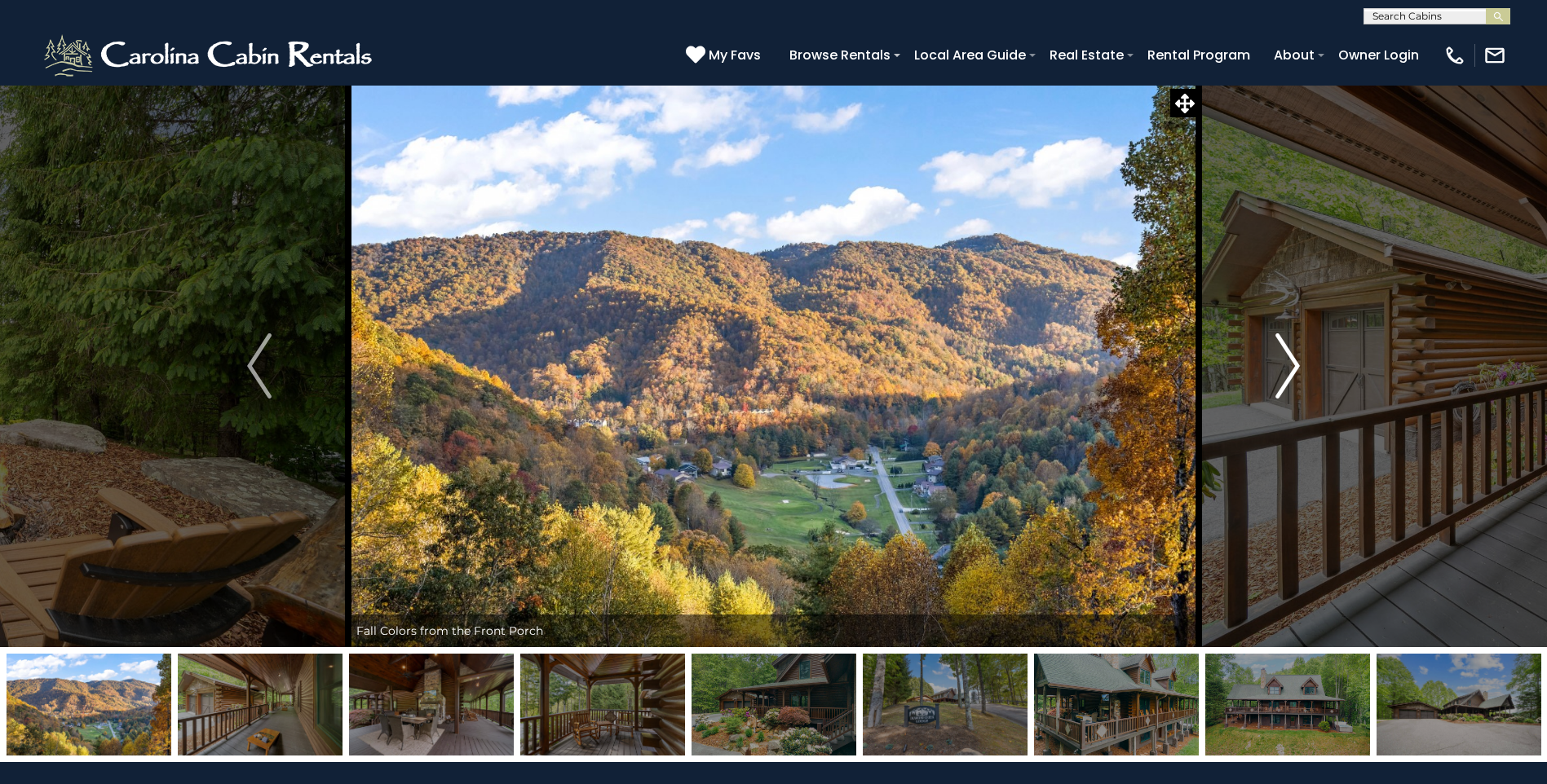
click at [1293, 359] on img "Next" at bounding box center [1288, 365] width 25 height 65
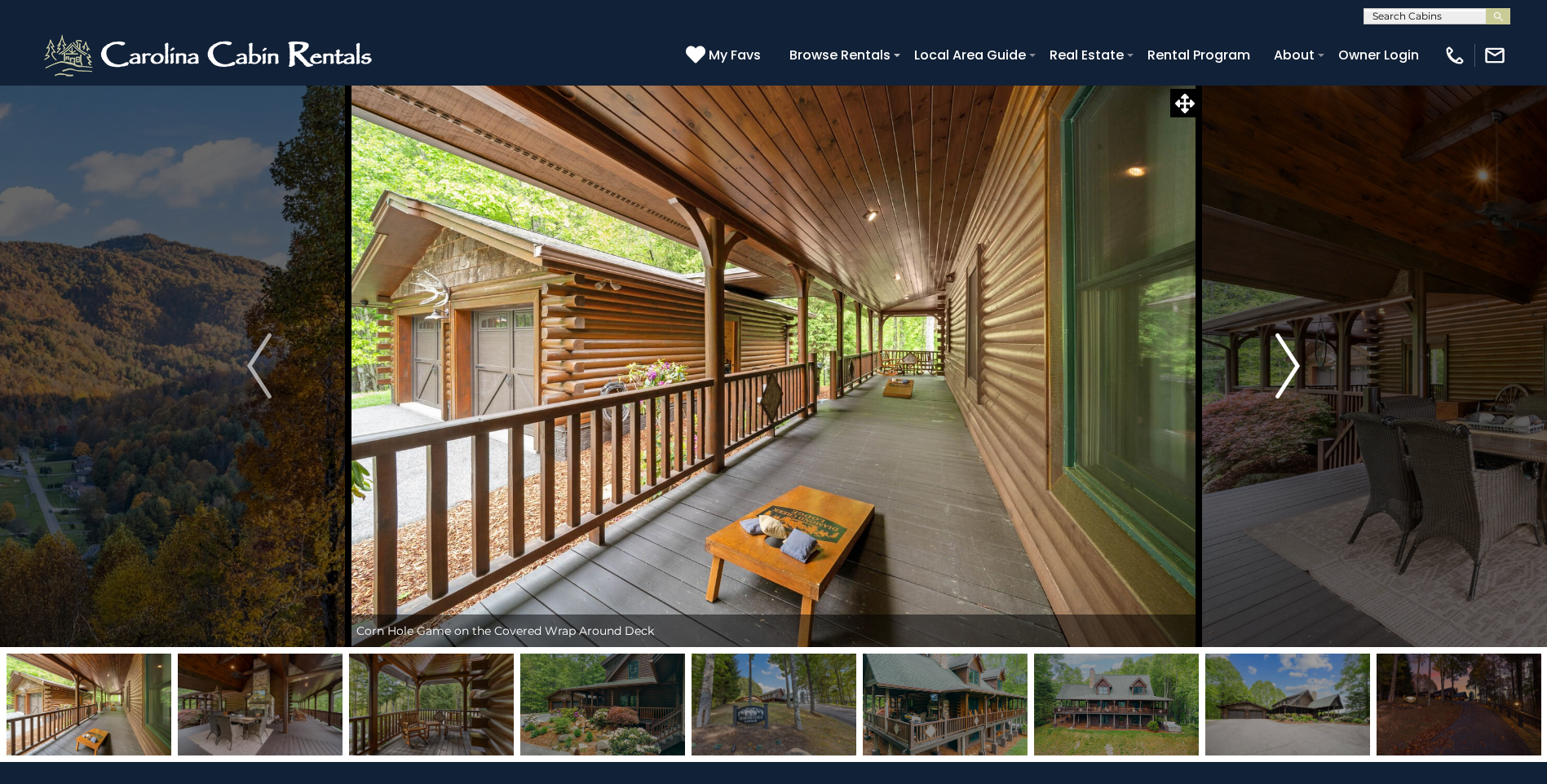
click at [1293, 359] on img "Next" at bounding box center [1288, 365] width 25 height 65
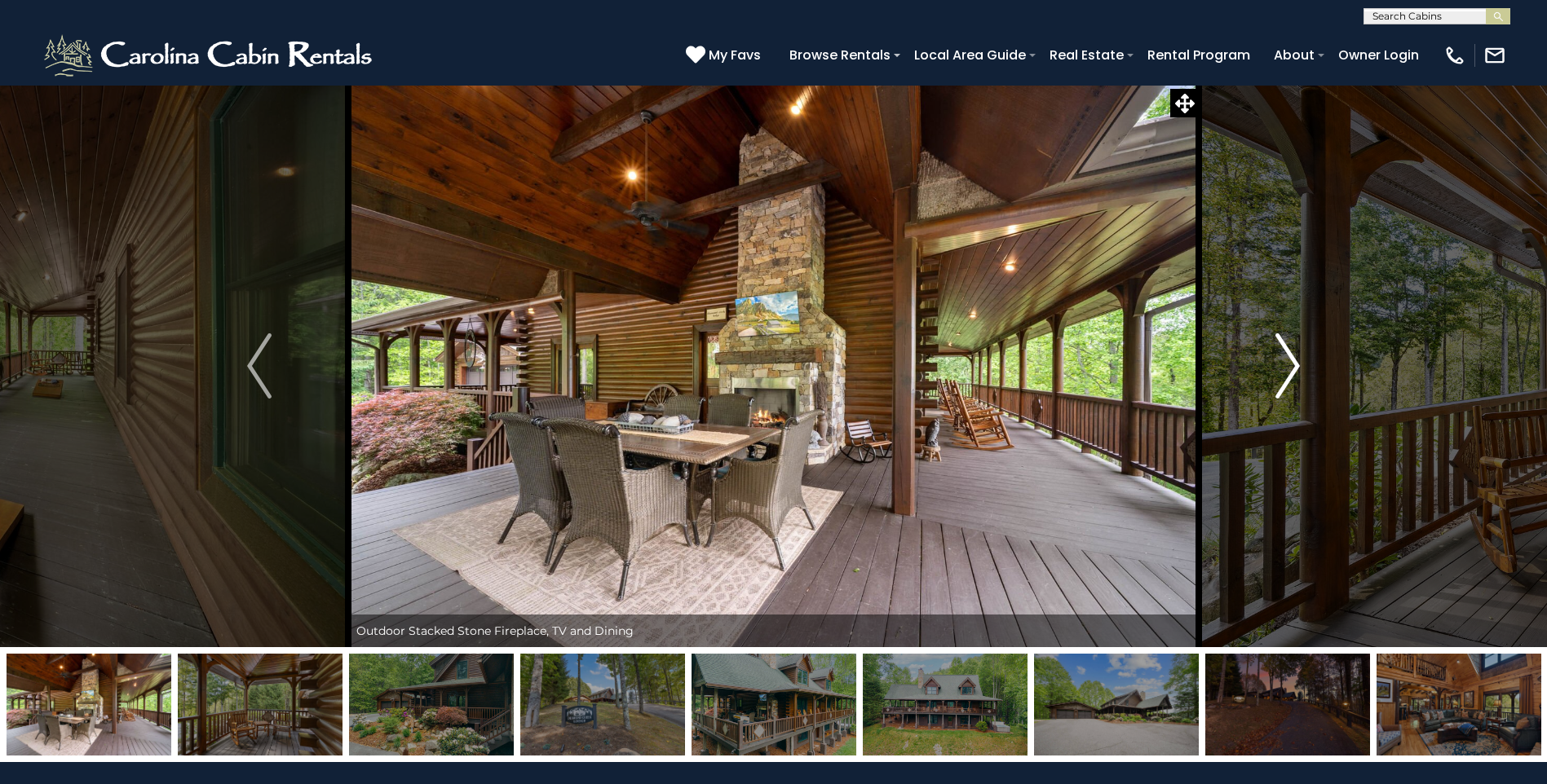
click at [1293, 359] on img "Next" at bounding box center [1288, 365] width 25 height 65
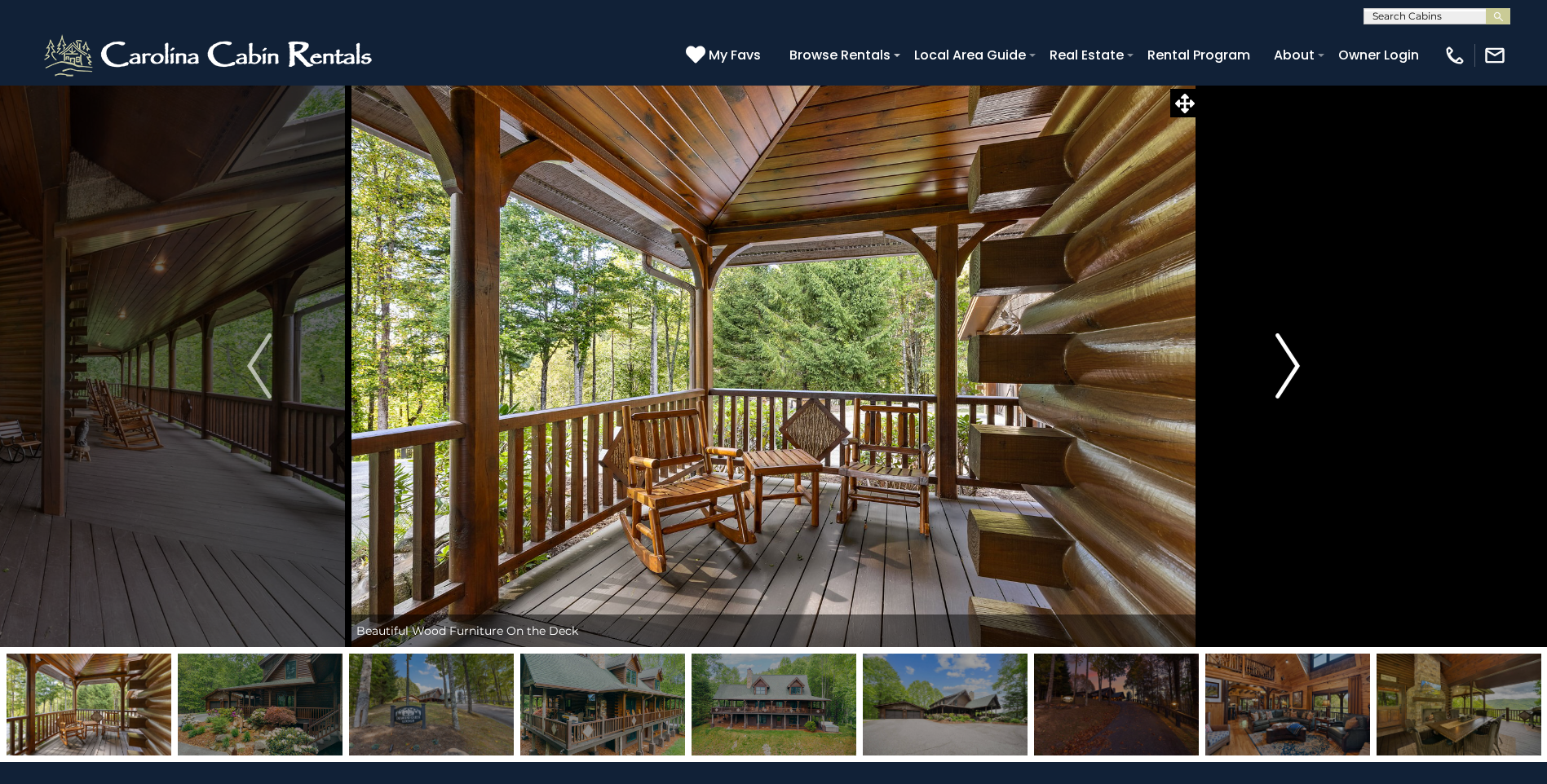
click at [1293, 359] on img "Next" at bounding box center [1288, 365] width 25 height 65
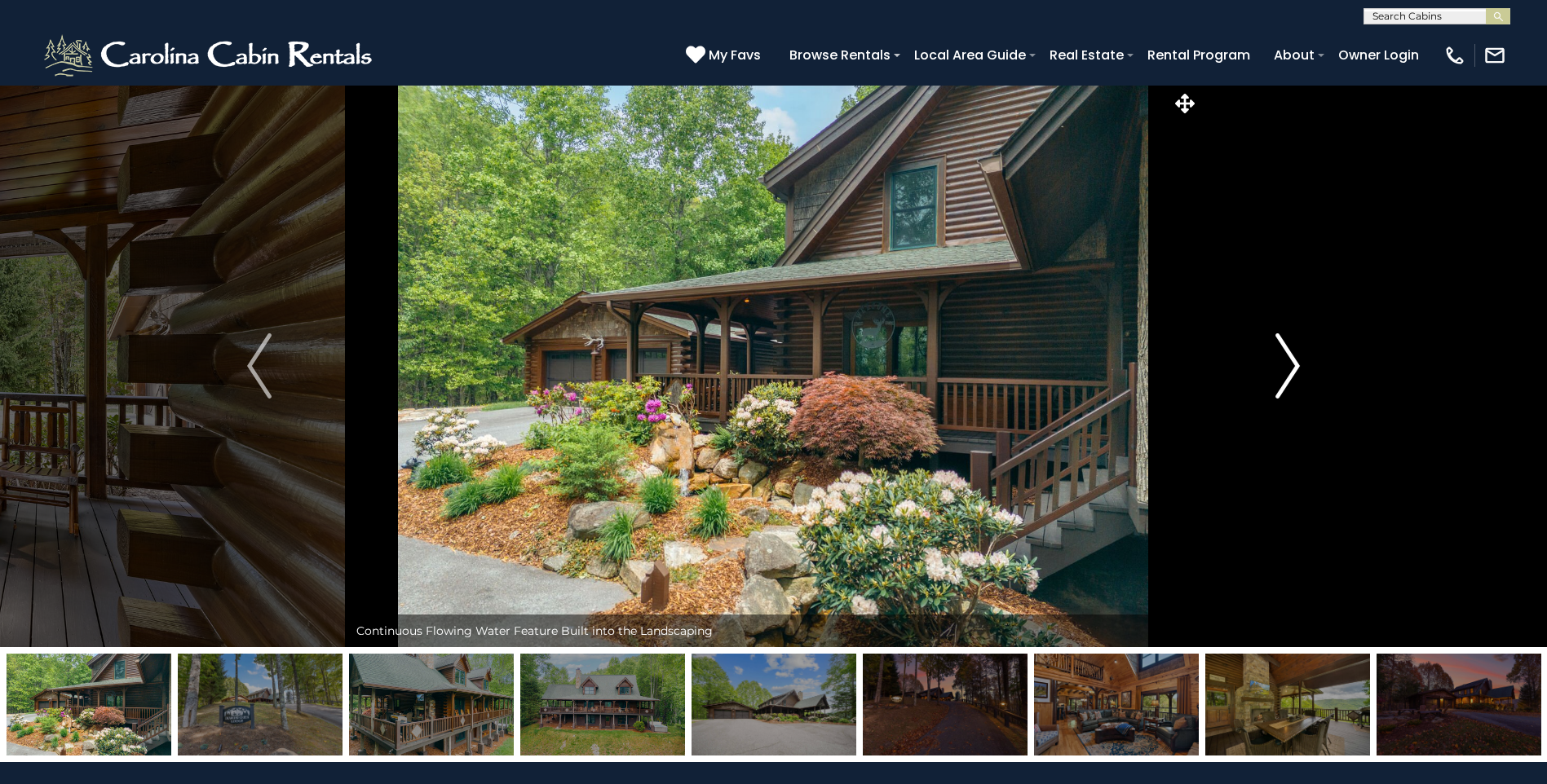
click at [1293, 359] on img "Next" at bounding box center [1288, 365] width 25 height 65
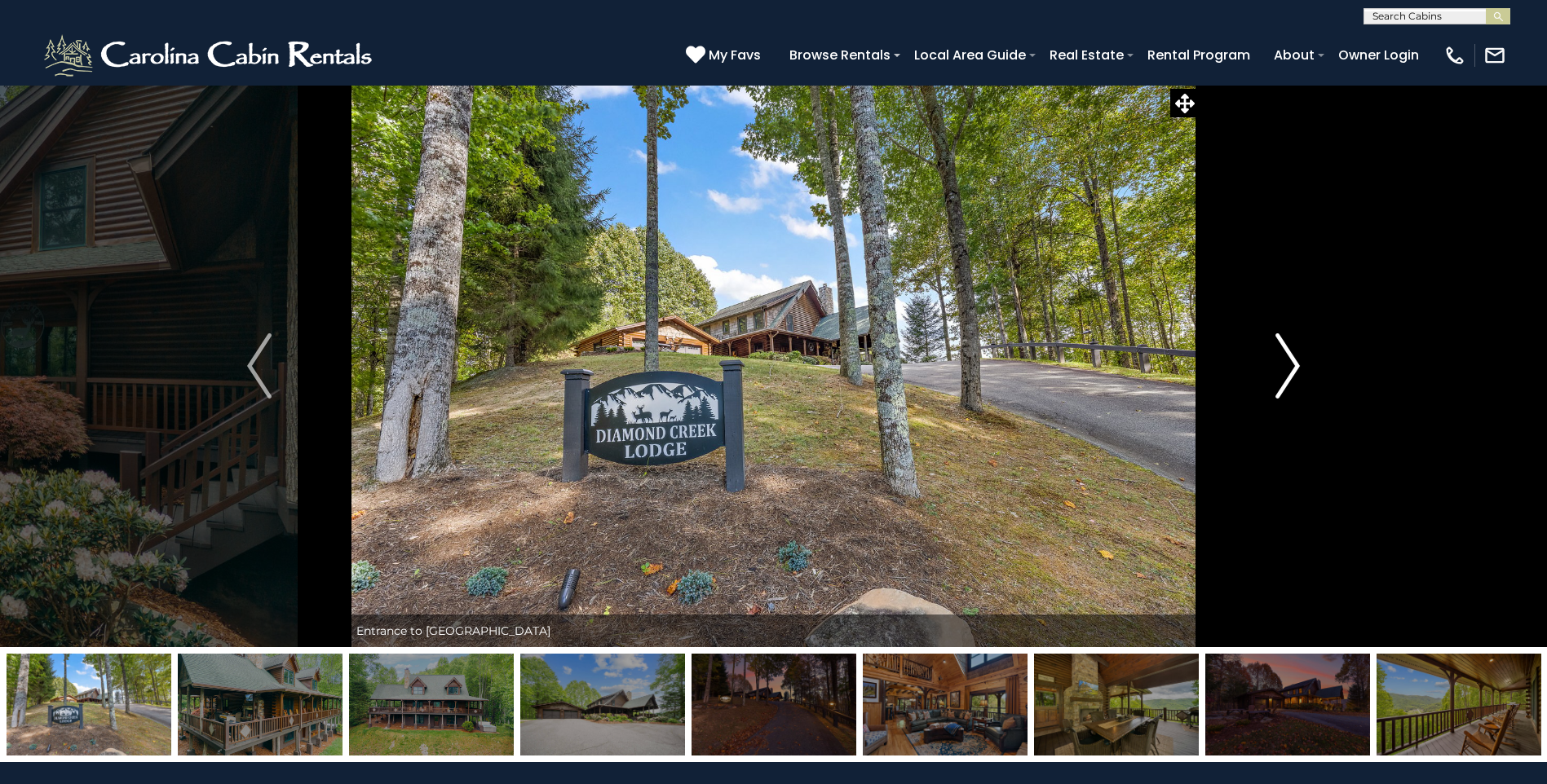
click at [1293, 359] on img "Next" at bounding box center [1288, 365] width 25 height 65
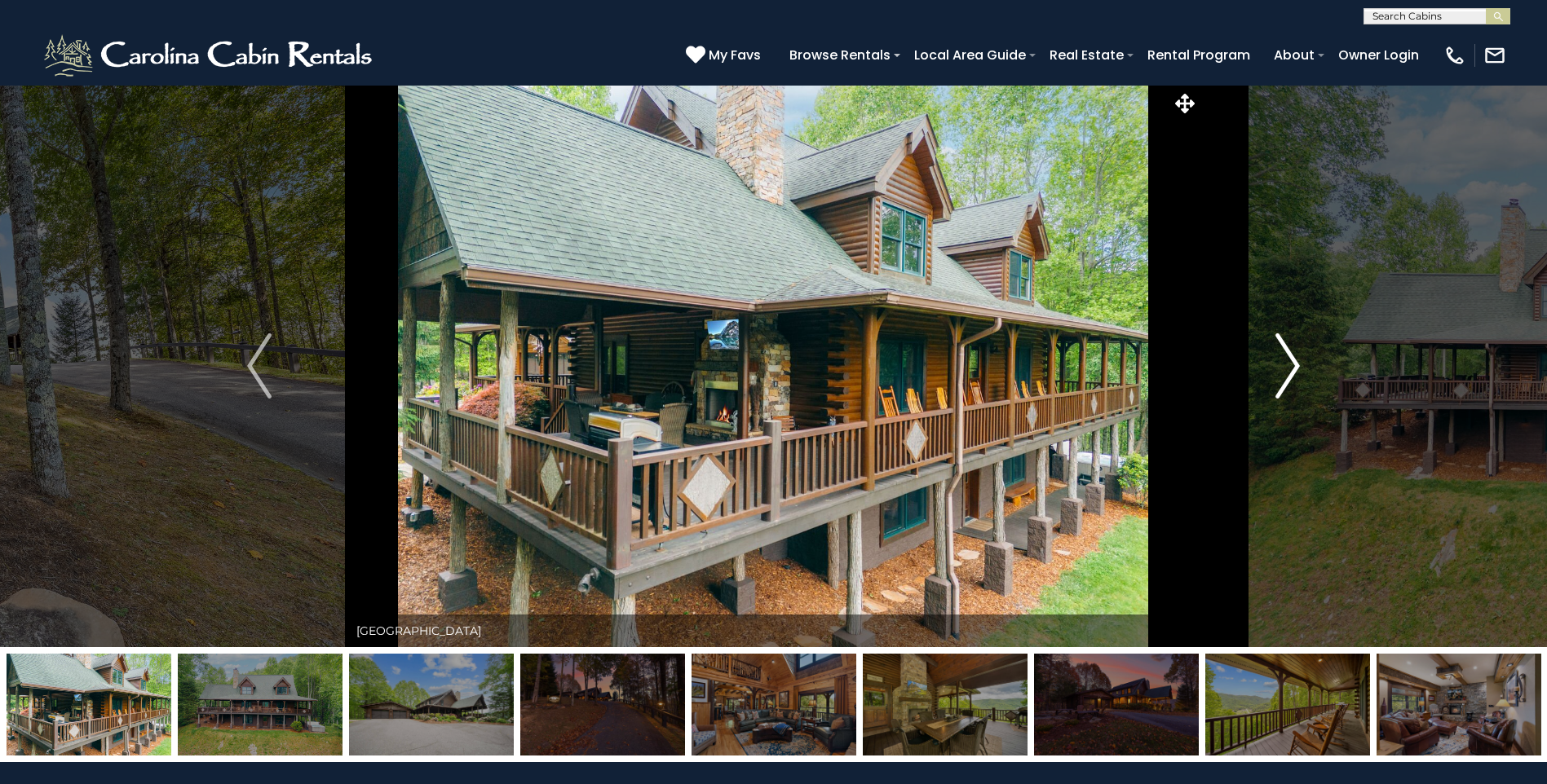
click at [1293, 359] on img "Next" at bounding box center [1288, 365] width 25 height 65
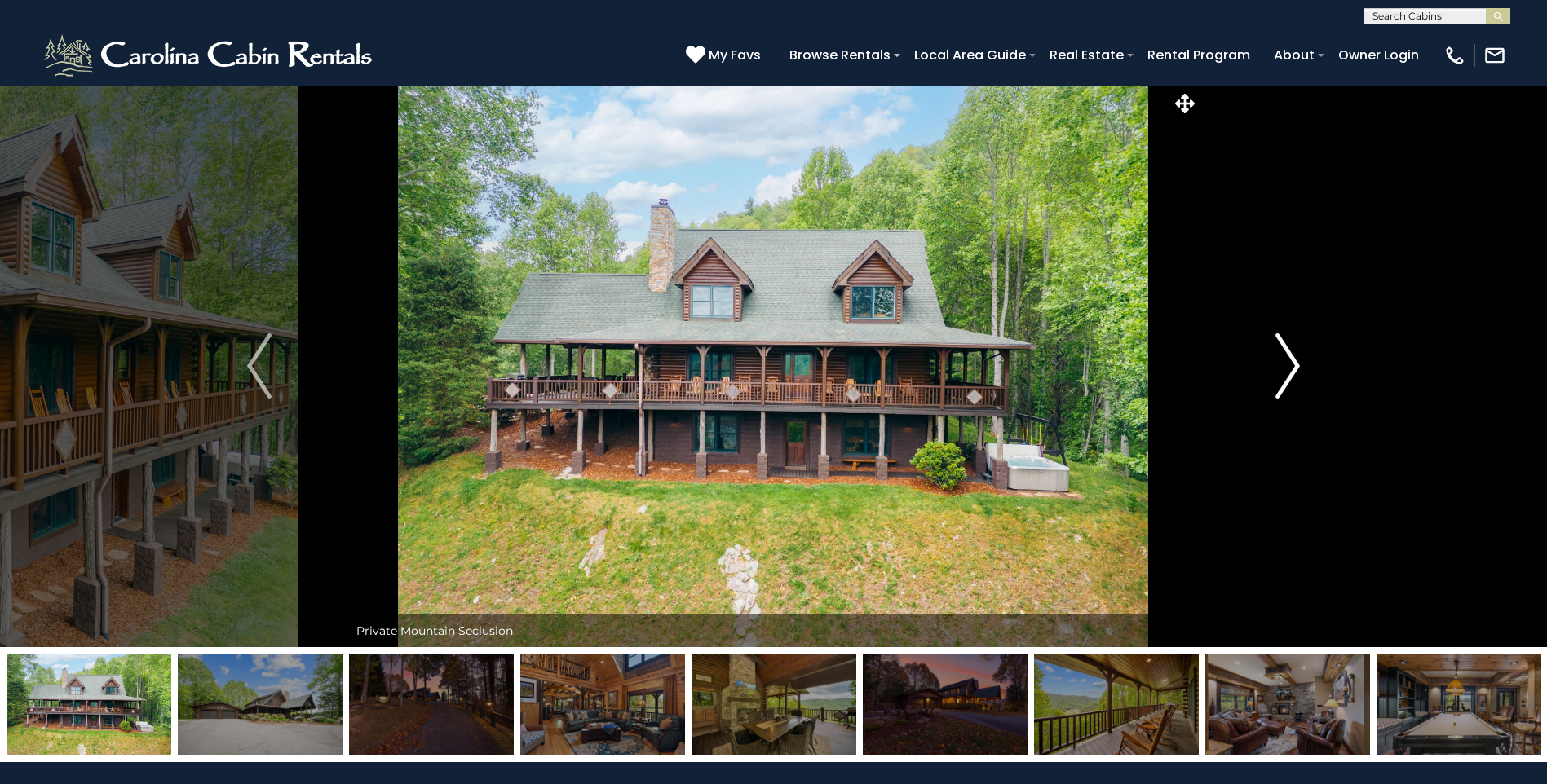
click at [1293, 359] on img "Next" at bounding box center [1288, 365] width 25 height 65
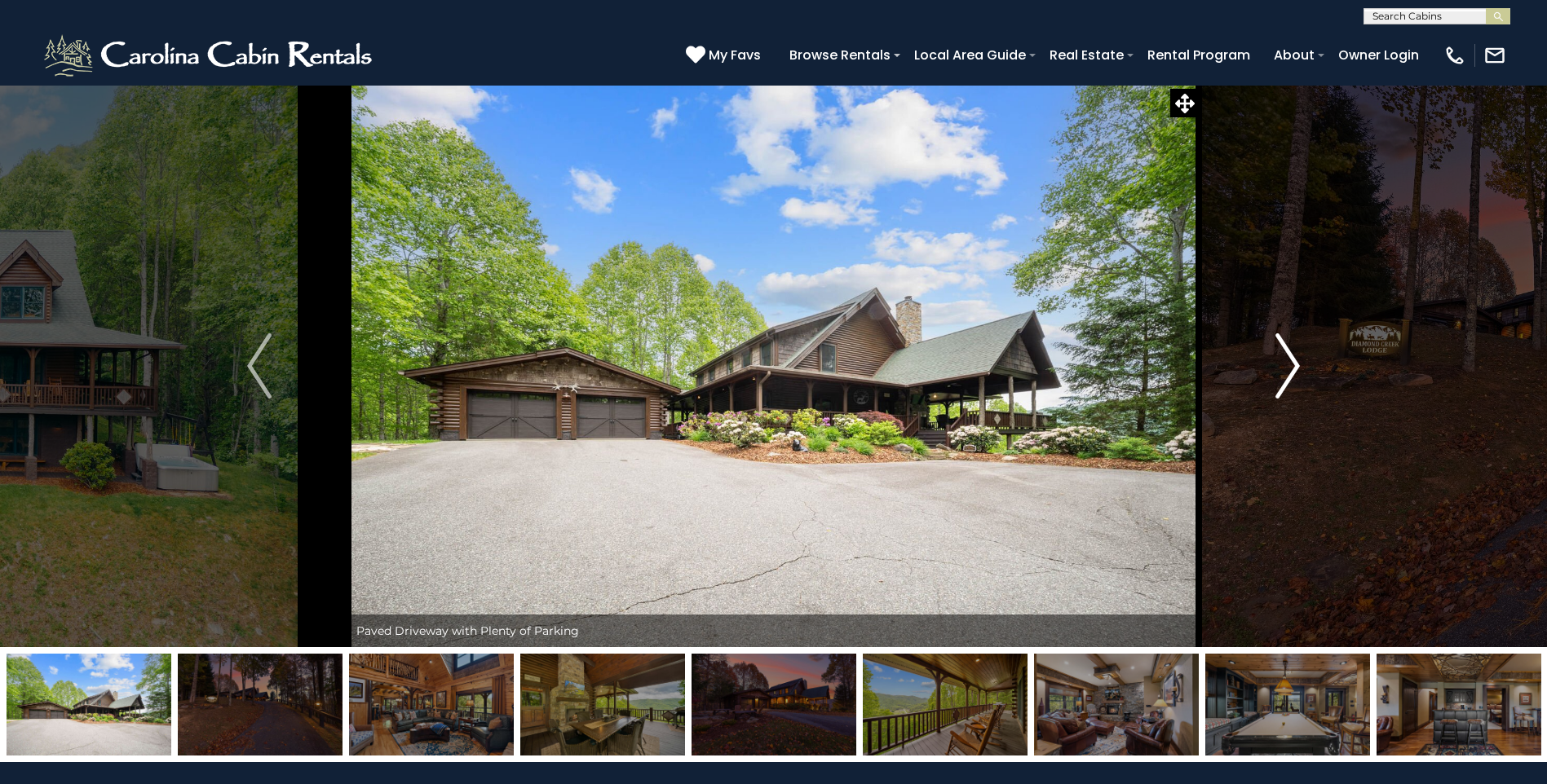
click at [1293, 359] on img "Next" at bounding box center [1288, 365] width 25 height 65
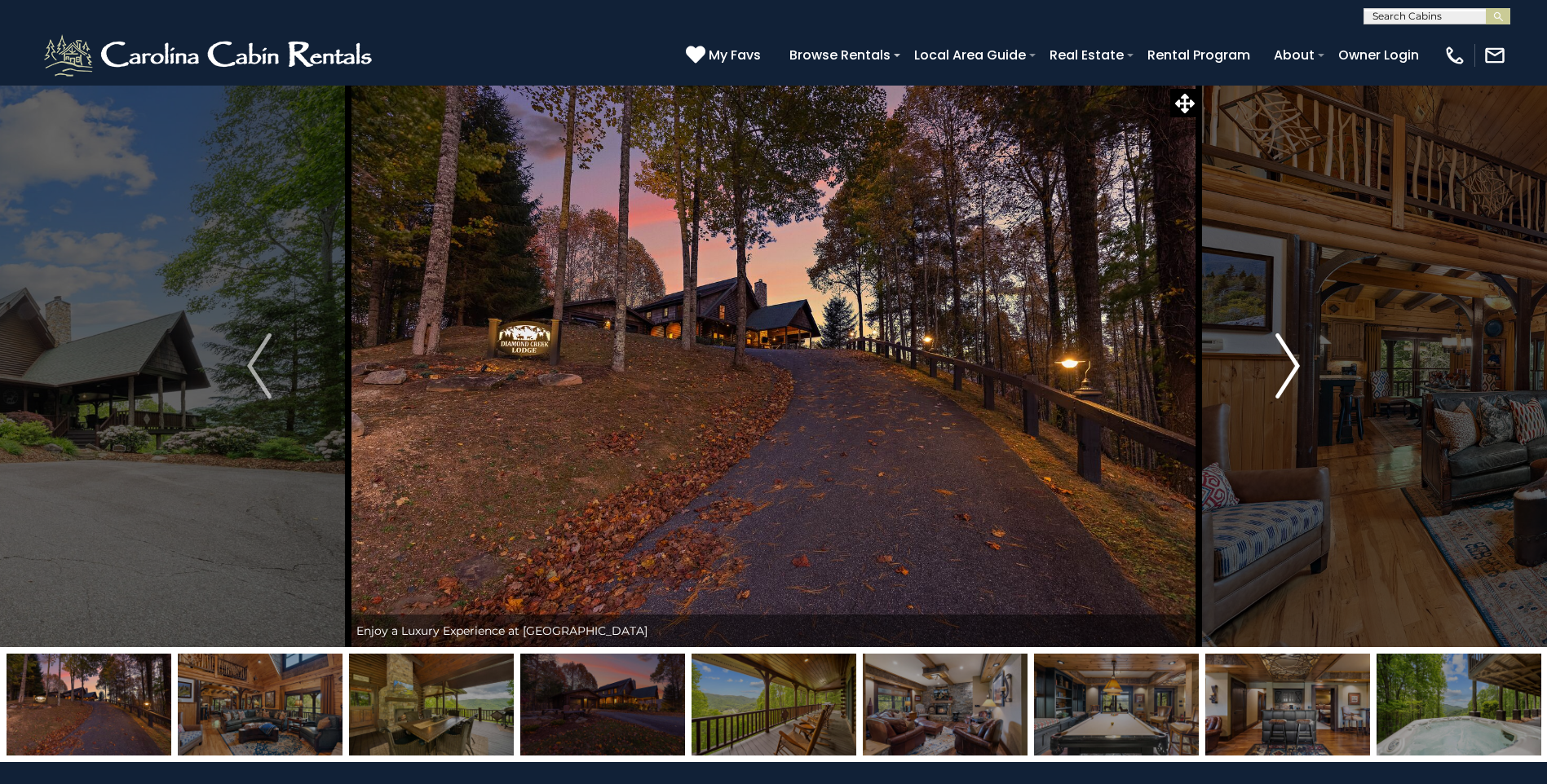
click at [1293, 359] on img "Next" at bounding box center [1288, 365] width 25 height 65
